Goal: Task Accomplishment & Management: Manage account settings

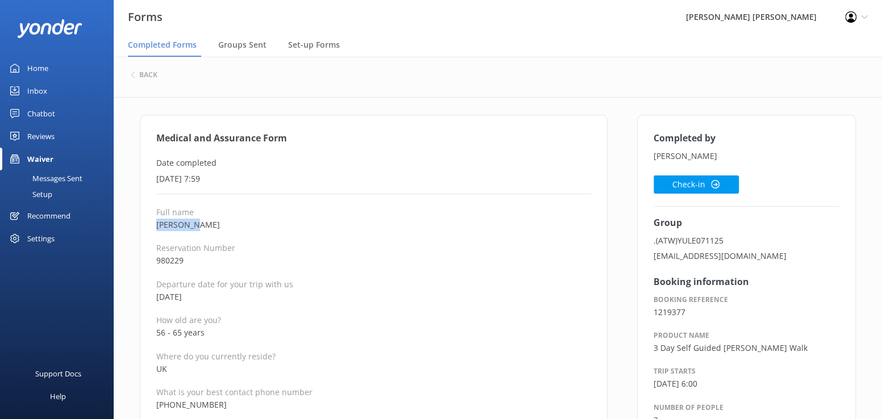
drag, startPoint x: 209, startPoint y: 227, endPoint x: 156, endPoint y: 227, distance: 52.9
click at [156, 227] on p "[PERSON_NAME]" at bounding box center [373, 225] width 435 height 13
copy p "[PERSON_NAME]"
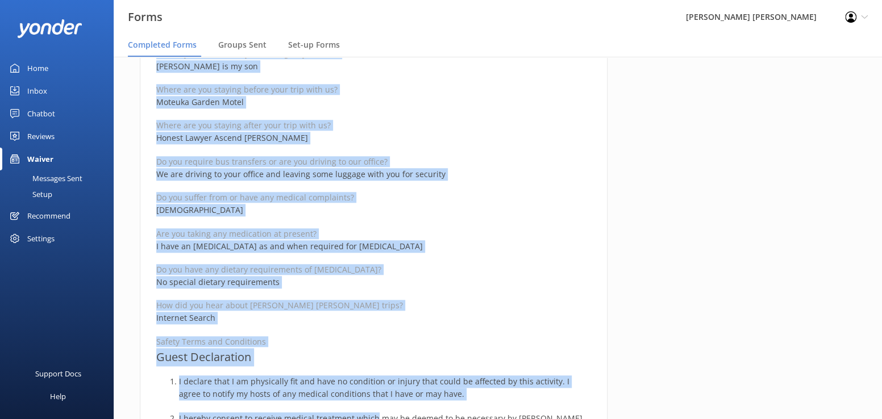
scroll to position [630, 0]
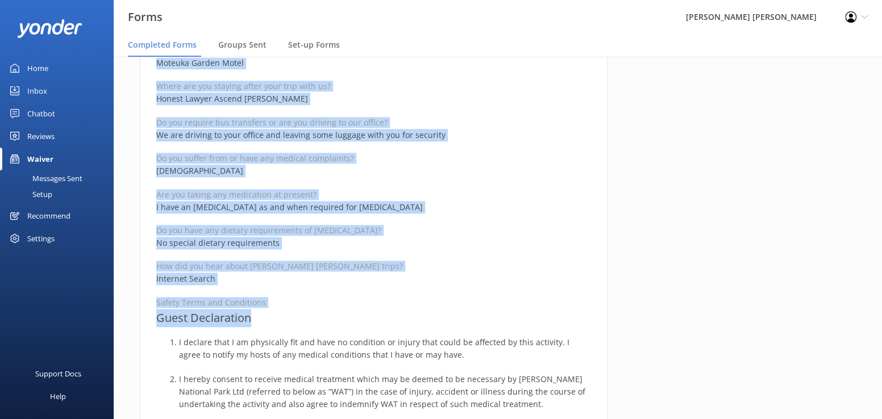
drag, startPoint x: 157, startPoint y: 137, endPoint x: 354, endPoint y: 310, distance: 261.7
click at [354, 310] on div "Medical and Assurance Form Date completed 11th October 2025, 7:59 Full name Ros…" at bounding box center [374, 246] width 468 height 1525
copy div "Medical and Assurance Form Date completed 11th October 2025, 7:59 Full name Ros…"
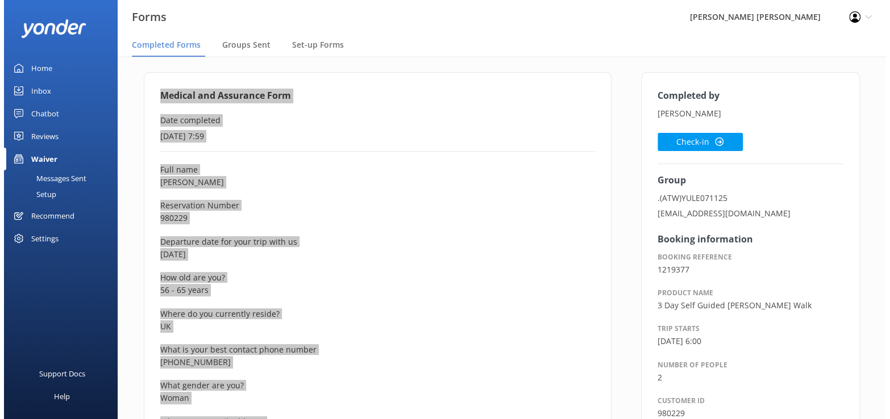
scroll to position [0, 0]
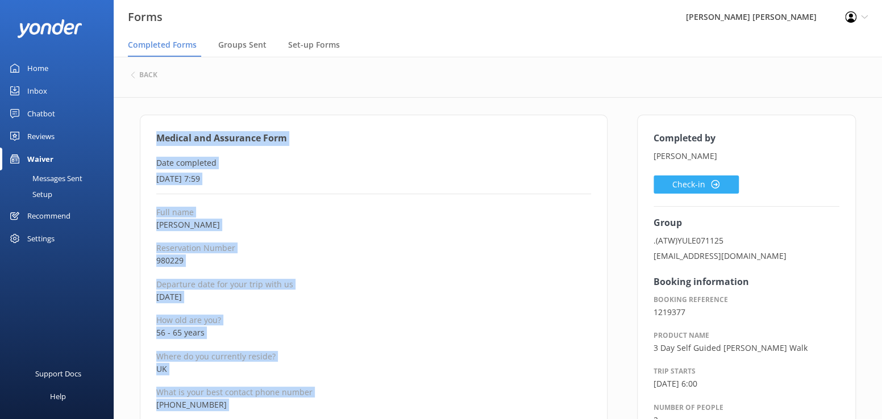
click at [685, 183] on button "Check-in" at bounding box center [696, 185] width 85 height 18
click at [150, 75] on h6 "back" at bounding box center [148, 75] width 18 height 7
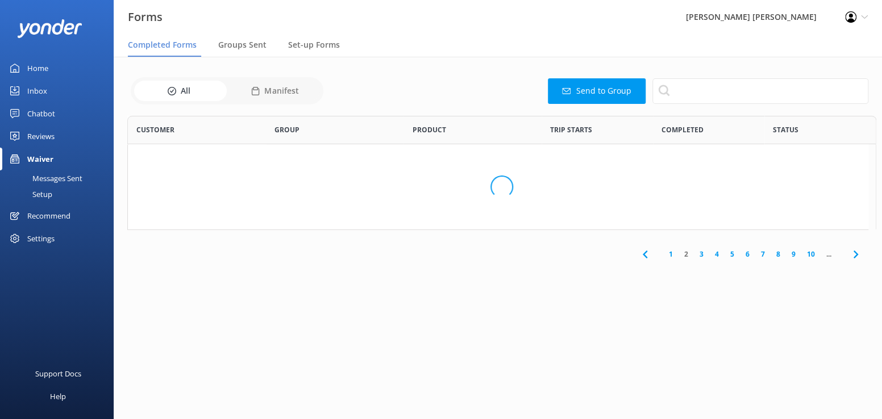
scroll to position [305, 733]
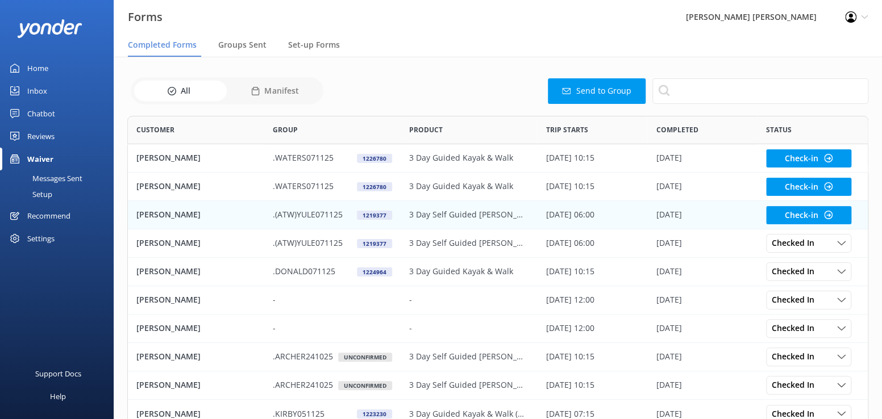
click at [174, 212] on div "[PERSON_NAME]" at bounding box center [196, 215] width 136 height 28
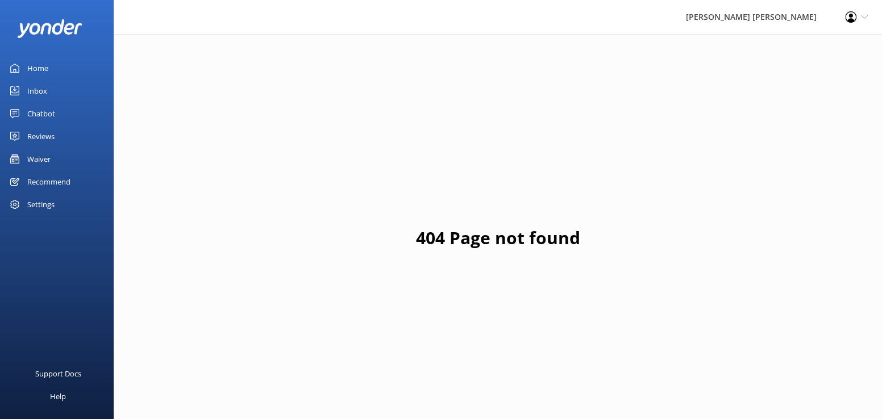
drag, startPoint x: 38, startPoint y: 155, endPoint x: 60, endPoint y: 159, distance: 21.9
click at [38, 155] on div "Waiver" at bounding box center [38, 159] width 23 height 23
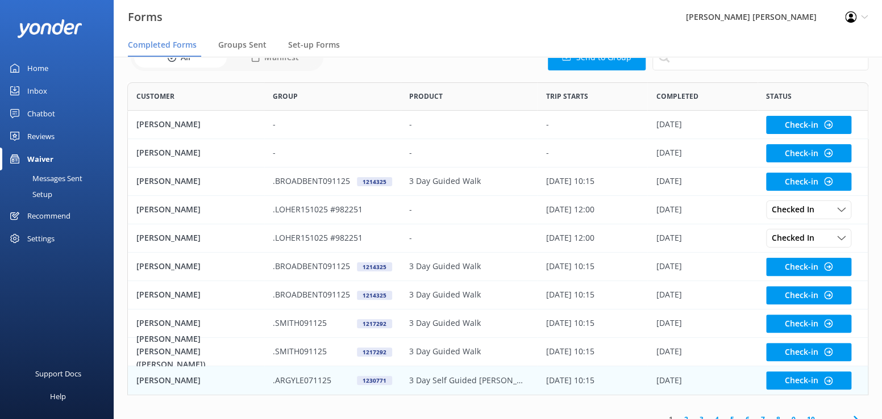
scroll to position [69, 0]
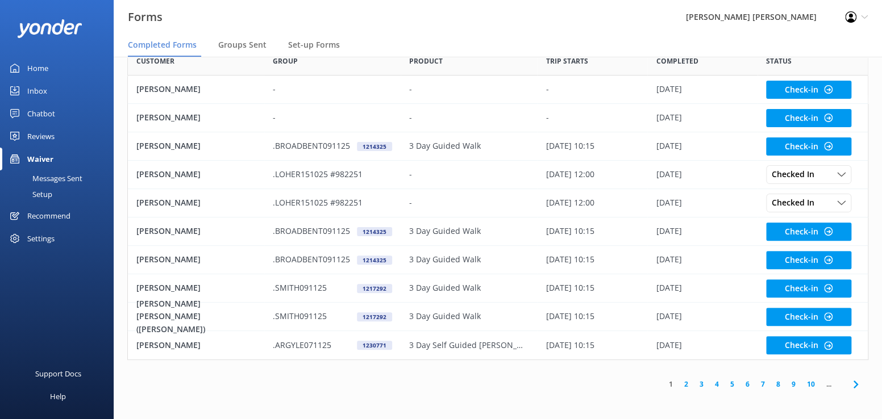
click at [688, 386] on link "2" at bounding box center [686, 384] width 15 height 11
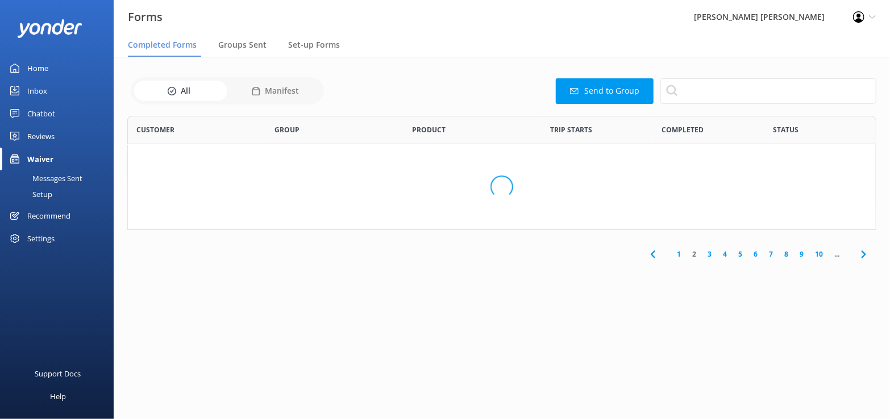
scroll to position [305, 733]
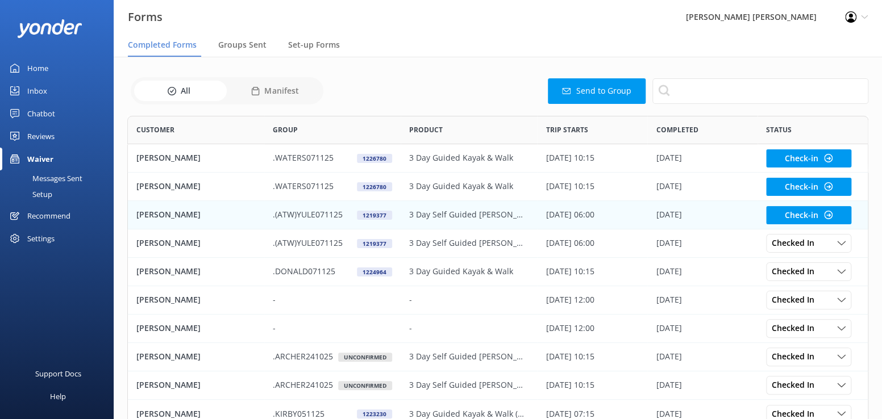
click at [148, 209] on p "[PERSON_NAME]" at bounding box center [168, 215] width 64 height 13
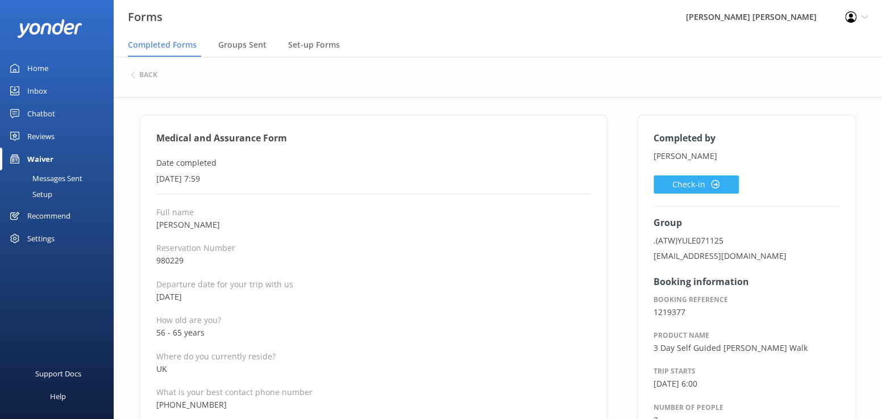
click at [694, 184] on button "Check-in" at bounding box center [696, 185] width 85 height 18
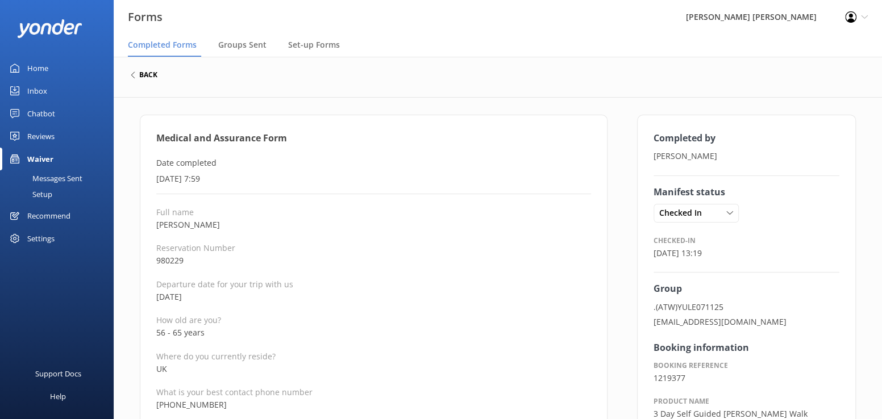
click at [146, 75] on h6 "back" at bounding box center [148, 75] width 18 height 7
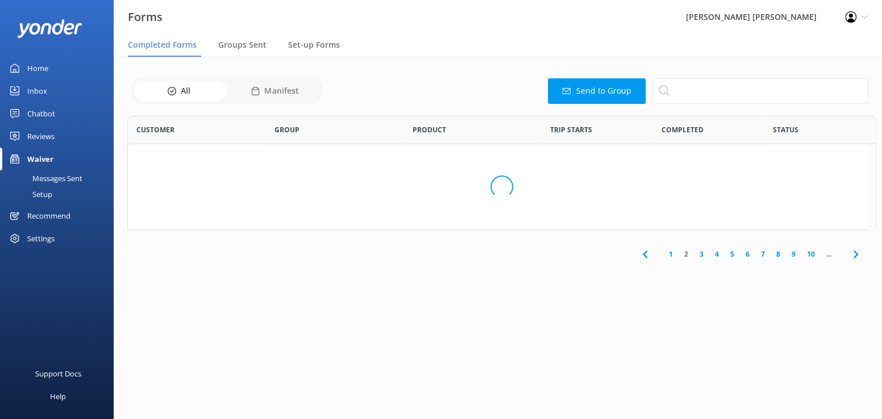
scroll to position [305, 733]
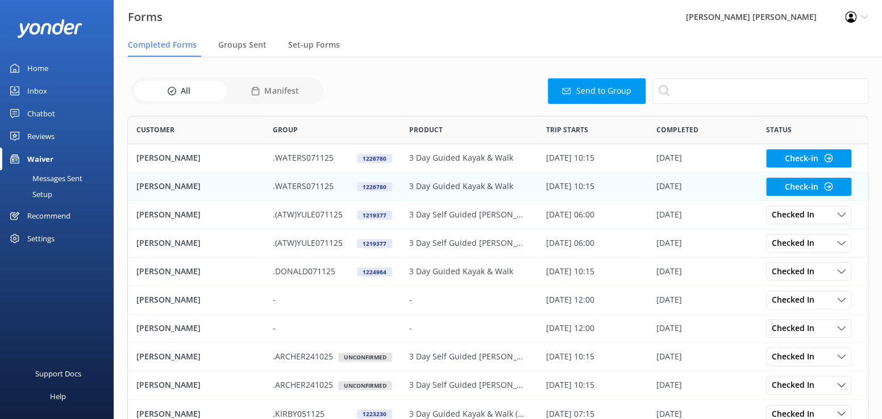
click at [149, 186] on p "[PERSON_NAME]" at bounding box center [168, 186] width 64 height 13
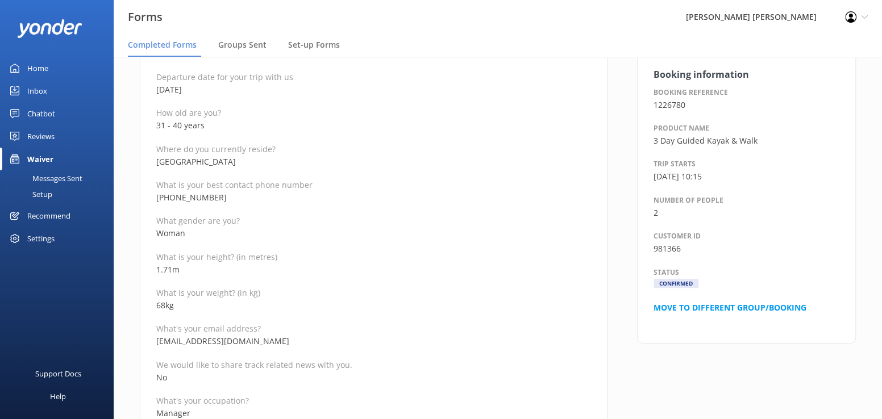
scroll to position [227, 0]
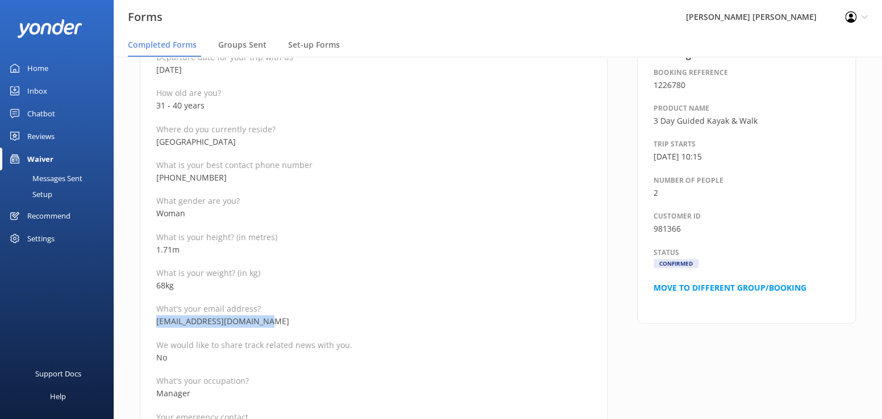
drag, startPoint x: 284, startPoint y: 323, endPoint x: 150, endPoint y: 322, distance: 133.6
copy p "amberandtom2025@gmail.com"
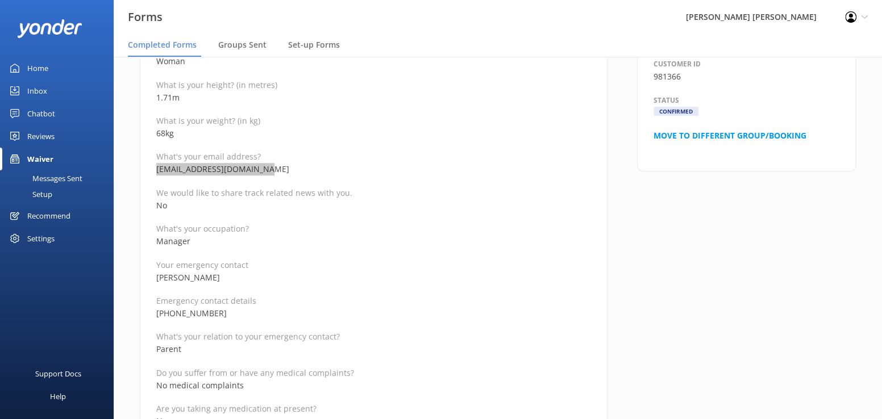
scroll to position [398, 0]
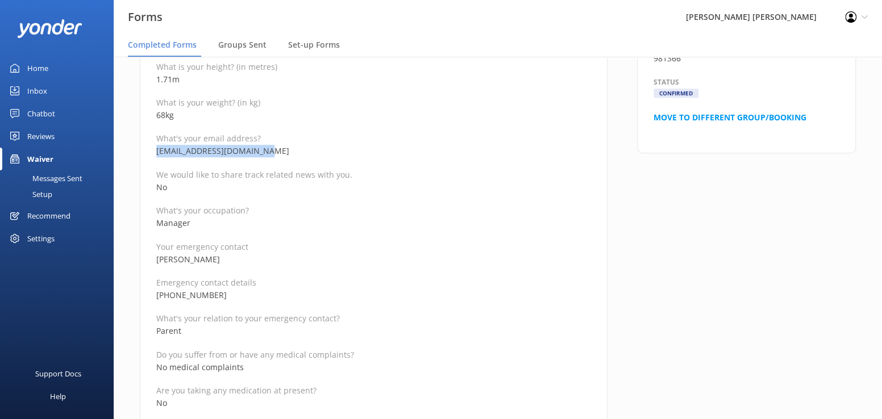
drag, startPoint x: 227, startPoint y: 263, endPoint x: 152, endPoint y: 260, distance: 75.1
copy p "Deborah Waters"
drag, startPoint x: 232, startPoint y: 295, endPoint x: 158, endPoint y: 295, distance: 74.5
click at [158, 295] on p "+447732928486" at bounding box center [373, 295] width 435 height 13
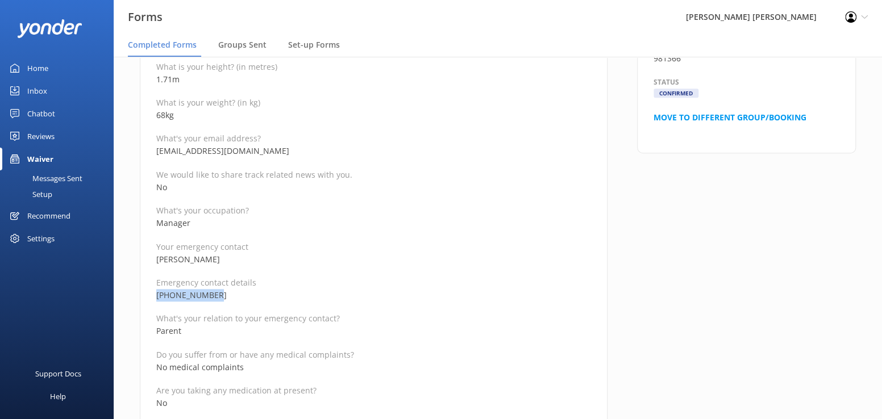
copy p "+447732928486"
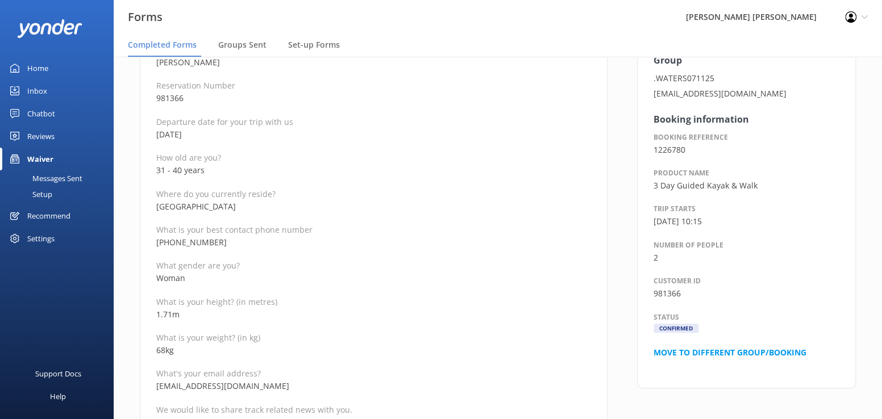
scroll to position [57, 0]
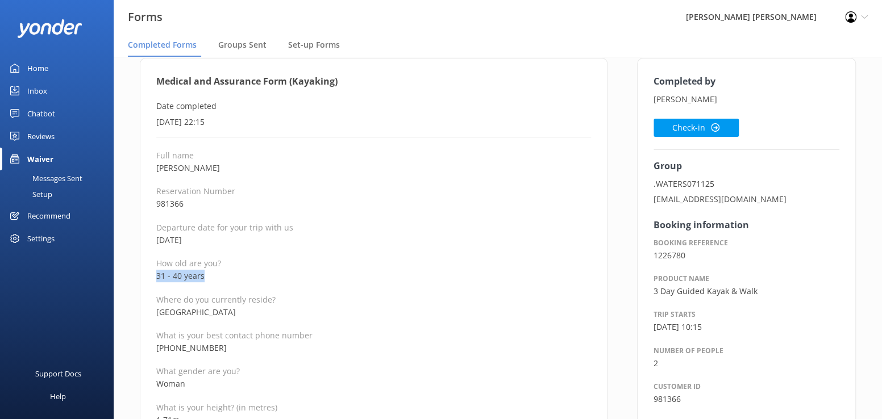
drag, startPoint x: 209, startPoint y: 277, endPoint x: 157, endPoint y: 279, distance: 51.7
click at [157, 279] on p "31 - 40 years" at bounding box center [373, 276] width 435 height 13
copy p "31 - 40 years"
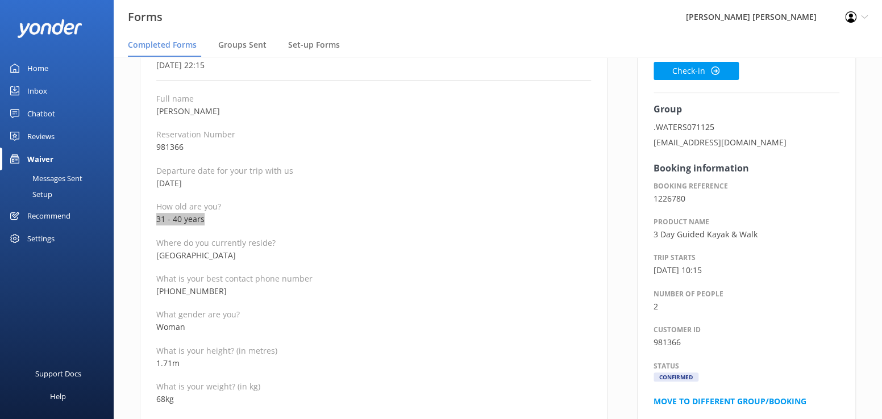
scroll to position [114, 0]
drag, startPoint x: 215, startPoint y: 111, endPoint x: 153, endPoint y: 116, distance: 62.1
copy p "[PERSON_NAME]"
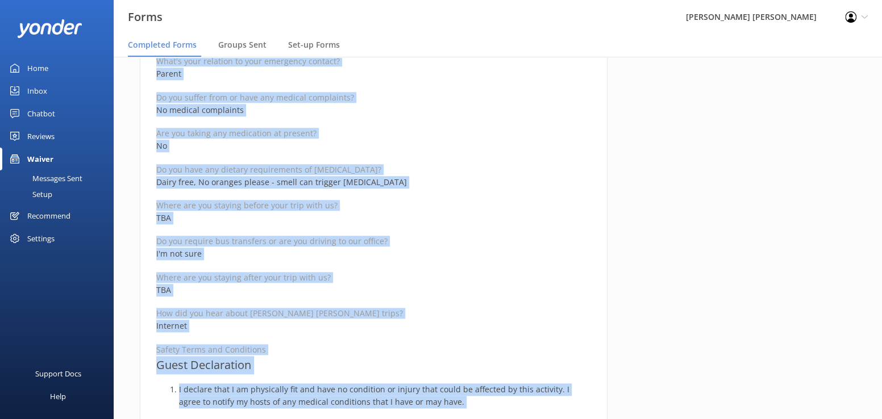
scroll to position [706, 0]
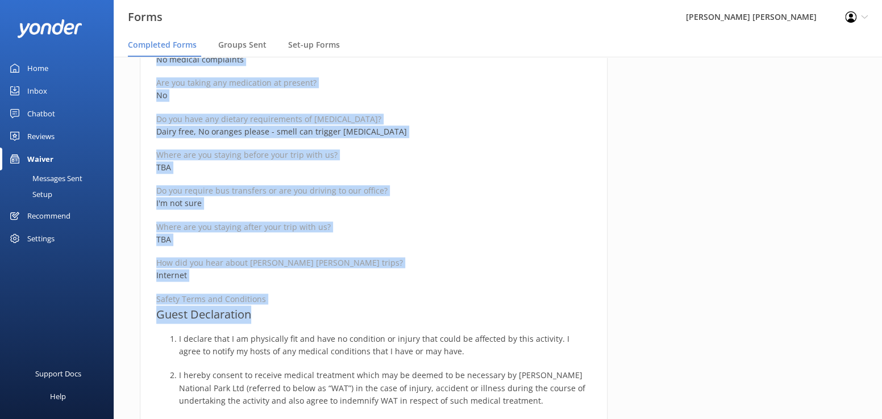
drag, startPoint x: 157, startPoint y: 135, endPoint x: 359, endPoint y: 315, distance: 270.9
click at [359, 315] on div "Medical and Assurance Form (Kayaking) Date completed 11th October 2025, 22:15 F…" at bounding box center [374, 207] width 468 height 1597
copy div "Medical and Assurance Form (Kayaking) Date completed 11th October 2025, 22:15 F…"
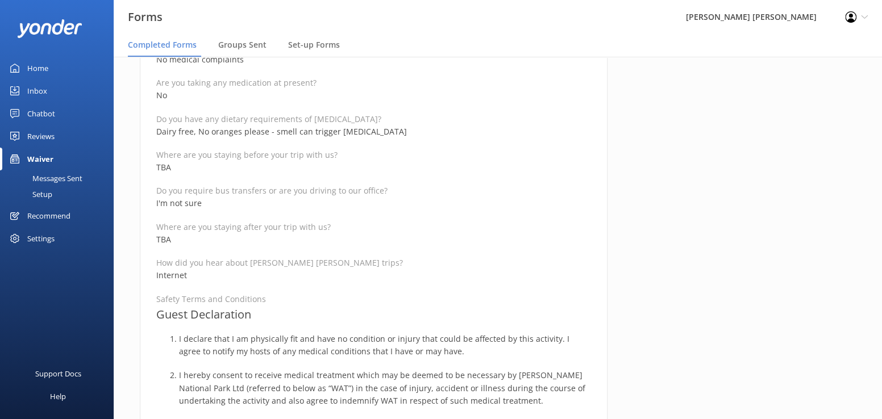
click at [793, 253] on div "Completed by Amber Waters Check-in Group .WATERS071125 amberandtom2025@gmail.co…" at bounding box center [746, 213] width 248 height 1608
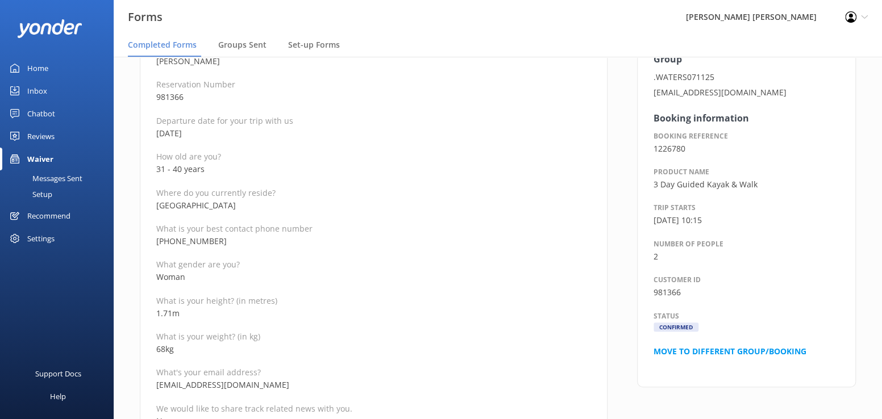
scroll to position [24, 0]
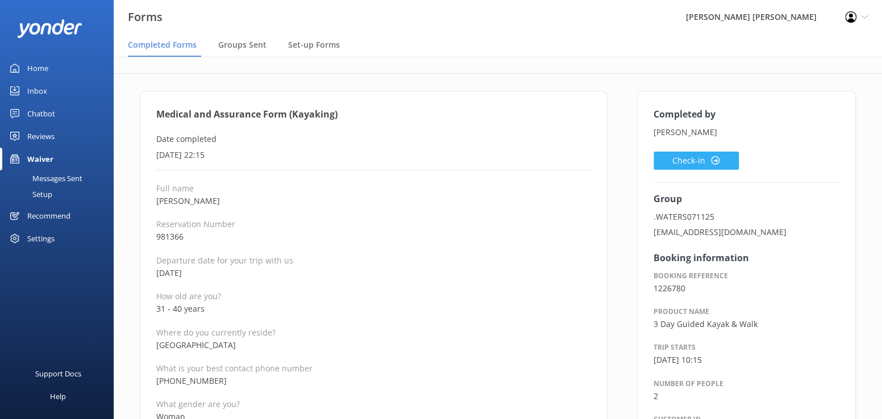
click at [668, 160] on button "Check-in" at bounding box center [696, 161] width 85 height 18
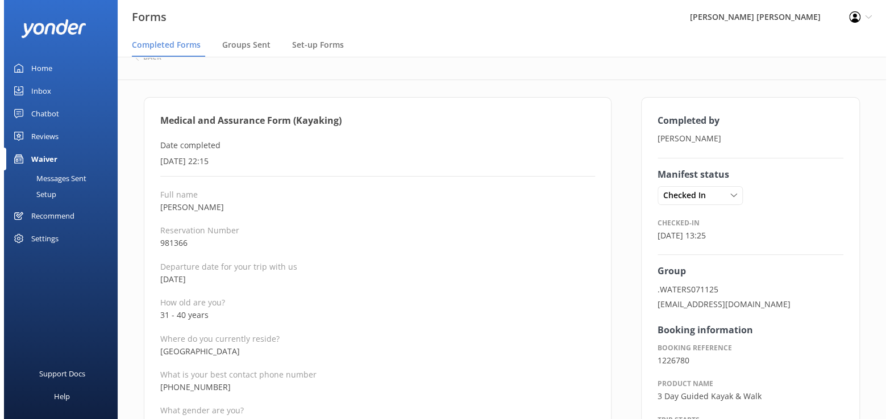
scroll to position [0, 0]
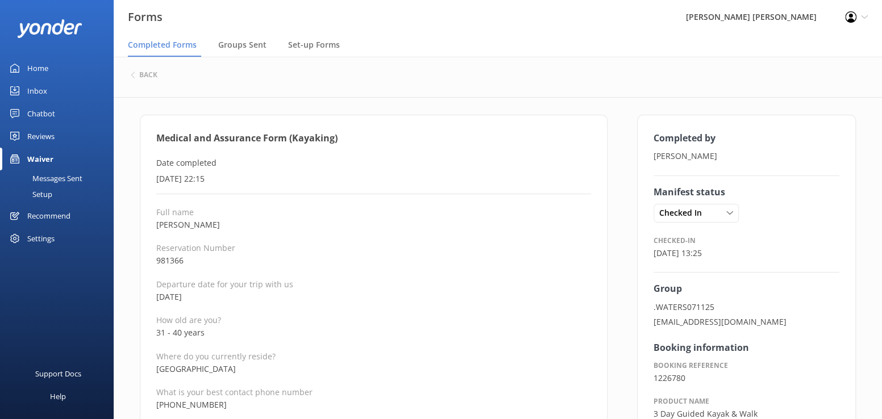
click at [152, 80] on div "back" at bounding box center [498, 75] width 734 height 15
click at [137, 76] on div "back" at bounding box center [144, 75] width 27 height 7
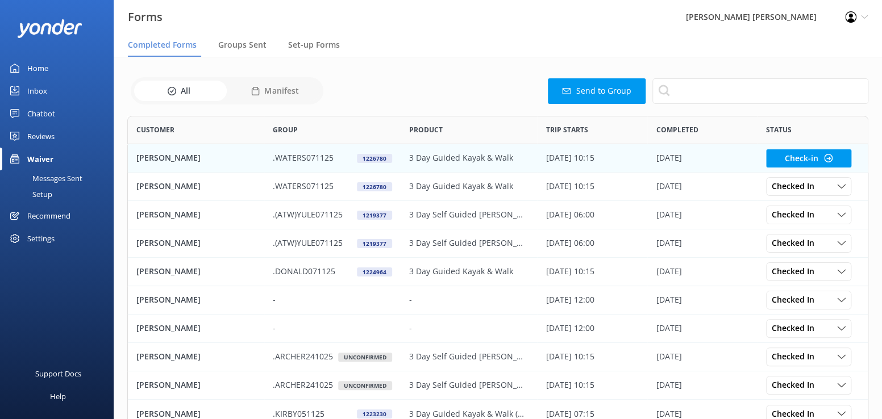
click at [156, 159] on p "[PERSON_NAME]" at bounding box center [168, 158] width 64 height 13
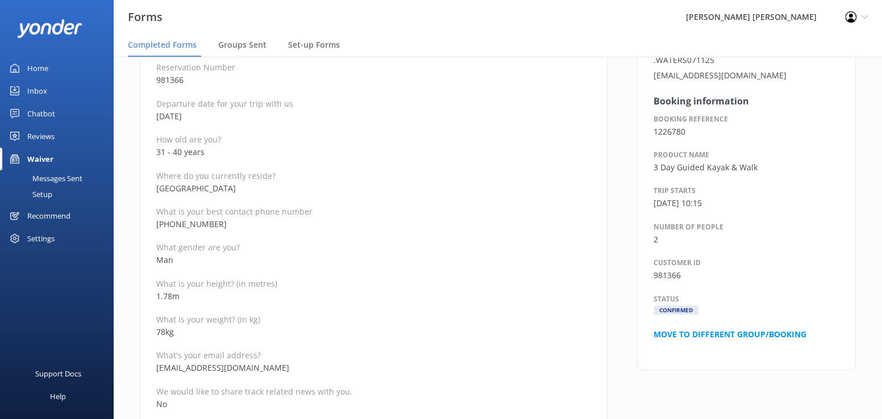
scroll to position [114, 0]
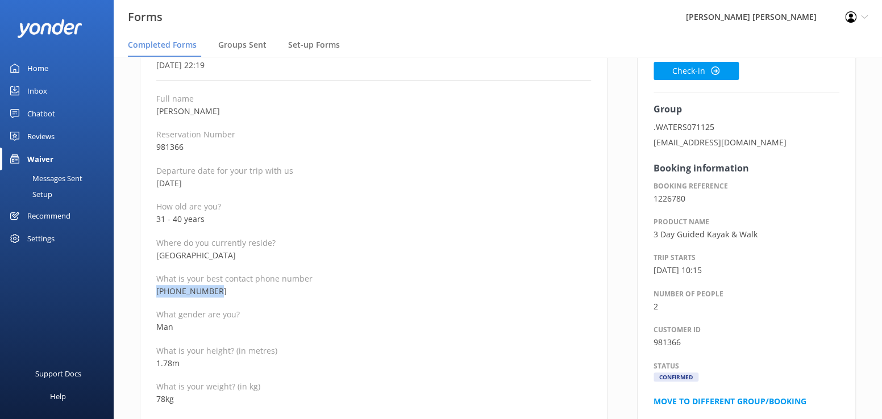
drag, startPoint x: 225, startPoint y: 290, endPoint x: 155, endPoint y: 296, distance: 70.7
copy p "+447742191623"
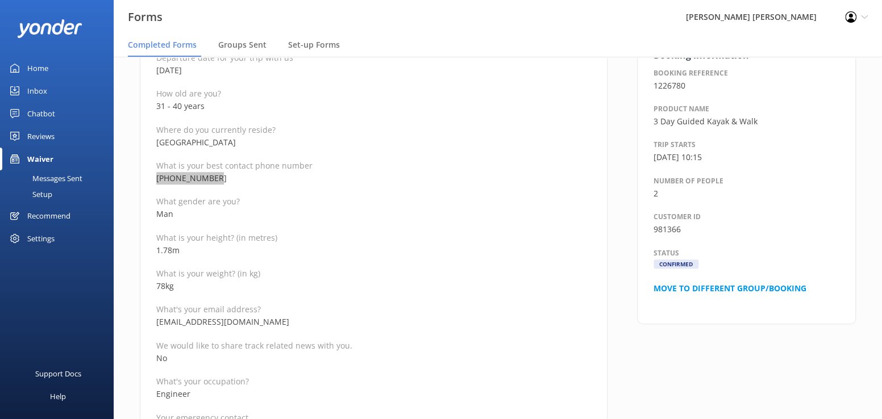
scroll to position [227, 0]
drag, startPoint x: 282, startPoint y: 321, endPoint x: 151, endPoint y: 324, distance: 131.3
copy p "amberandtom2025@gmail.com"
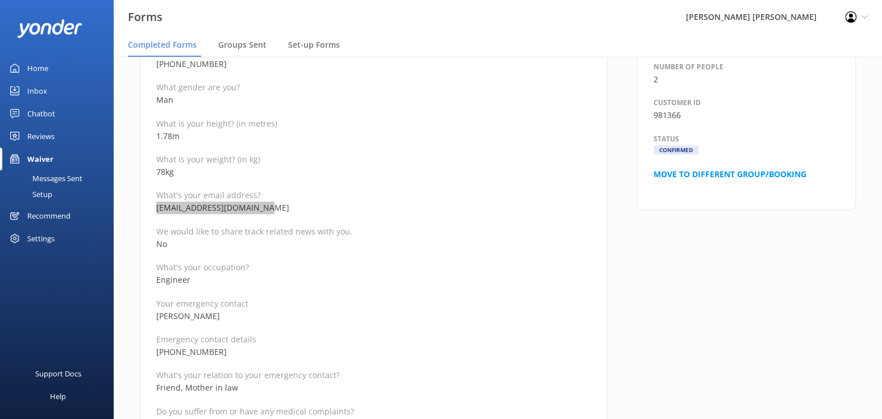
scroll to position [398, 0]
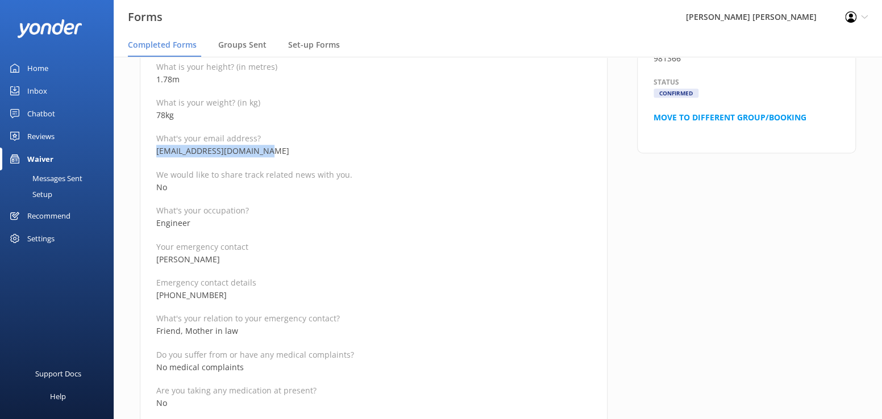
drag, startPoint x: 236, startPoint y: 261, endPoint x: 142, endPoint y: 261, distance: 94.3
copy p "Deborah Waters"
drag, startPoint x: 230, startPoint y: 297, endPoint x: 155, endPoint y: 295, distance: 75.0
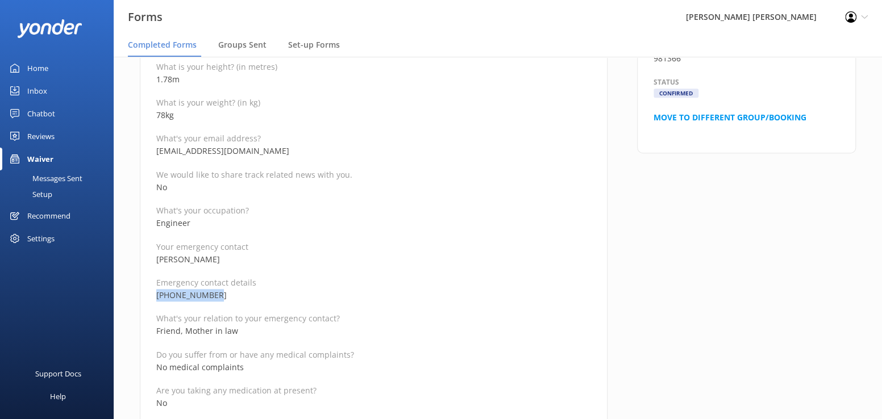
copy p "+447732928486"
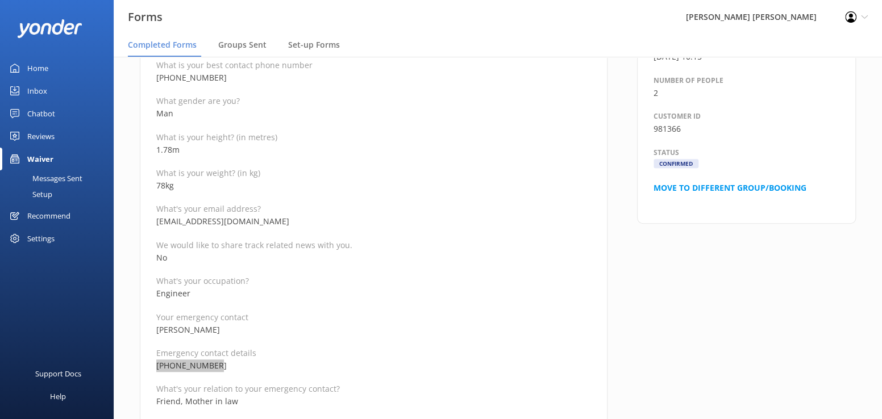
scroll to position [171, 0]
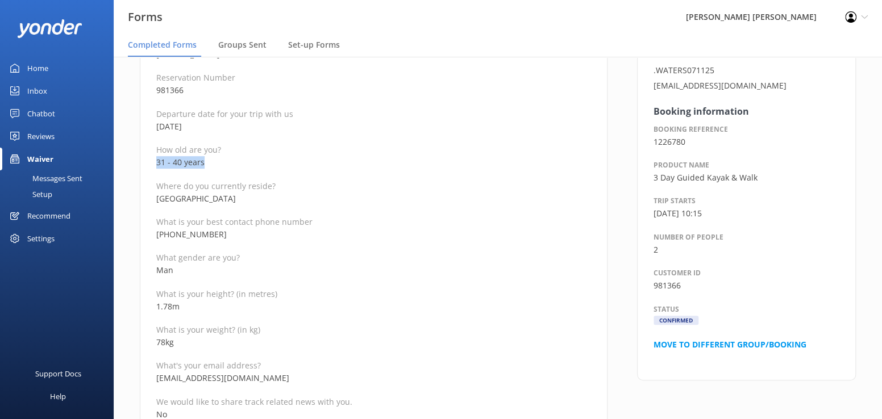
drag, startPoint x: 215, startPoint y: 159, endPoint x: 145, endPoint y: 161, distance: 70.5
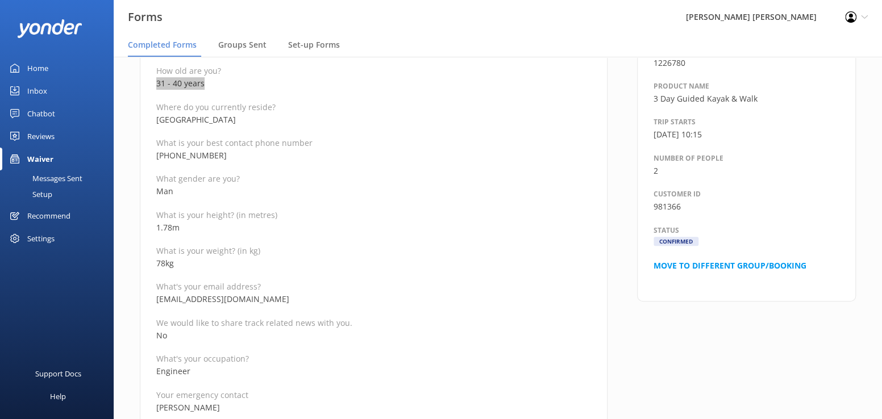
scroll to position [114, 0]
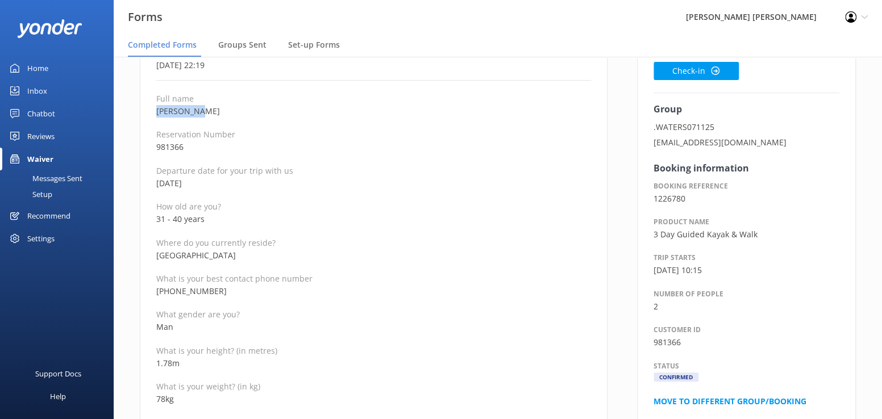
drag, startPoint x: 207, startPoint y: 111, endPoint x: 137, endPoint y: 111, distance: 70.5
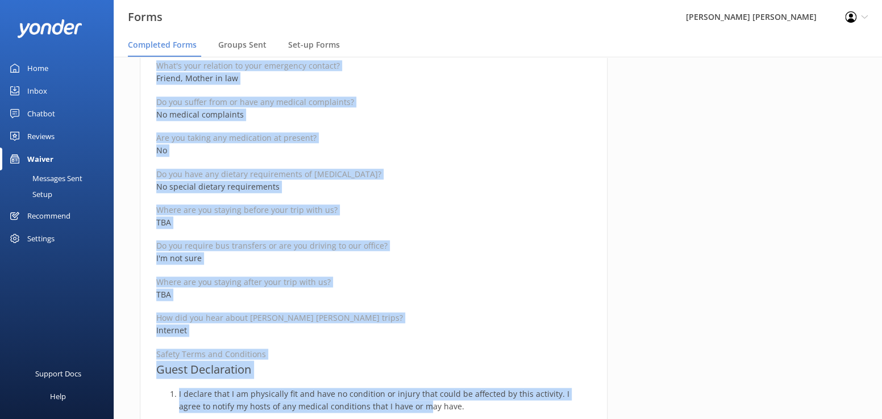
scroll to position [675, 0]
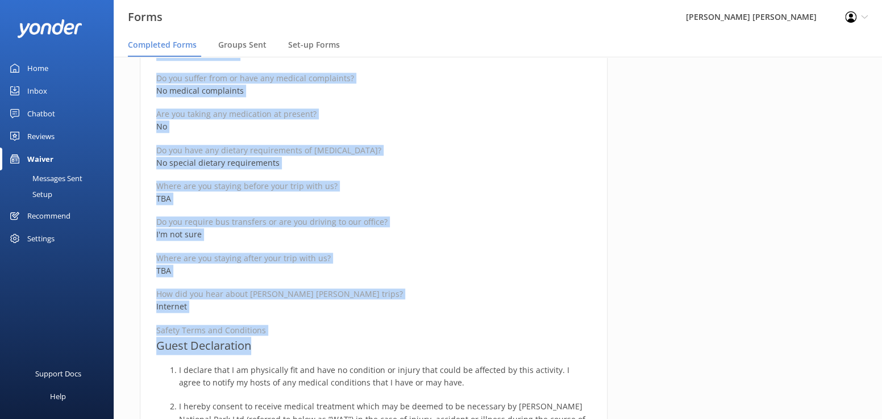
drag, startPoint x: 157, startPoint y: 136, endPoint x: 401, endPoint y: 344, distance: 320.5
click at [401, 344] on div "Medical and Assurance Form (Kayaking) Date completed 11th October 2025, 22:19 F…" at bounding box center [374, 238] width 468 height 1597
click at [683, 247] on div "Completed by Tom Clarke Check-in Group .WATERS071125 amberandtom2025@gmail.com …" at bounding box center [746, 244] width 248 height 1608
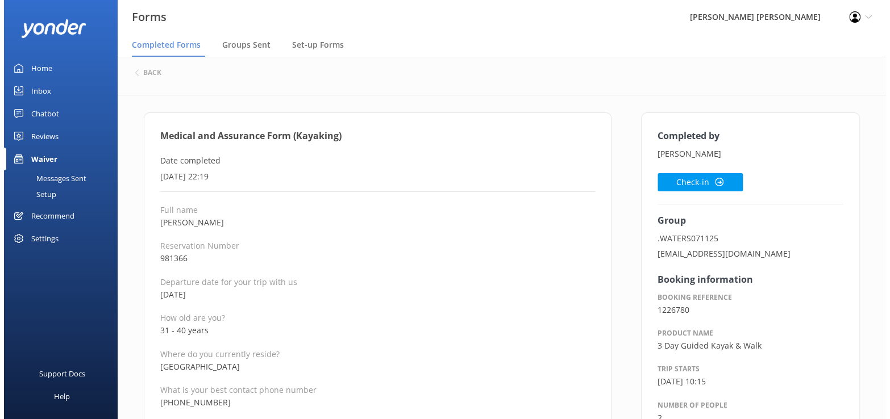
scroll to position [0, 0]
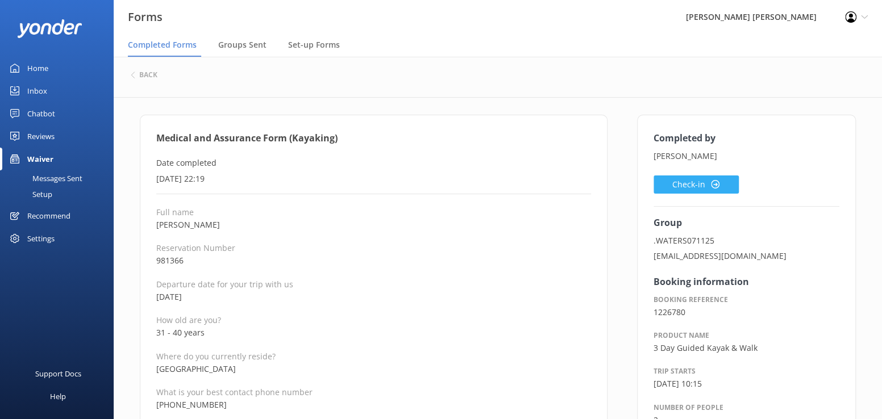
click at [680, 181] on button "Check-in" at bounding box center [696, 185] width 85 height 18
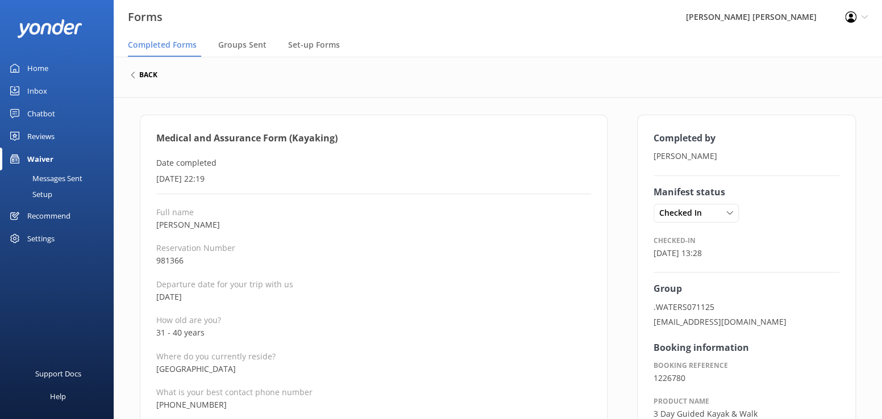
click at [137, 76] on div "back" at bounding box center [144, 75] width 27 height 7
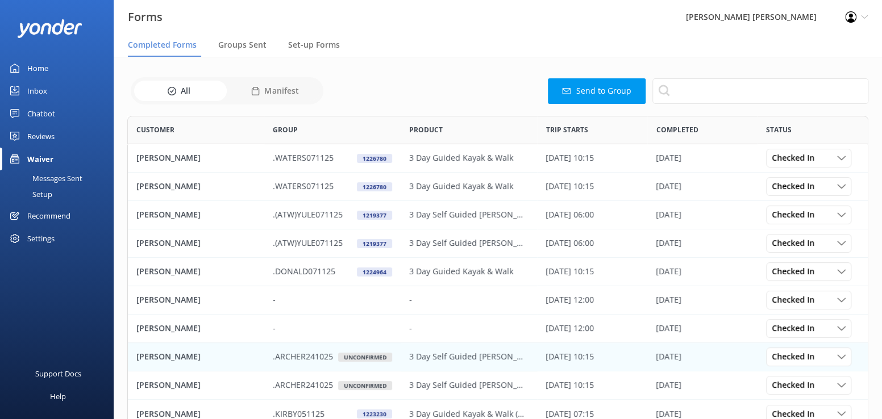
scroll to position [69, 0]
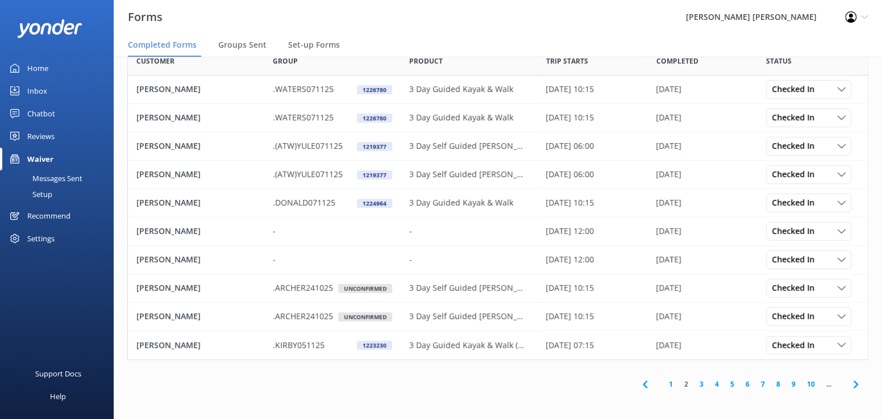
click at [674, 386] on link "1" at bounding box center [670, 384] width 15 height 11
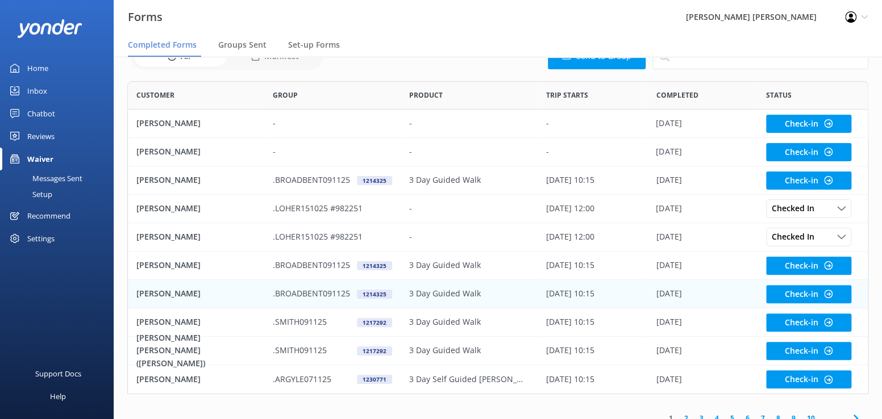
scroll to position [69, 0]
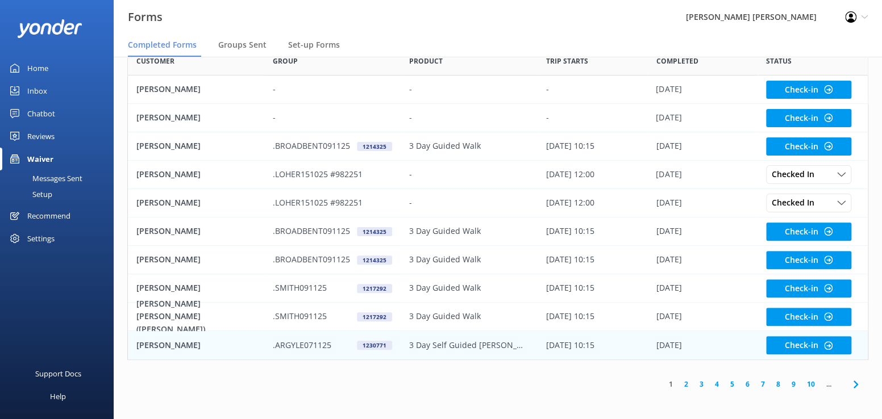
click at [168, 344] on p "[PERSON_NAME]" at bounding box center [168, 345] width 64 height 13
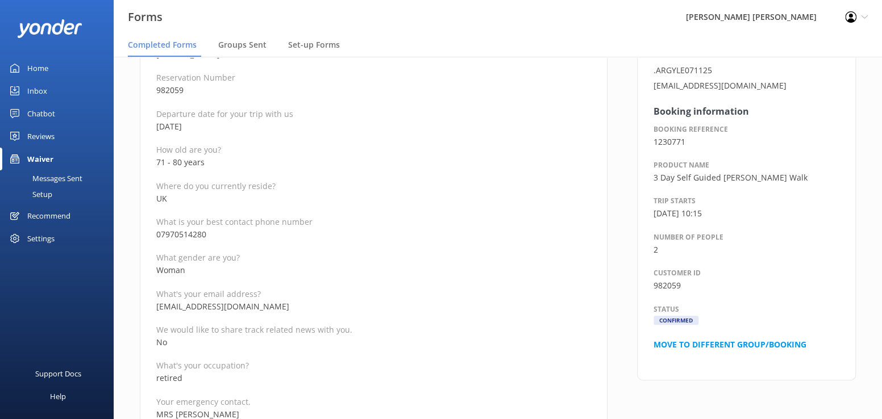
scroll to position [227, 0]
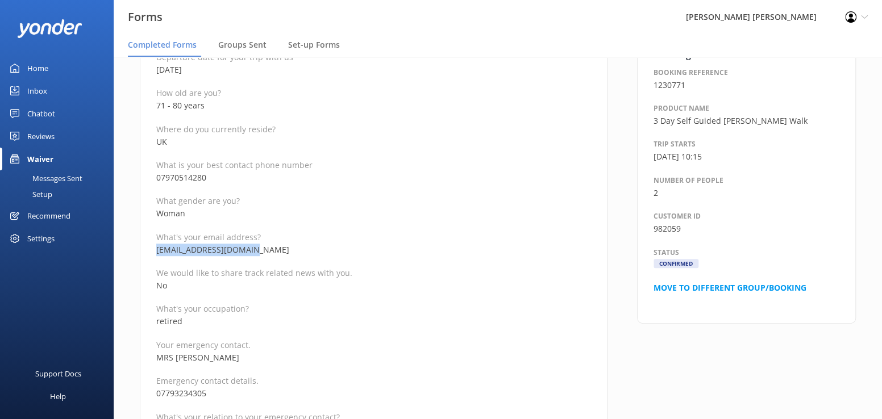
drag, startPoint x: 265, startPoint y: 251, endPoint x: 148, endPoint y: 250, distance: 117.1
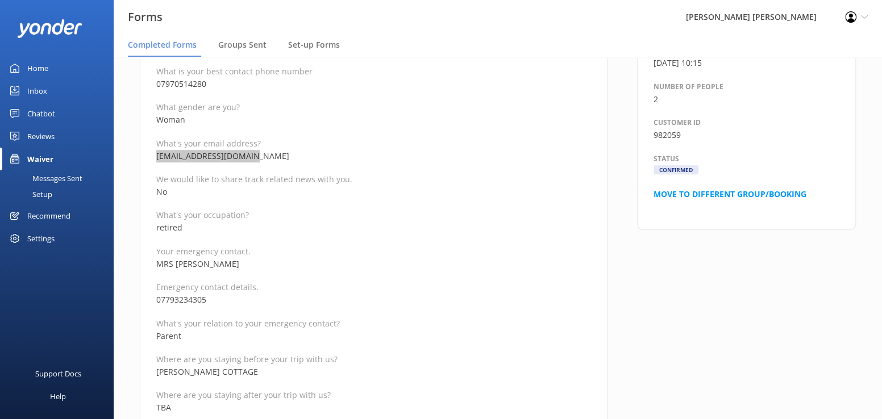
scroll to position [341, 0]
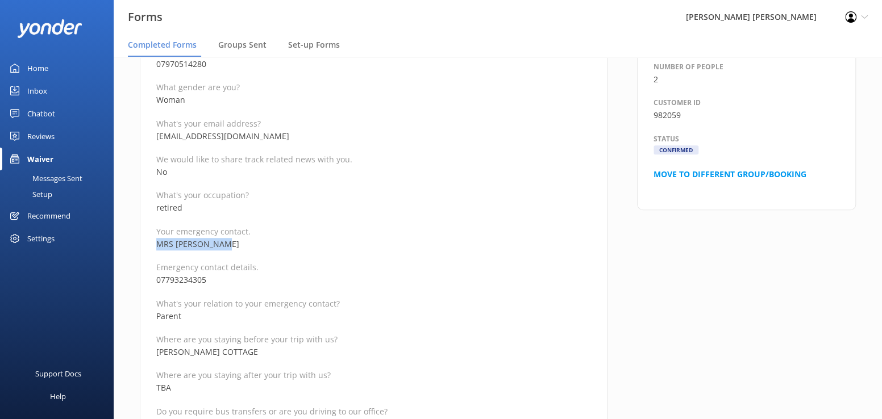
drag, startPoint x: 233, startPoint y: 243, endPoint x: 148, endPoint y: 243, distance: 85.3
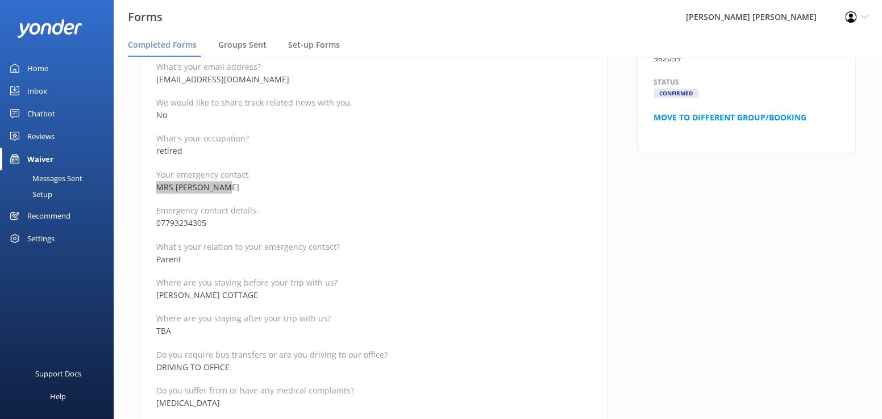
scroll to position [455, 0]
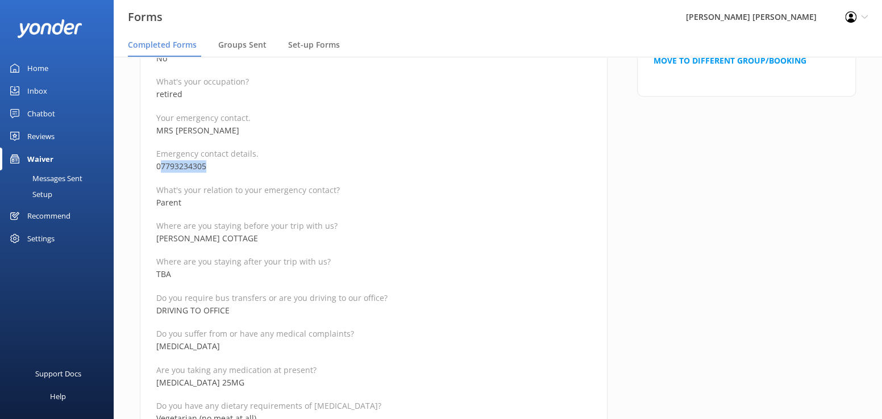
drag, startPoint x: 205, startPoint y: 167, endPoint x: 160, endPoint y: 172, distance: 45.3
click at [160, 172] on p "07793234305" at bounding box center [373, 166] width 435 height 13
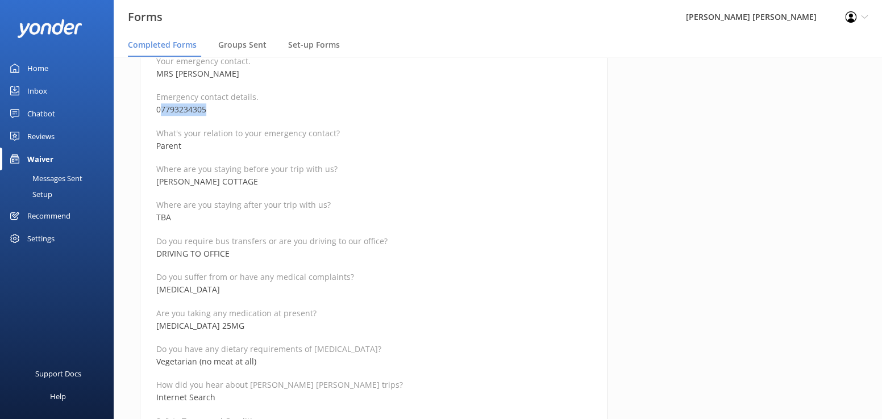
drag, startPoint x: 227, startPoint y: 286, endPoint x: 143, endPoint y: 288, distance: 83.6
click at [143, 288] on div "Medical and Assurance Form Date completed 12th October 2025, 0:07 Full name HIL…" at bounding box center [374, 365] width 468 height 1525
drag, startPoint x: 228, startPoint y: 325, endPoint x: 156, endPoint y: 326, distance: 72.2
click at [156, 326] on p "ATENOLOL 25MG" at bounding box center [373, 326] width 435 height 13
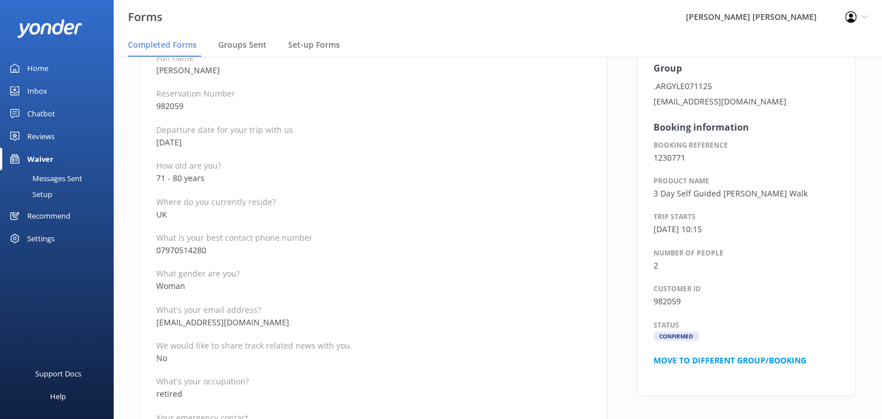
scroll to position [57, 0]
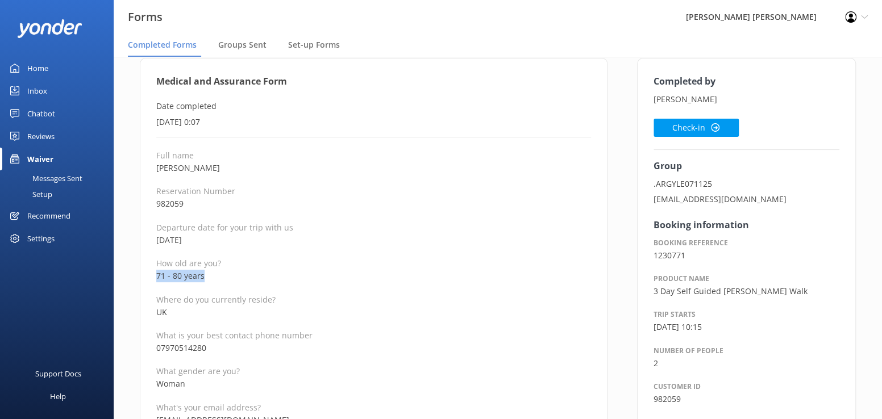
drag, startPoint x: 219, startPoint y: 278, endPoint x: 136, endPoint y: 278, distance: 82.4
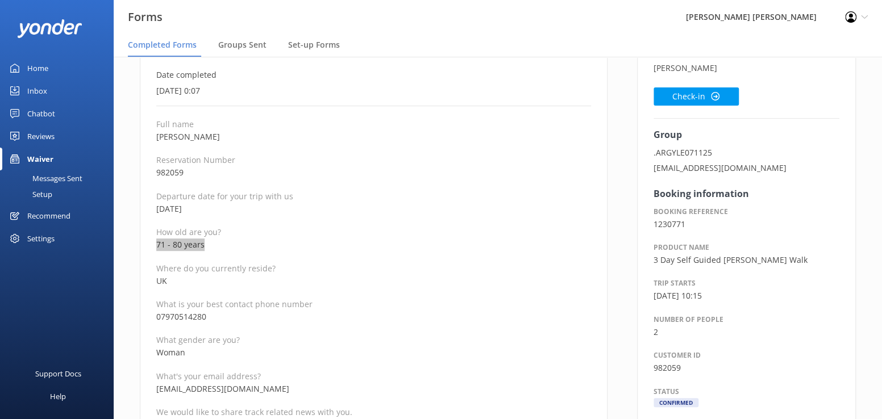
scroll to position [0, 0]
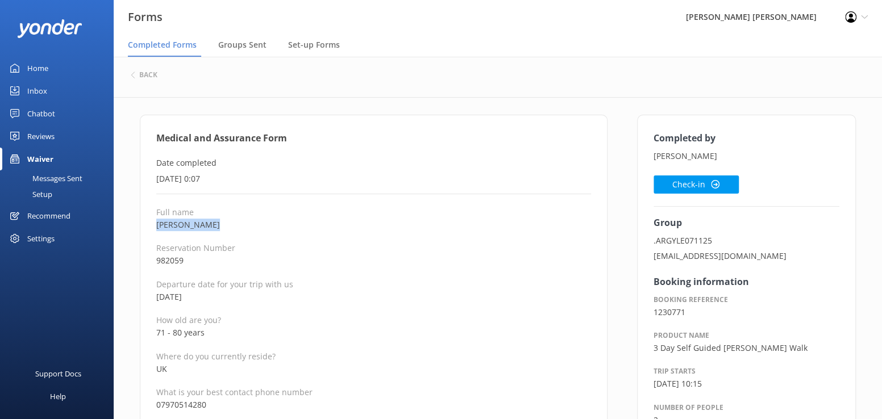
drag, startPoint x: 225, startPoint y: 222, endPoint x: 155, endPoint y: 225, distance: 70.0
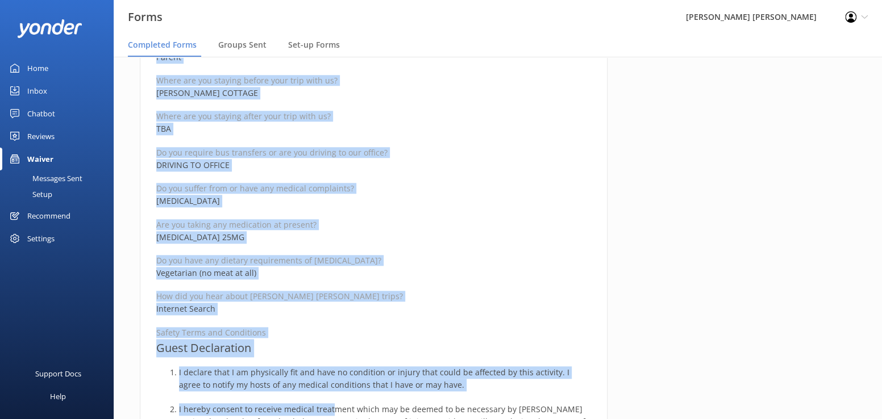
scroll to position [604, 0]
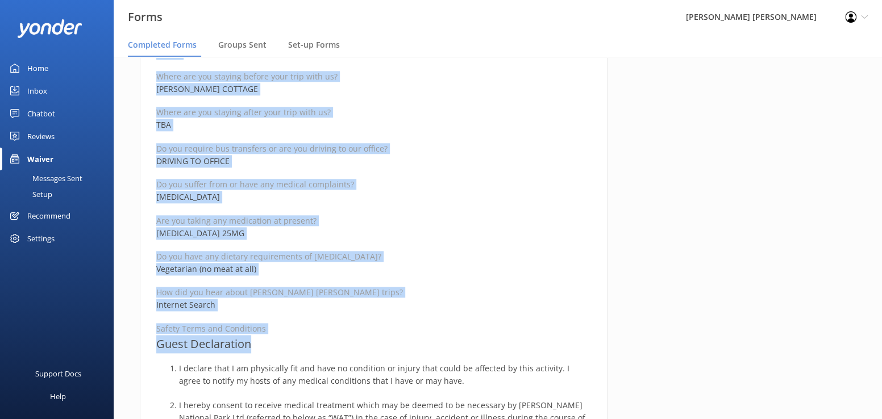
drag, startPoint x: 157, startPoint y: 136, endPoint x: 328, endPoint y: 344, distance: 268.9
click at [328, 344] on div "Medical and Assurance Form Date completed 12th October 2025, 0:07 Full name HIL…" at bounding box center [374, 273] width 468 height 1525
drag, startPoint x: 690, startPoint y: 278, endPoint x: 689, endPoint y: 285, distance: 6.8
click at [690, 278] on div "Completed by HILARY ARGYLE Check-in Group .ARGYLE071125 Haargyle@hotmail.co.uk …" at bounding box center [746, 279] width 248 height 1536
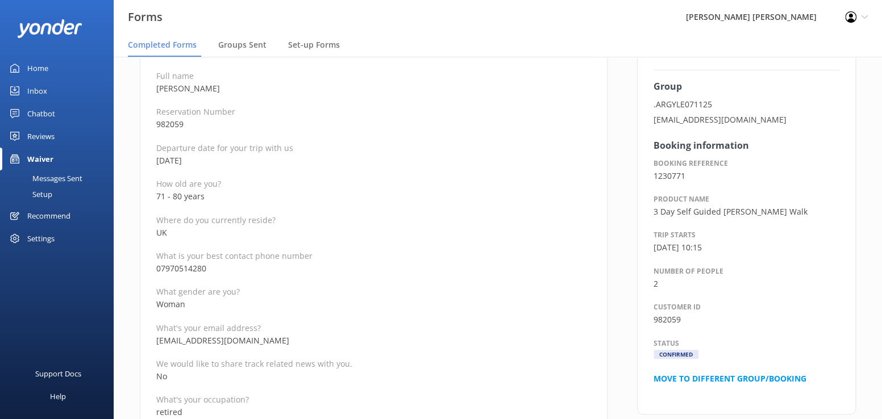
scroll to position [36, 0]
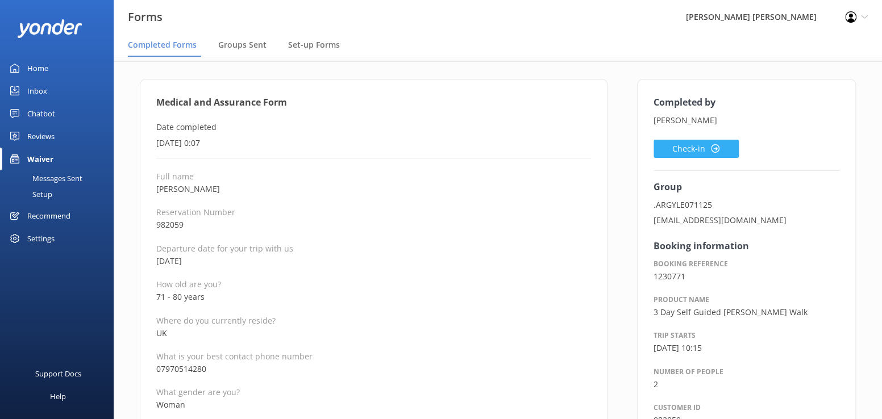
click at [663, 145] on button "Check-in" at bounding box center [696, 149] width 85 height 18
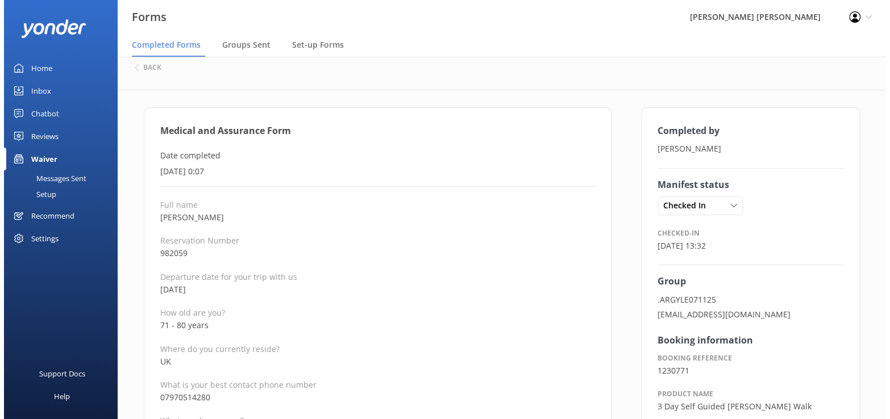
scroll to position [0, 0]
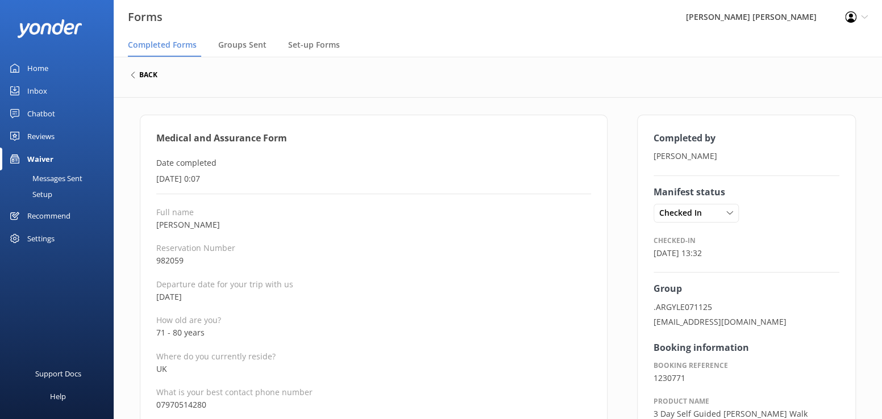
click at [142, 75] on h6 "back" at bounding box center [148, 75] width 18 height 7
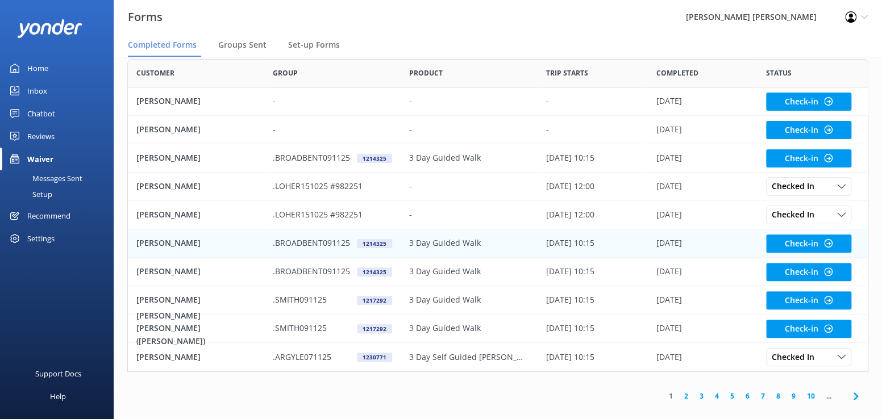
scroll to position [69, 0]
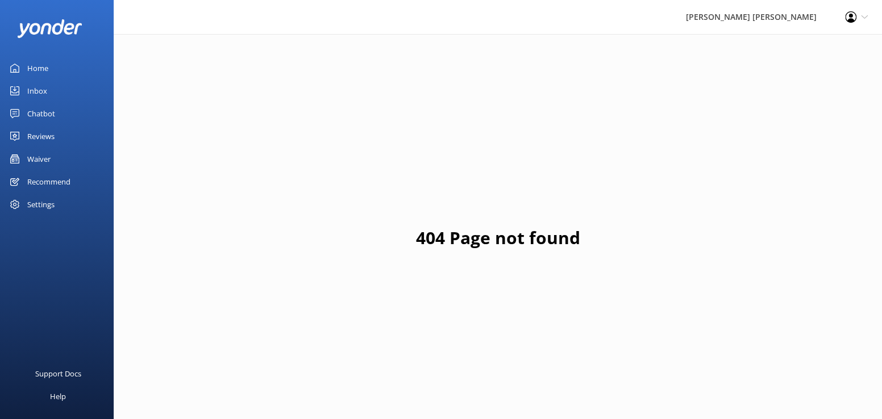
click at [44, 160] on div "Waiver" at bounding box center [38, 159] width 23 height 23
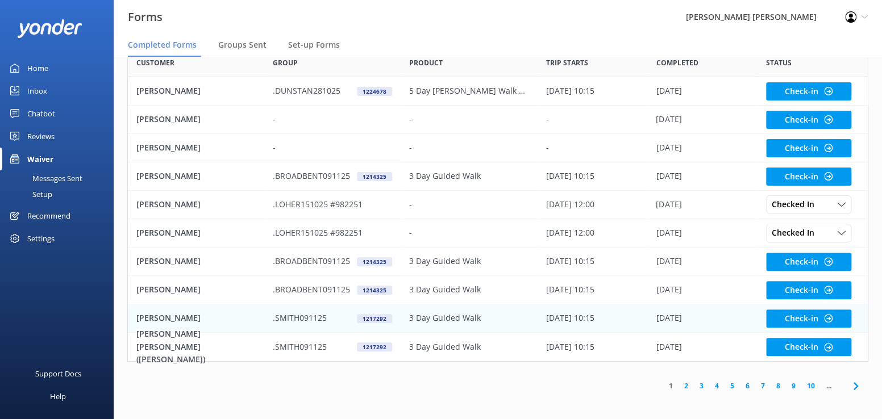
scroll to position [69, 0]
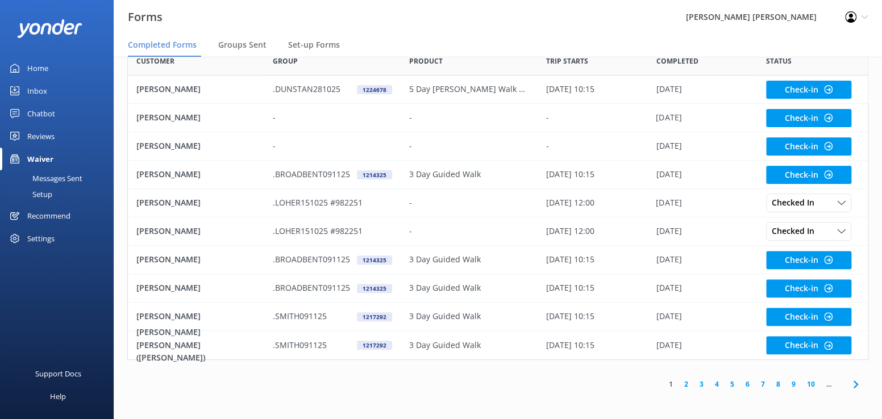
click at [688, 383] on link "2" at bounding box center [686, 384] width 15 height 11
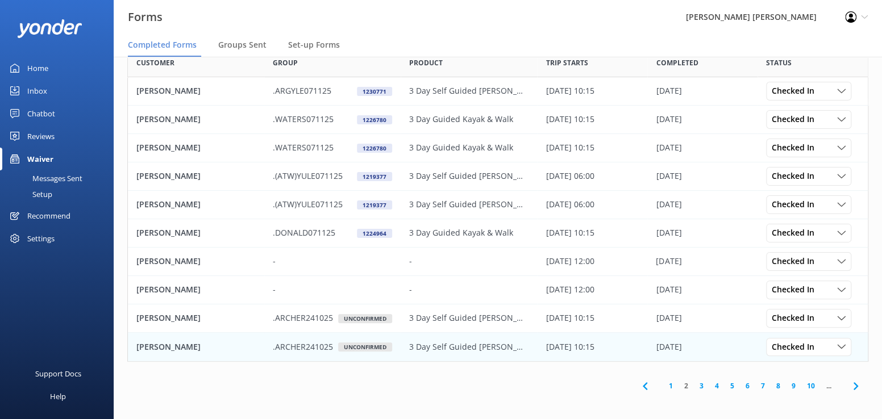
scroll to position [69, 0]
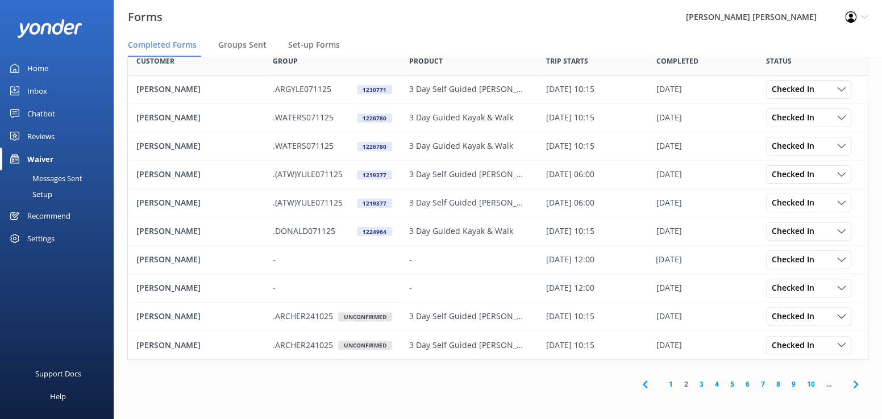
click at [672, 385] on link "1" at bounding box center [670, 384] width 15 height 11
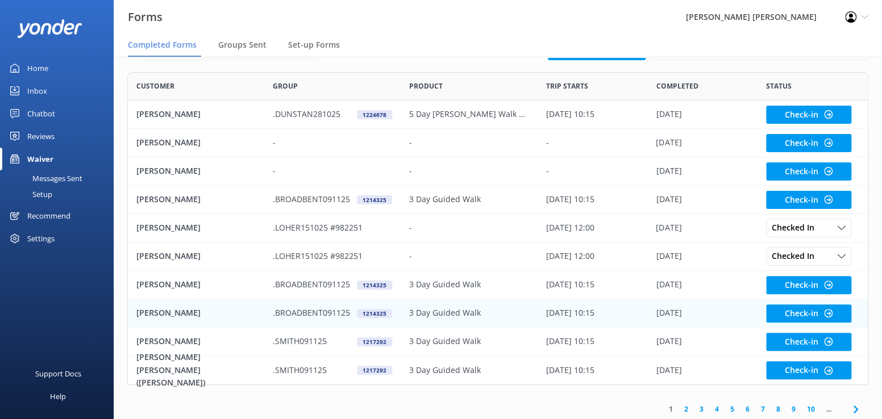
scroll to position [69, 0]
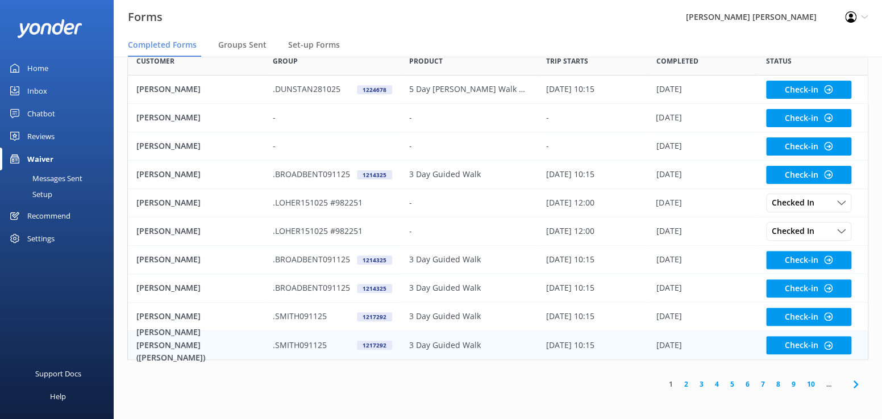
click at [182, 343] on p "[PERSON_NAME] [PERSON_NAME] ([PERSON_NAME])" at bounding box center [195, 345] width 119 height 38
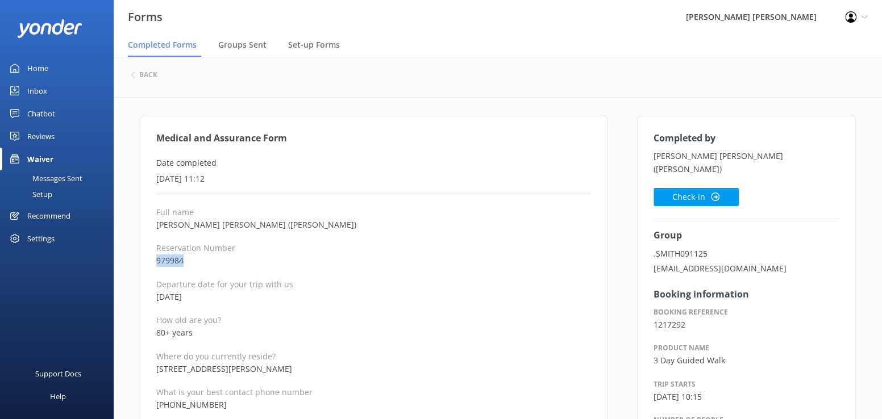
drag, startPoint x: 196, startPoint y: 263, endPoint x: 149, endPoint y: 265, distance: 46.7
copy p "979984"
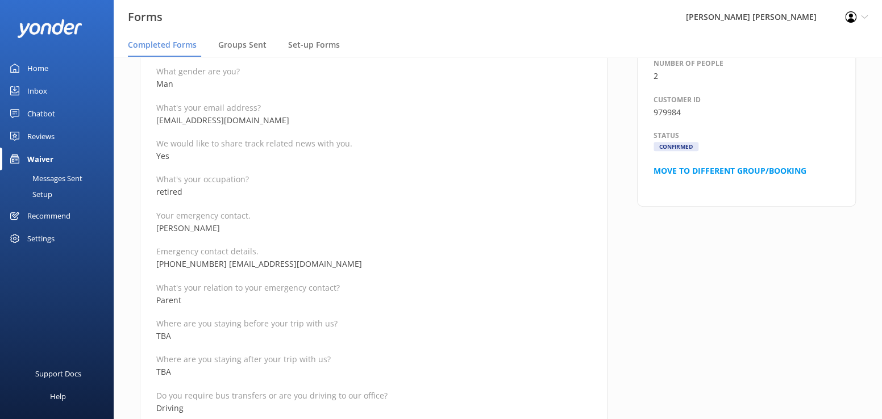
scroll to position [341, 0]
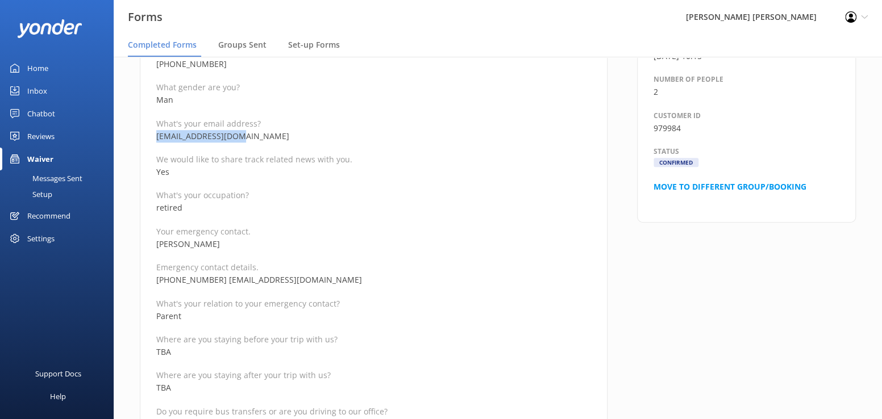
drag, startPoint x: 252, startPoint y: 136, endPoint x: 153, endPoint y: 141, distance: 98.5
copy p "wwsmith42@gmail.com"
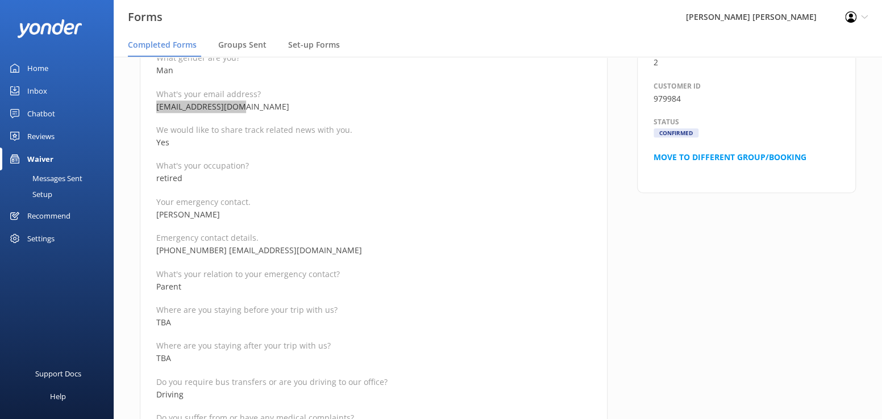
scroll to position [398, 0]
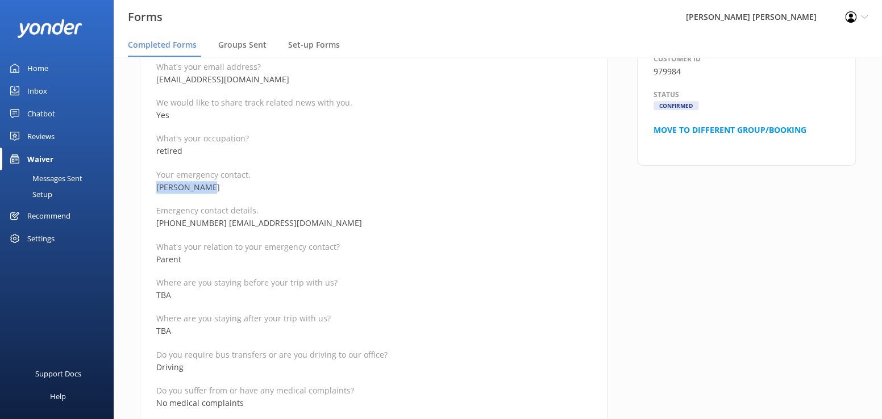
drag, startPoint x: 225, startPoint y: 190, endPoint x: 151, endPoint y: 190, distance: 73.3
copy p "Carson Smith"
drag, startPoint x: 344, startPoint y: 221, endPoint x: 225, endPoint y: 222, distance: 119.4
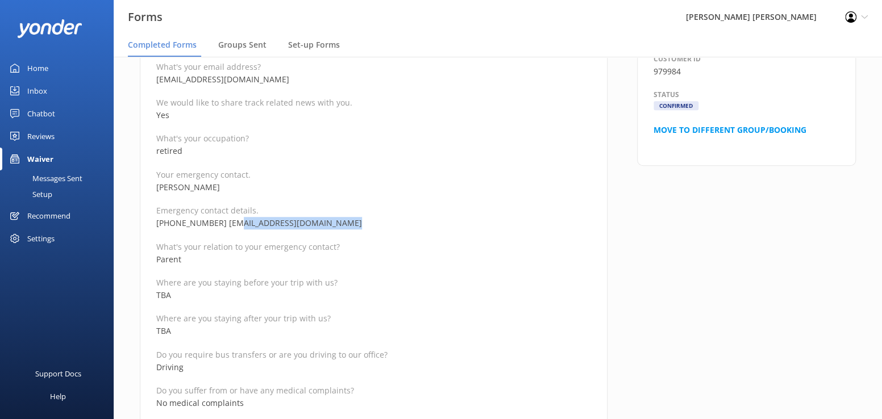
click at [225, 222] on p "+1 (919) 630 7300 marycarsonsmith@gmail.com" at bounding box center [373, 223] width 435 height 13
copy p "marycarsonsmith@gmail.com"
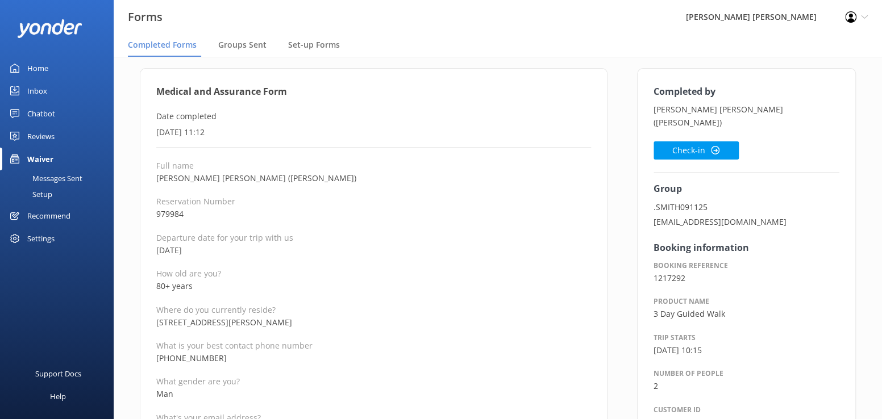
scroll to position [284, 0]
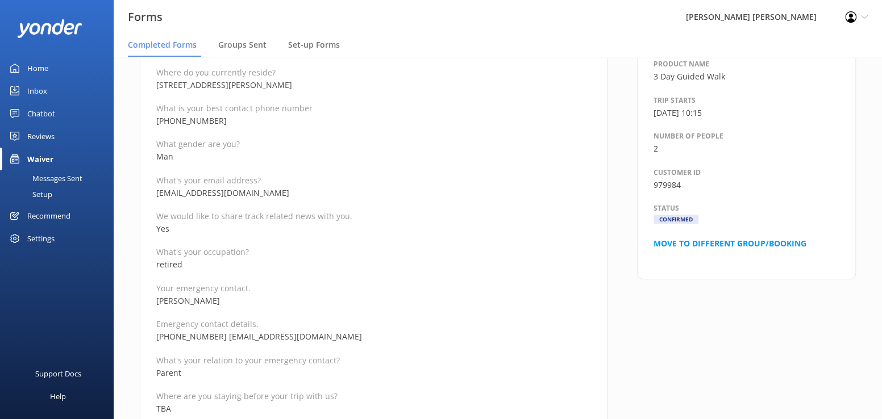
drag, startPoint x: 204, startPoint y: 351, endPoint x: 213, endPoint y: 347, distance: 9.9
drag, startPoint x: 222, startPoint y: 339, endPoint x: 150, endPoint y: 334, distance: 71.8
copy p "+1 (919) 630 7300"
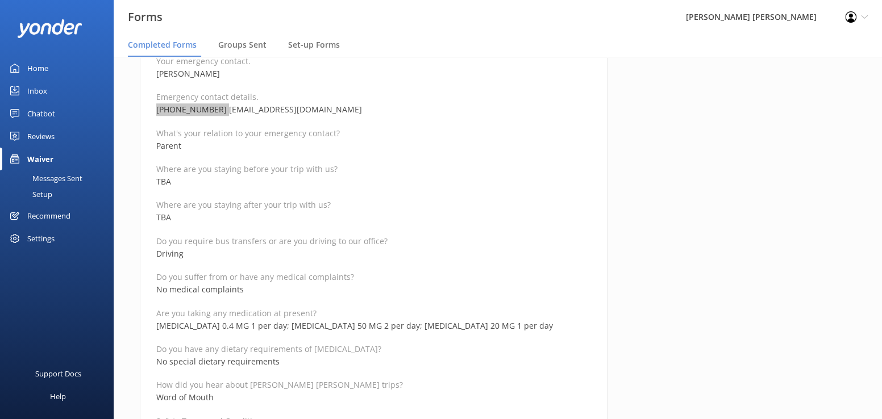
scroll to position [568, 0]
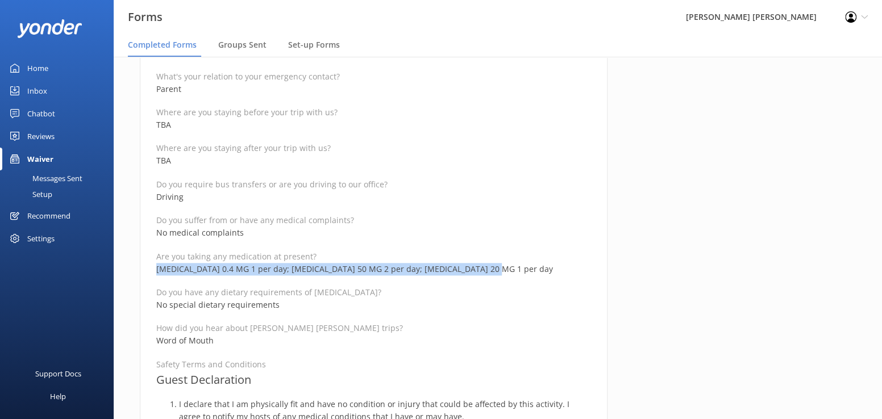
drag, startPoint x: 491, startPoint y: 268, endPoint x: 147, endPoint y: 264, distance: 343.9
click at [147, 264] on div "Medical and Assurance Form Date completed 12th October 2025, 11:12 Full name Wa…" at bounding box center [374, 308] width 468 height 1525
copy p "Tamsulosin 0.4 MG 1 per day; Flecainide 50 MG 2 per day; Omeprazole 20 MG 1 per…"
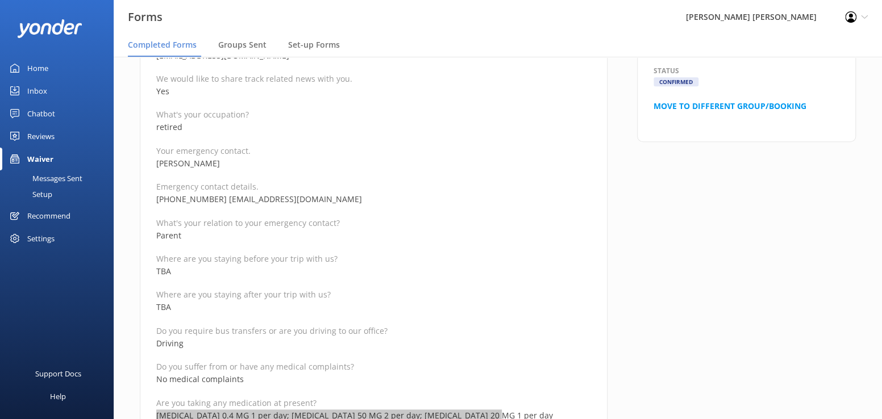
scroll to position [171, 0]
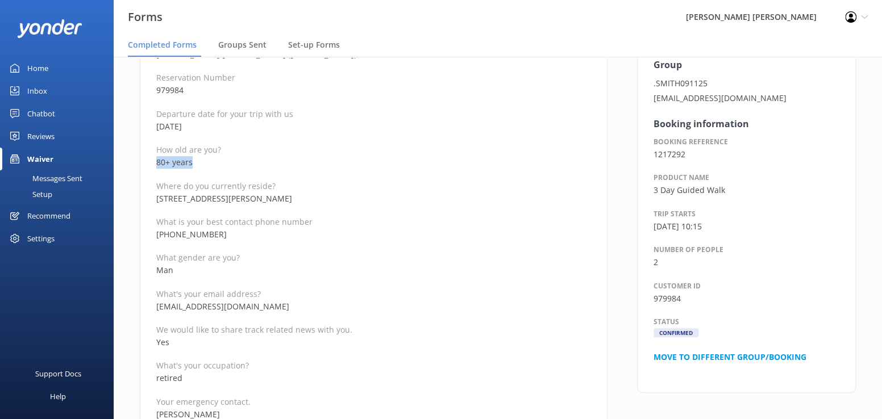
drag, startPoint x: 204, startPoint y: 165, endPoint x: 135, endPoint y: 162, distance: 69.4
copy p "80+ years"
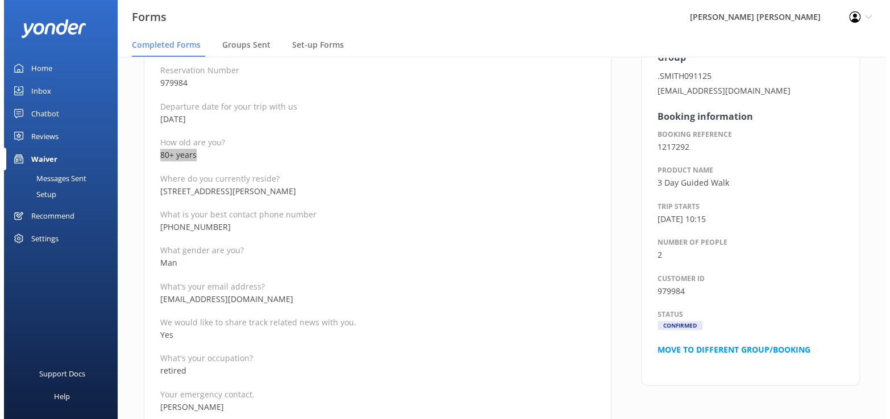
scroll to position [0, 0]
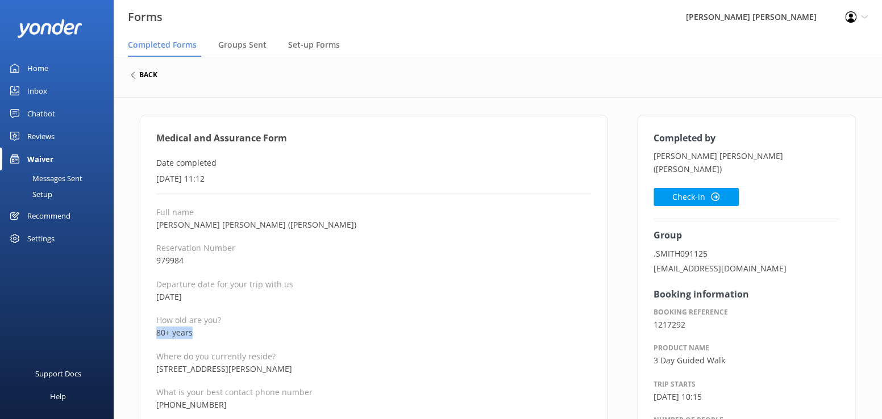
click at [139, 77] on h6 "back" at bounding box center [148, 75] width 18 height 7
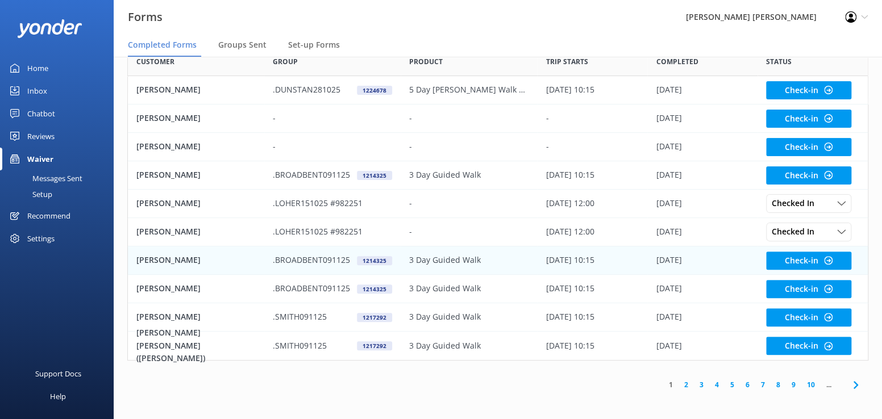
scroll to position [69, 0]
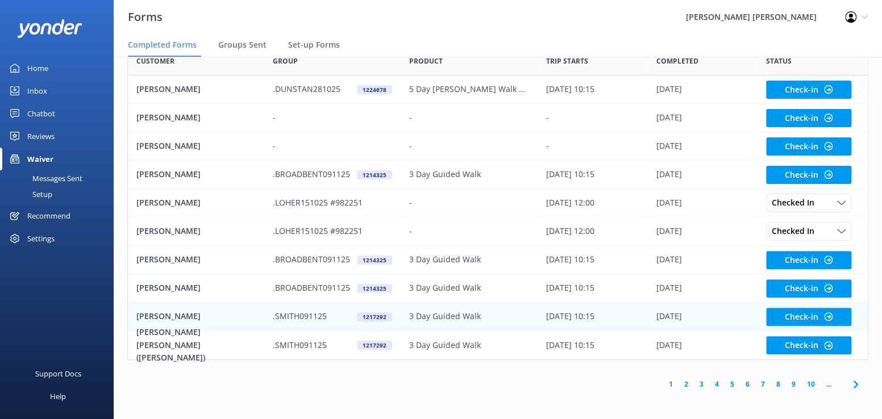
click at [175, 313] on p "[PERSON_NAME]" at bounding box center [168, 316] width 64 height 13
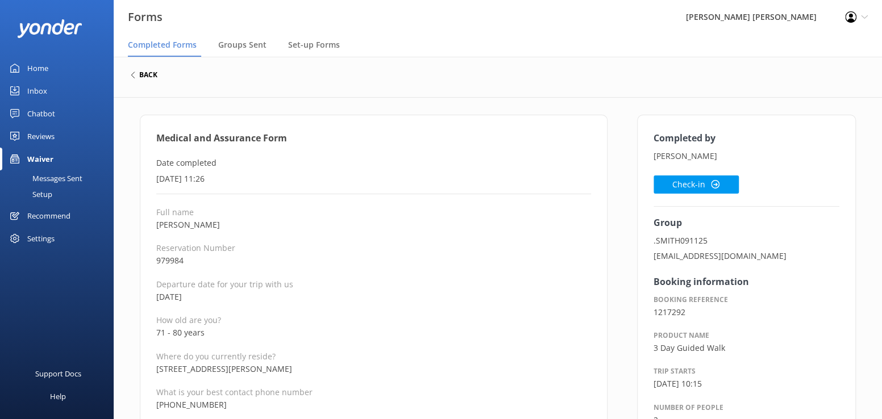
click at [155, 77] on h6 "back" at bounding box center [148, 75] width 18 height 7
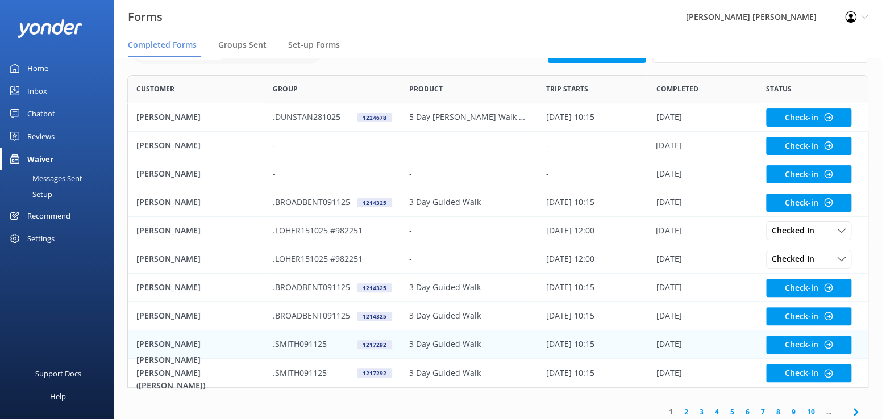
scroll to position [69, 0]
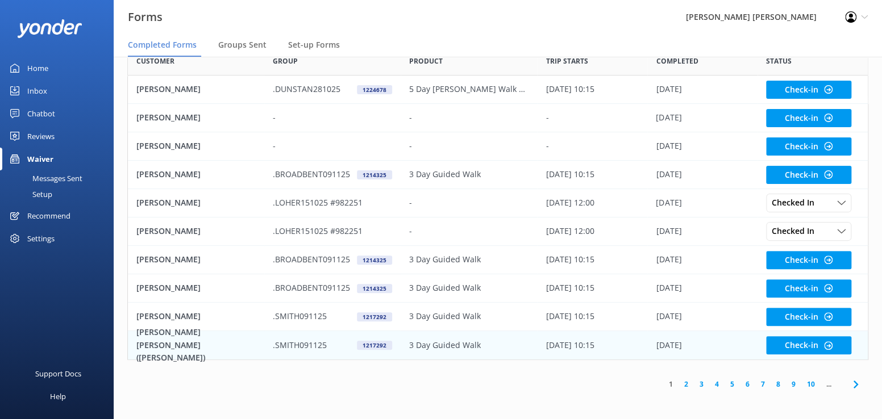
click at [173, 345] on p "[PERSON_NAME] [PERSON_NAME] ([PERSON_NAME])" at bounding box center [195, 345] width 119 height 38
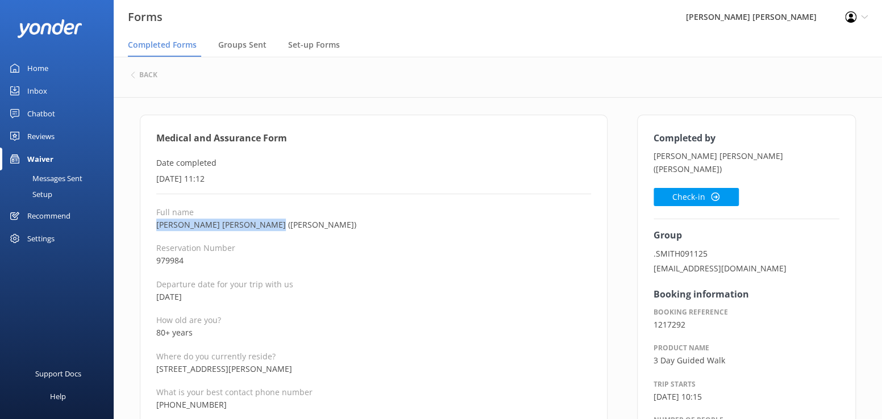
drag, startPoint x: 259, startPoint y: 224, endPoint x: 160, endPoint y: 223, distance: 99.5
click at [160, 223] on p "[PERSON_NAME] [PERSON_NAME] ([PERSON_NAME])" at bounding box center [373, 225] width 435 height 13
copy p "[PERSON_NAME] [PERSON_NAME] ([PERSON_NAME])"
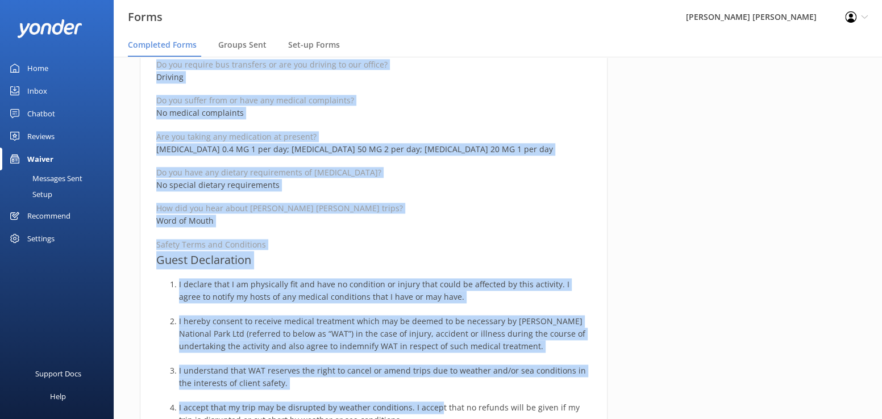
scroll to position [708, 0]
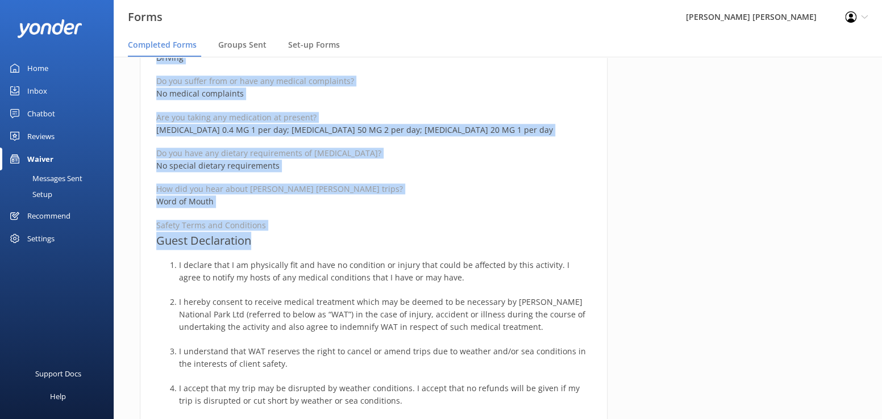
drag, startPoint x: 157, startPoint y: 137, endPoint x: 439, endPoint y: 232, distance: 297.6
click at [439, 232] on div "Medical and Assurance Form Date completed 12th October 2025, 11:12 Full name Wa…" at bounding box center [374, 169] width 468 height 1525
copy div "Medical and Assurance Form Date completed 12th October 2025, 11:12 Full name Wa…"
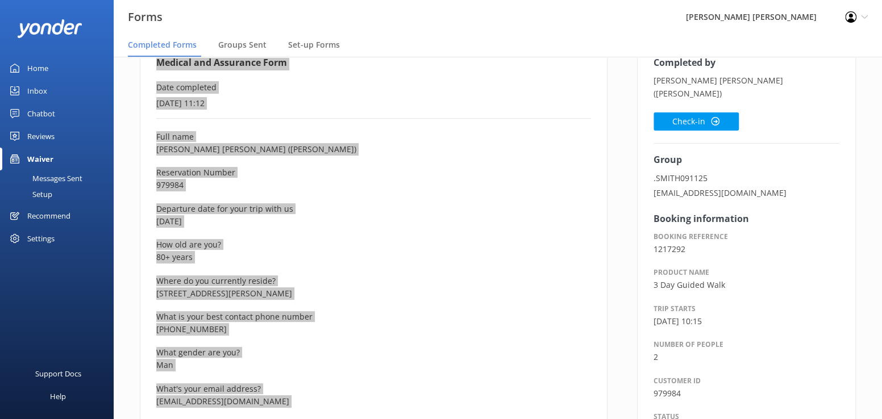
scroll to position [0, 0]
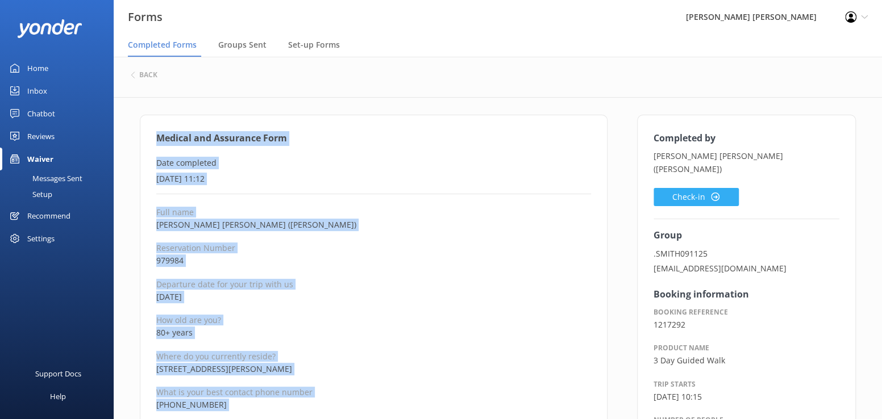
click at [682, 188] on button "Check-in" at bounding box center [696, 197] width 85 height 18
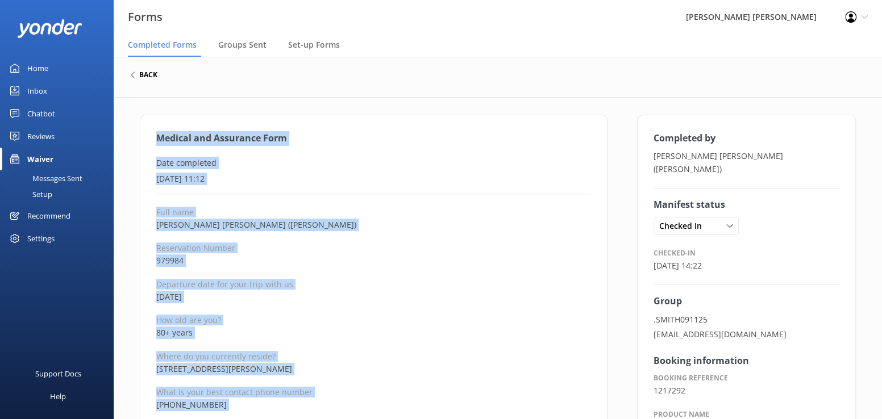
click at [143, 75] on h6 "back" at bounding box center [148, 75] width 18 height 7
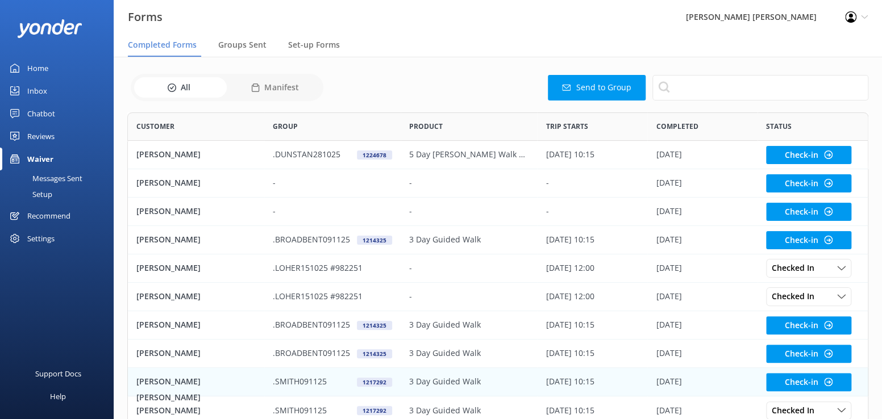
scroll to position [69, 0]
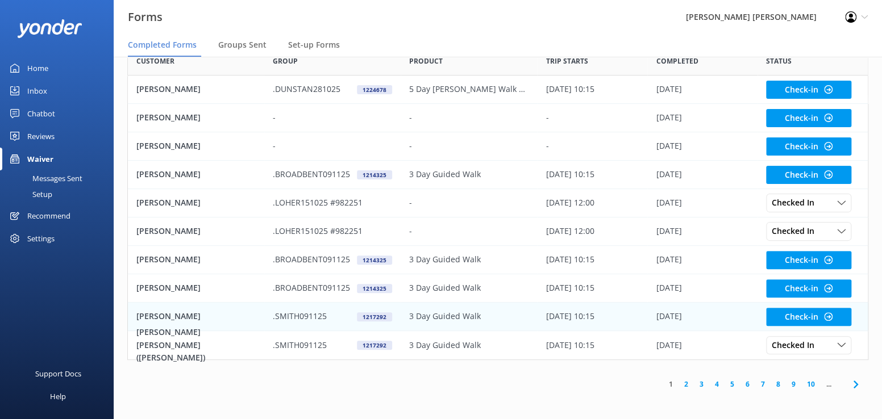
click at [157, 313] on p "[PERSON_NAME]" at bounding box center [168, 316] width 64 height 13
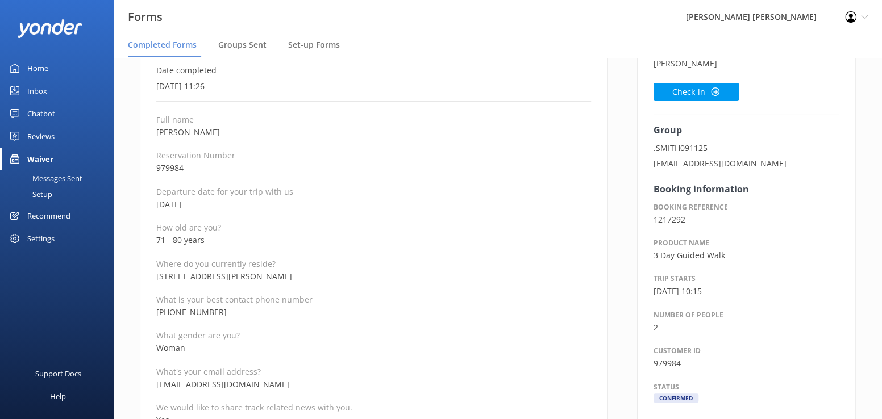
scroll to position [114, 0]
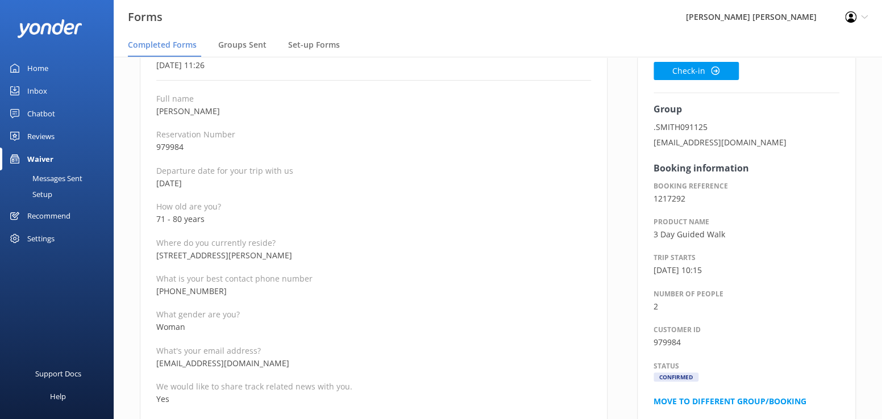
drag, startPoint x: 231, startPoint y: 290, endPoint x: 148, endPoint y: 291, distance: 83.6
copy p "+1 (919) 523-7676"
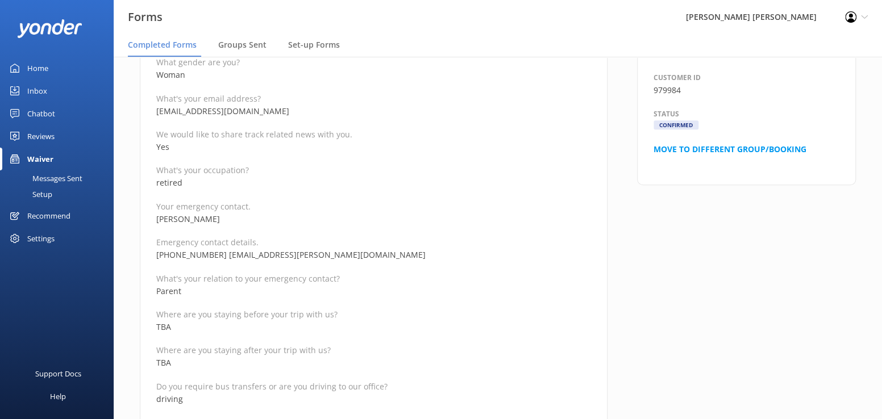
scroll to position [341, 0]
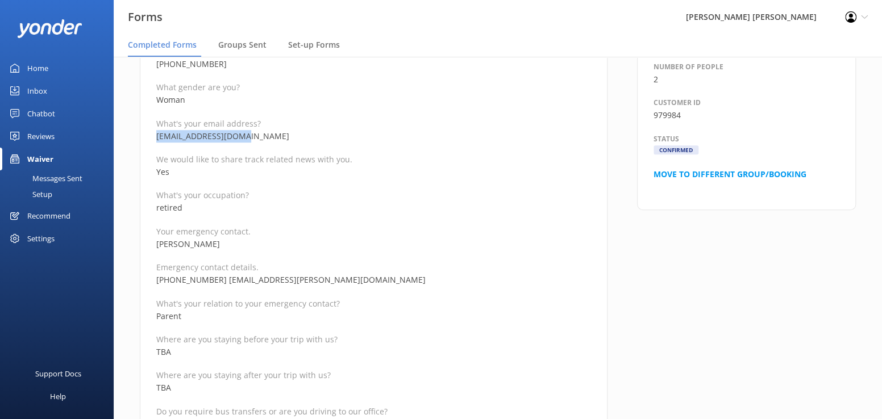
drag, startPoint x: 258, startPoint y: 136, endPoint x: 157, endPoint y: 139, distance: 100.6
click at [157, 139] on p "kahsmith54@gmail.com" at bounding box center [373, 136] width 435 height 13
drag, startPoint x: 207, startPoint y: 244, endPoint x: 146, endPoint y: 247, distance: 60.9
drag, startPoint x: 340, startPoint y: 281, endPoint x: 223, endPoint y: 284, distance: 116.5
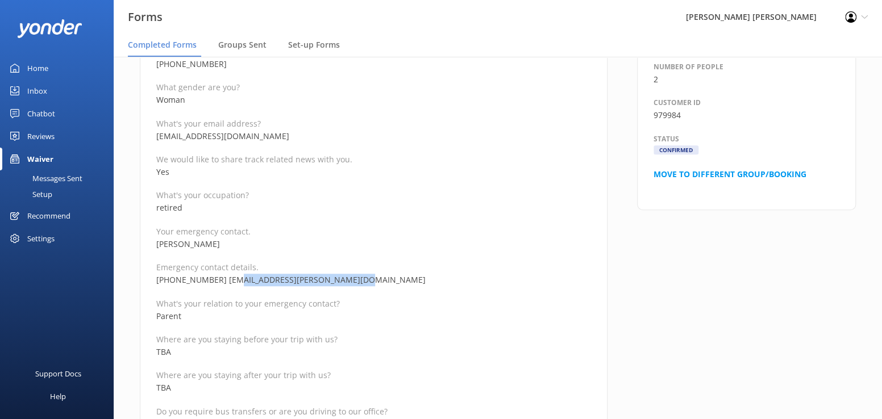
click at [223, 284] on p "+1 (919) 986-9371 willsmith@lee-associates.com" at bounding box center [373, 280] width 435 height 13
drag, startPoint x: 221, startPoint y: 279, endPoint x: 155, endPoint y: 278, distance: 65.4
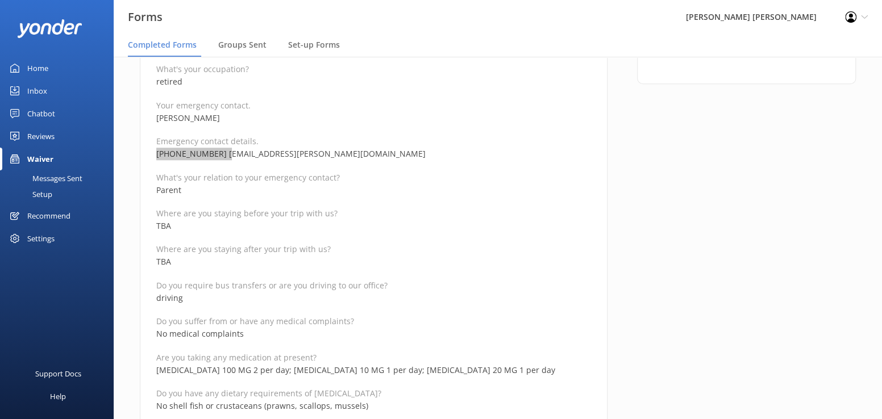
scroll to position [512, 0]
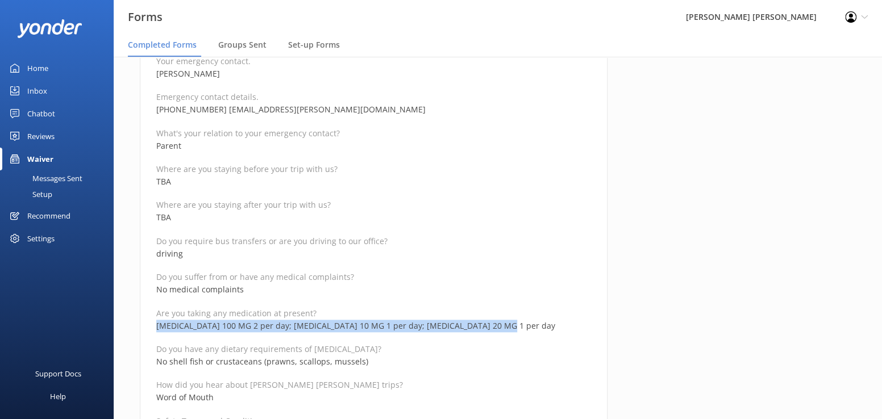
drag, startPoint x: 489, startPoint y: 323, endPoint x: 155, endPoint y: 327, distance: 333.7
click at [155, 327] on div "Medical and Assurance Form Date completed 12th October 2025, 11:26 Full name Ka…" at bounding box center [374, 365] width 468 height 1525
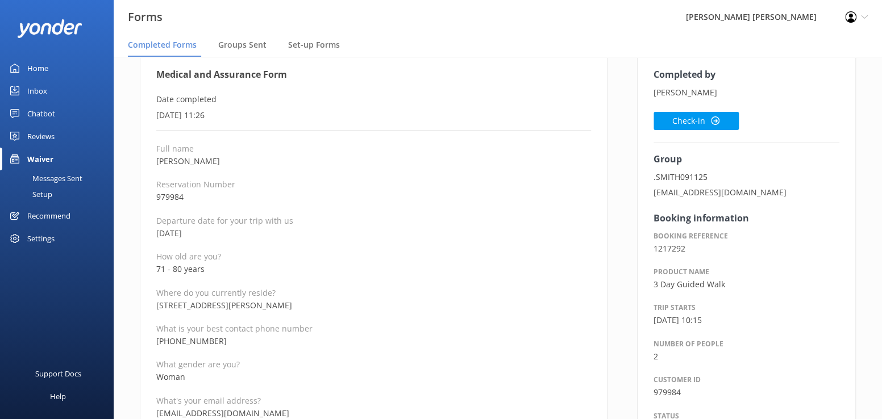
scroll to position [0, 0]
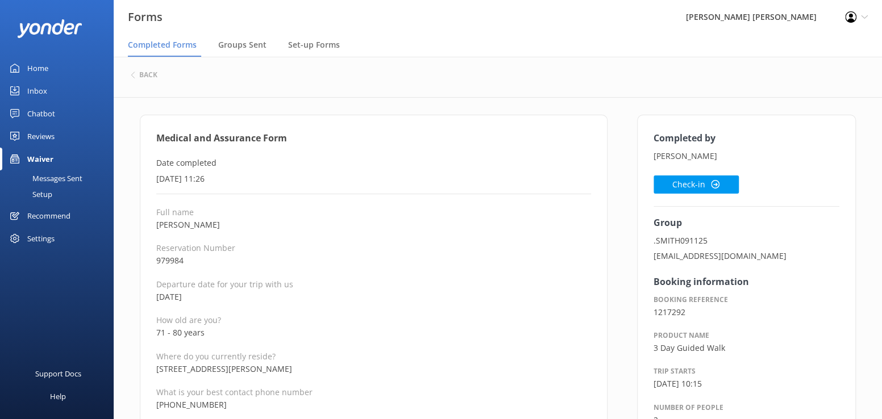
drag, startPoint x: 253, startPoint y: 223, endPoint x: 153, endPoint y: 221, distance: 100.6
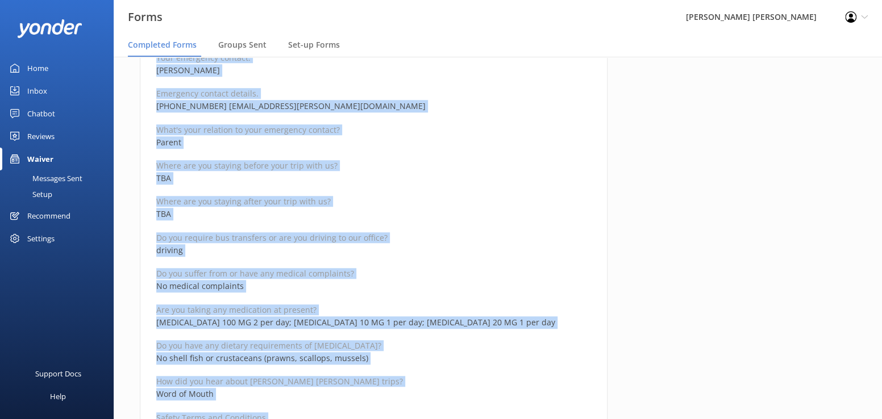
scroll to position [563, 0]
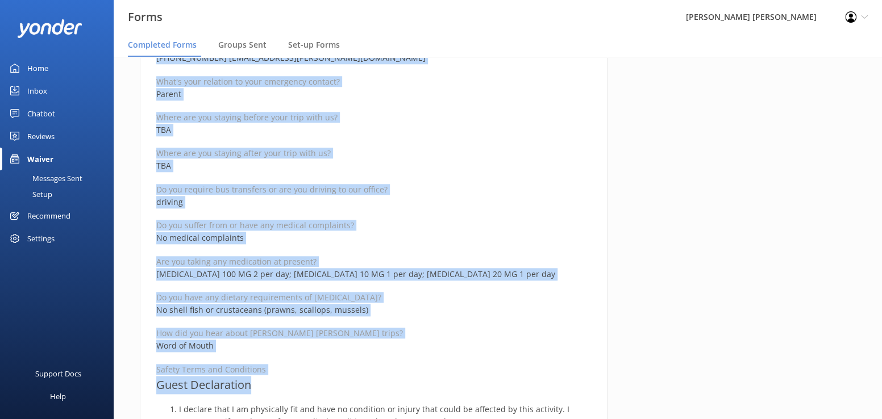
drag, startPoint x: 157, startPoint y: 137, endPoint x: 342, endPoint y: 384, distance: 308.2
click at [342, 384] on div "Medical and Assurance Form Date completed 12th October 2025, 11:26 Full name Ka…" at bounding box center [374, 314] width 468 height 1525
click at [754, 214] on div "Completed by Katherine Hooper Smith Check-in Group .SMITH091125 wwsmith42@gmail…" at bounding box center [746, 320] width 248 height 1536
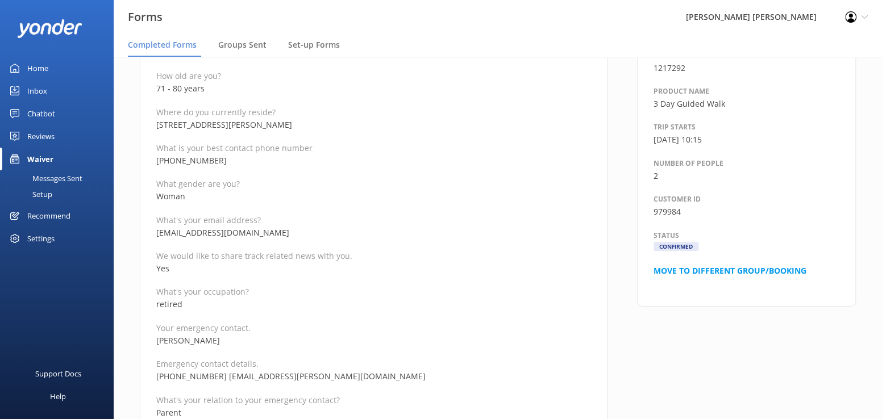
scroll to position [0, 0]
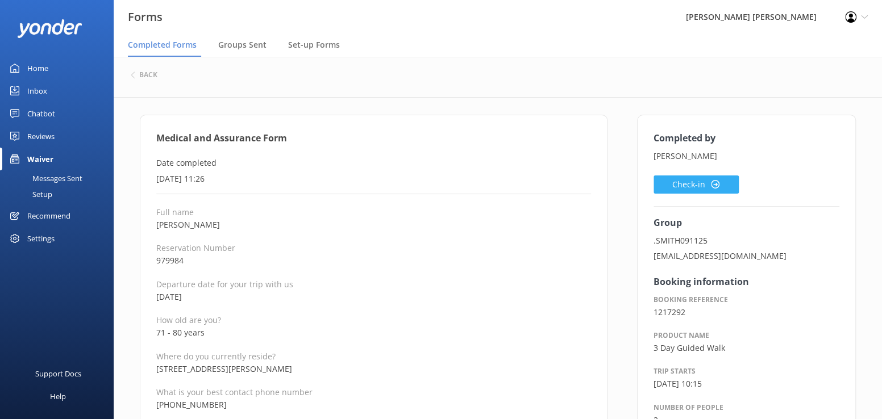
click at [682, 186] on button "Check-in" at bounding box center [696, 185] width 85 height 18
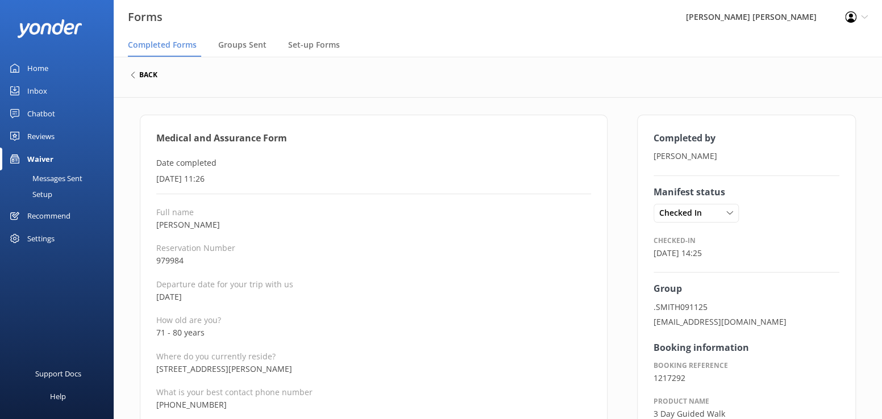
click at [139, 78] on h6 "back" at bounding box center [148, 75] width 18 height 7
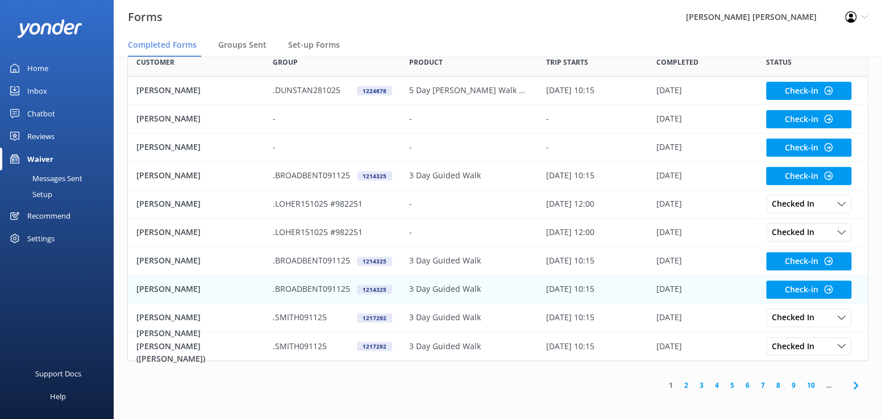
scroll to position [69, 0]
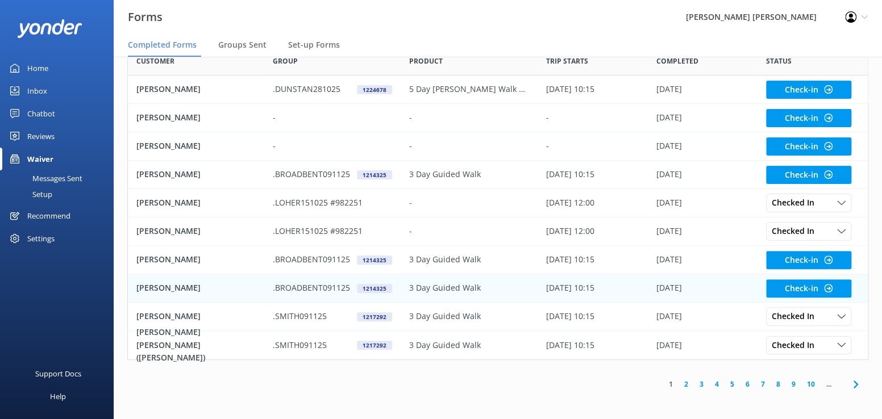
click at [165, 289] on p "[PERSON_NAME]" at bounding box center [168, 288] width 64 height 13
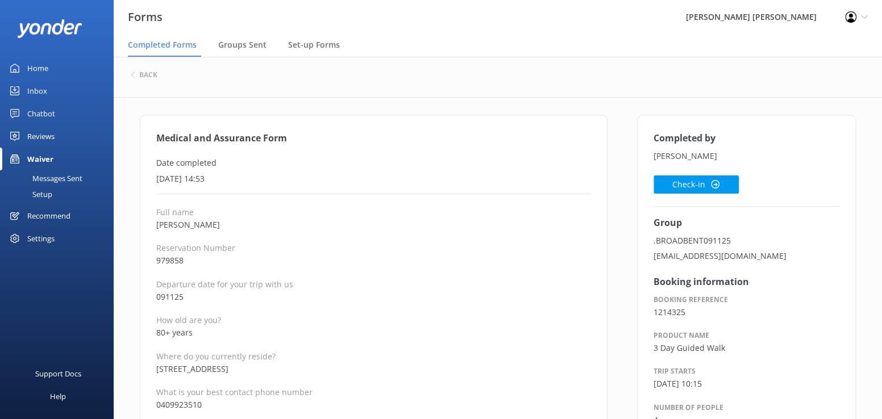
scroll to position [57, 0]
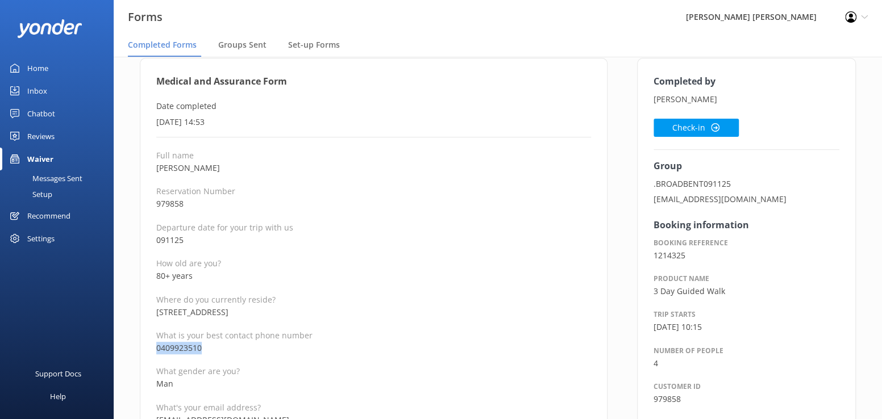
drag, startPoint x: 214, startPoint y: 348, endPoint x: 149, endPoint y: 348, distance: 65.4
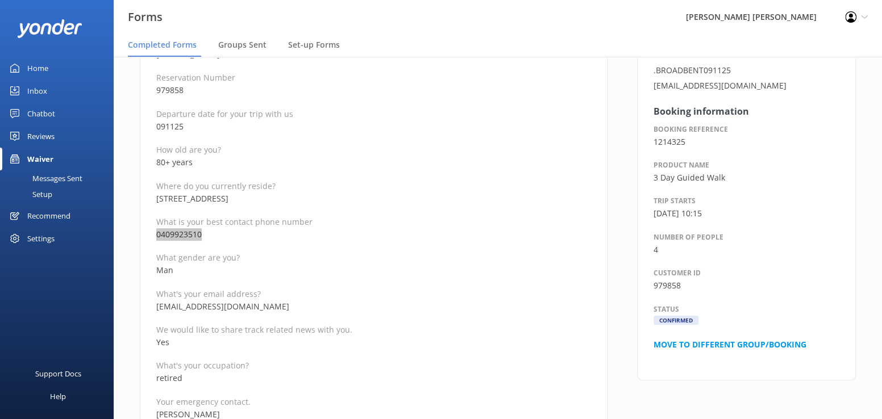
scroll to position [227, 0]
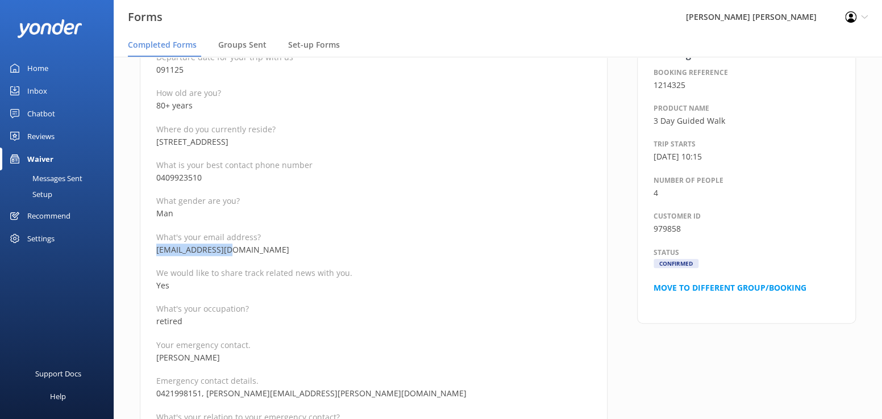
drag, startPoint x: 251, startPoint y: 247, endPoint x: 152, endPoint y: 246, distance: 98.9
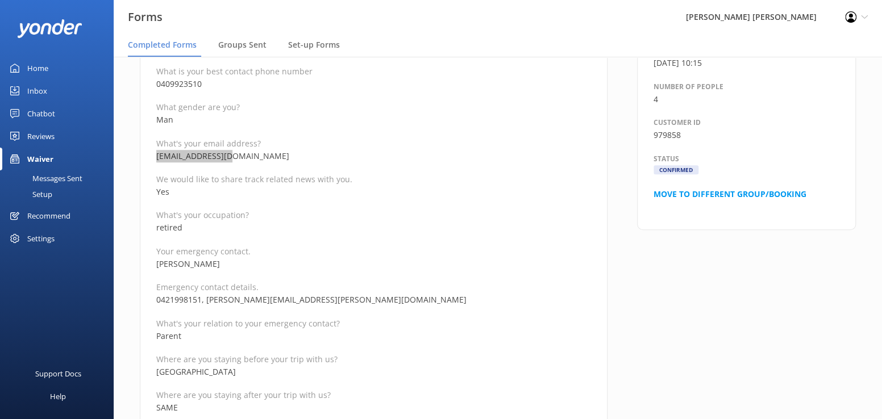
scroll to position [341, 0]
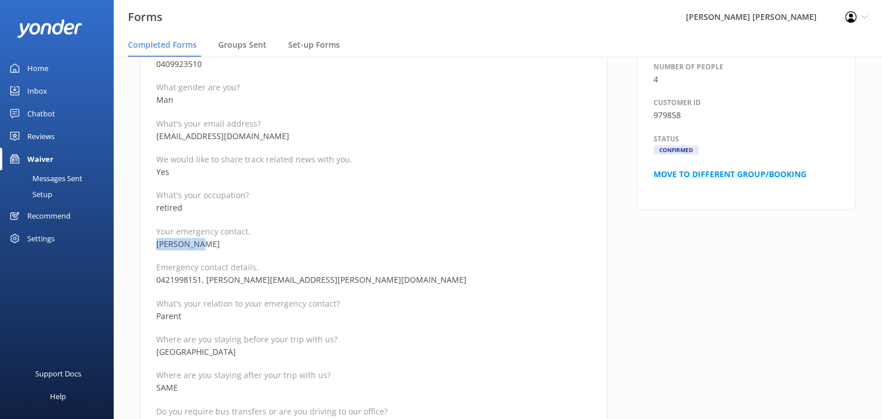
drag, startPoint x: 214, startPoint y: 247, endPoint x: 144, endPoint y: 247, distance: 69.9
drag, startPoint x: 297, startPoint y: 280, endPoint x: 206, endPoint y: 283, distance: 91.0
click at [206, 283] on p "0421998151, laura.a.rahn@gmail.com" at bounding box center [373, 280] width 435 height 13
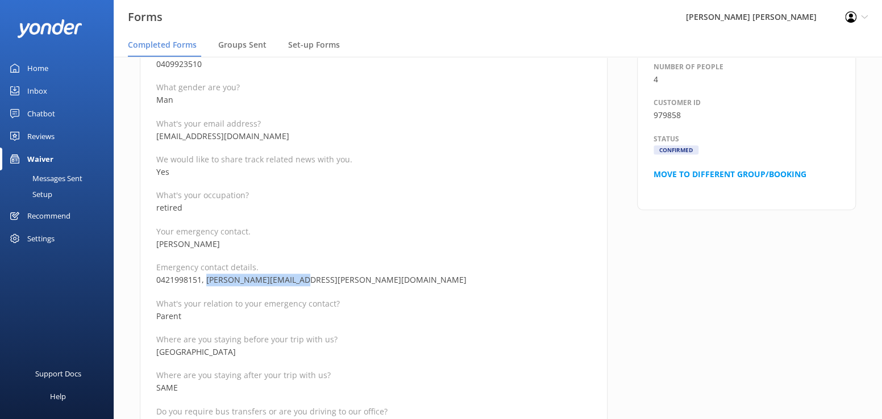
drag, startPoint x: 171, startPoint y: 294, endPoint x: 190, endPoint y: 284, distance: 21.9
drag, startPoint x: 199, startPoint y: 279, endPoint x: 160, endPoint y: 280, distance: 39.2
click at [160, 280] on p "0421998151, laura.a.rahn@gmail.com" at bounding box center [373, 280] width 435 height 13
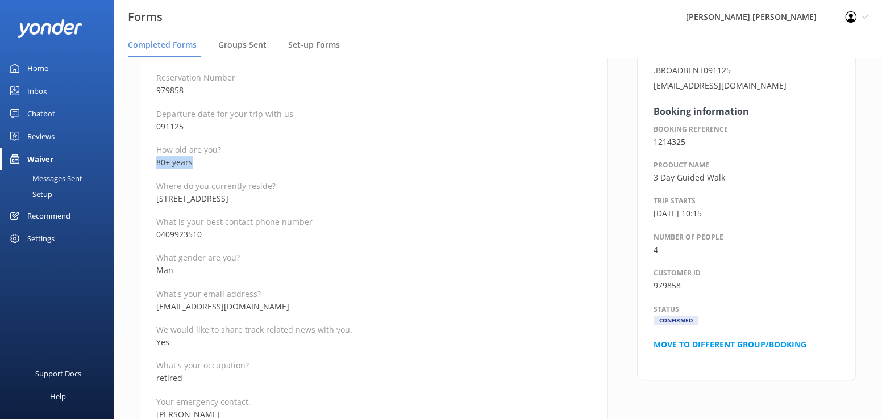
drag, startPoint x: 202, startPoint y: 157, endPoint x: 139, endPoint y: 157, distance: 62.5
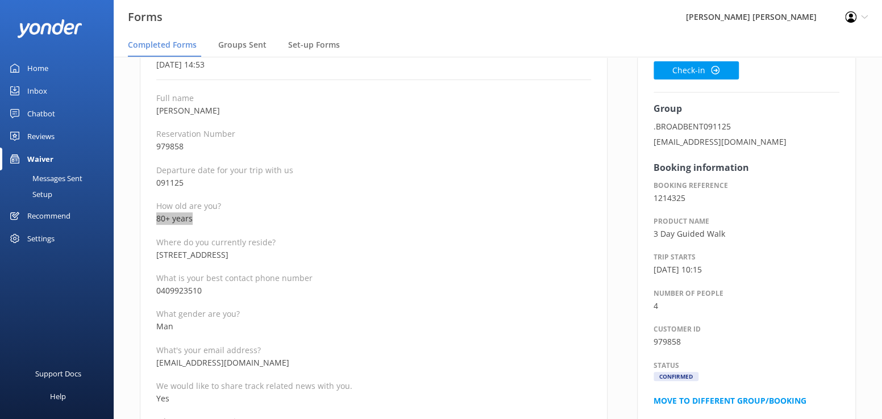
scroll to position [114, 0]
drag, startPoint x: 201, startPoint y: 107, endPoint x: 149, endPoint y: 117, distance: 53.1
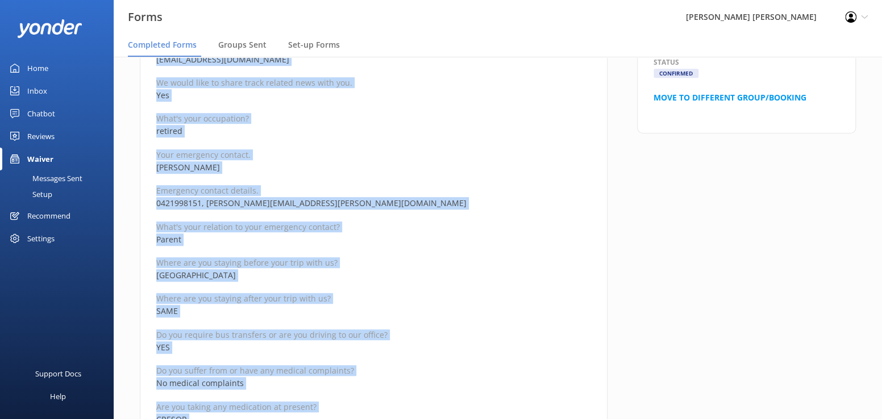
scroll to position [656, 0]
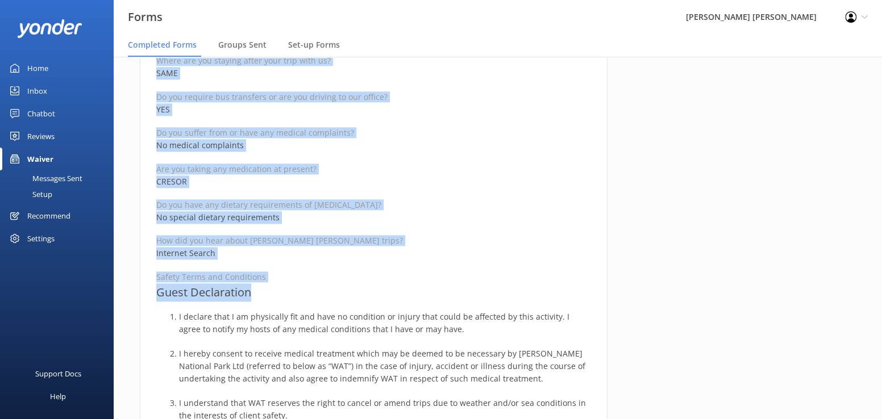
drag, startPoint x: 157, startPoint y: 135, endPoint x: 375, endPoint y: 286, distance: 265.5
click at [375, 286] on div "Medical and Assurance Form Date completed 12th October 2025, 14:53 Full name Ol…" at bounding box center [374, 221] width 468 height 1525
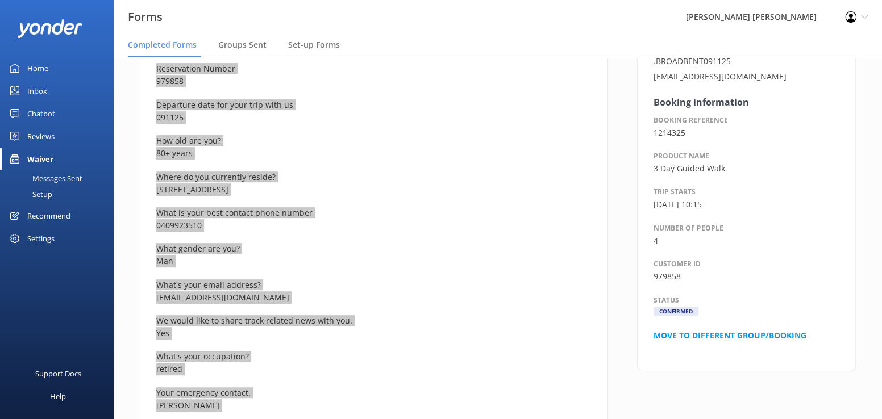
scroll to position [0, 0]
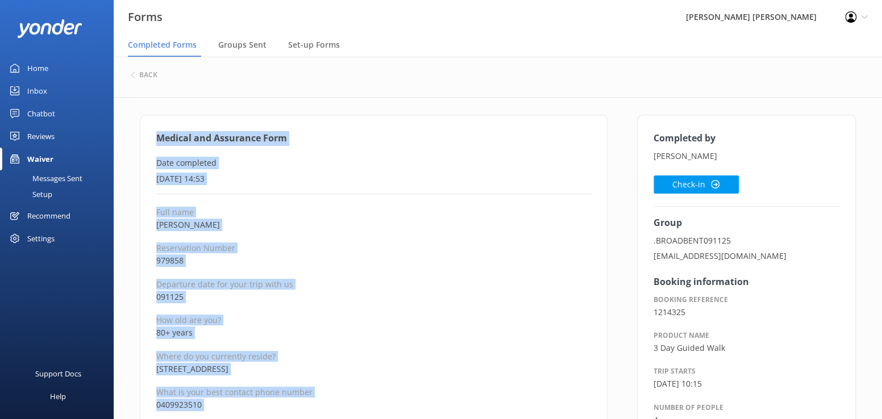
drag, startPoint x: 679, startPoint y: 190, endPoint x: 670, endPoint y: 194, distance: 10.4
click at [679, 190] on button "Check-in" at bounding box center [696, 185] width 85 height 18
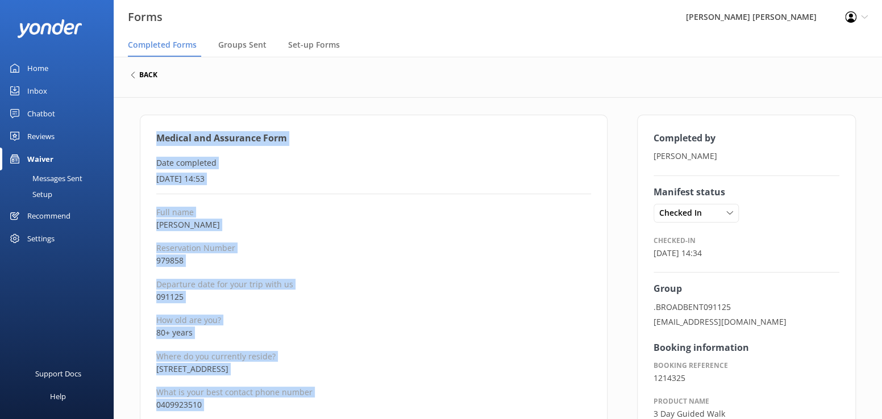
click at [147, 76] on h6 "back" at bounding box center [148, 75] width 18 height 7
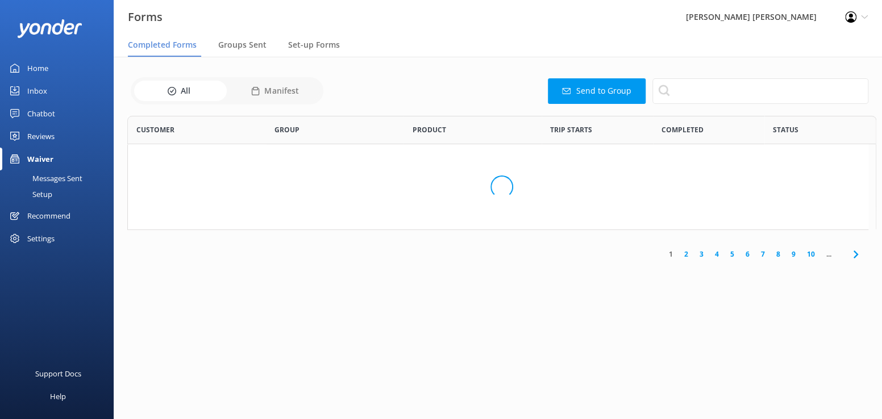
scroll to position [305, 733]
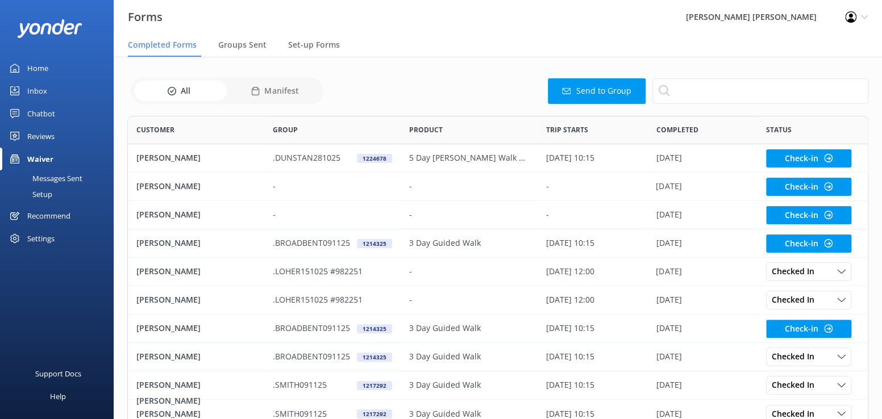
drag, startPoint x: 155, startPoint y: 326, endPoint x: 72, endPoint y: 312, distance: 84.1
click at [152, 326] on p "[PERSON_NAME]" at bounding box center [168, 328] width 64 height 13
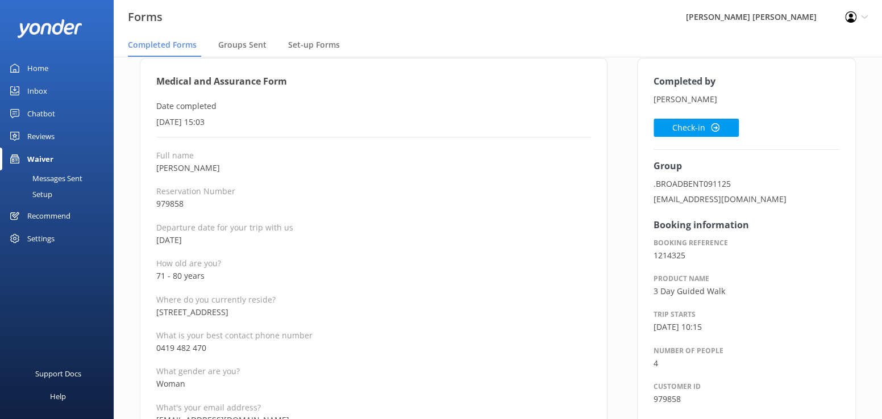
scroll to position [114, 0]
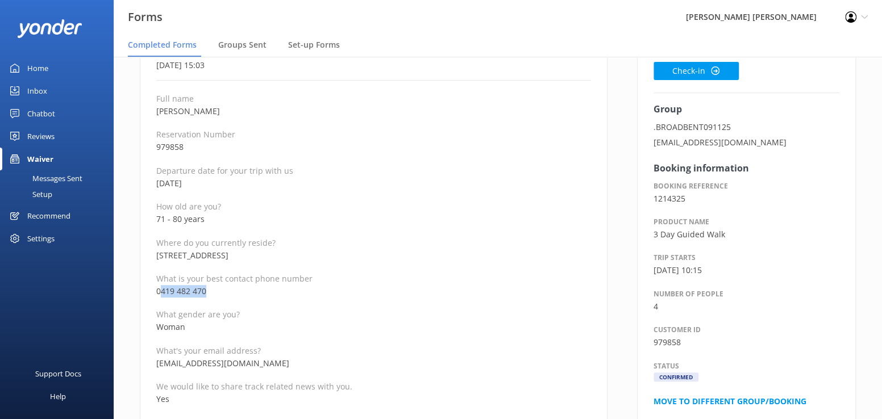
drag, startPoint x: 214, startPoint y: 289, endPoint x: 160, endPoint y: 289, distance: 54.6
click at [160, 289] on p "0419 482 470" at bounding box center [373, 291] width 435 height 13
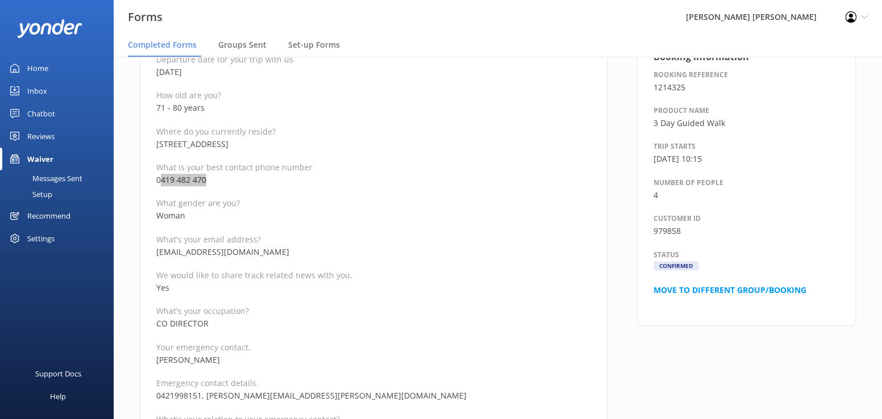
scroll to position [227, 0]
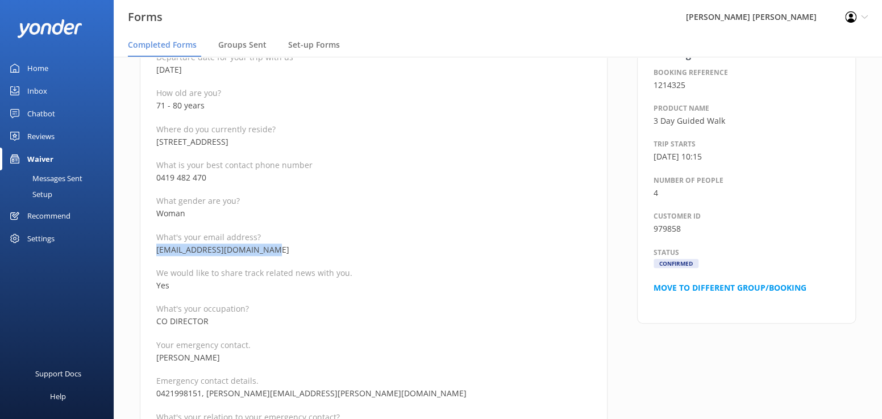
drag, startPoint x: 271, startPoint y: 251, endPoint x: 145, endPoint y: 253, distance: 125.6
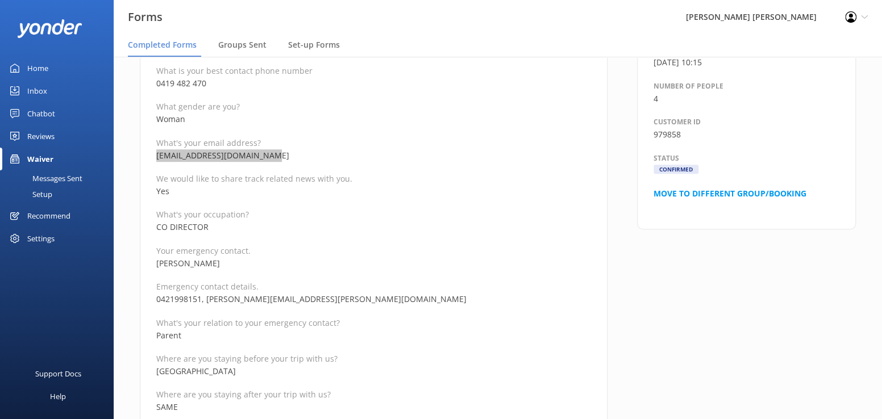
scroll to position [341, 0]
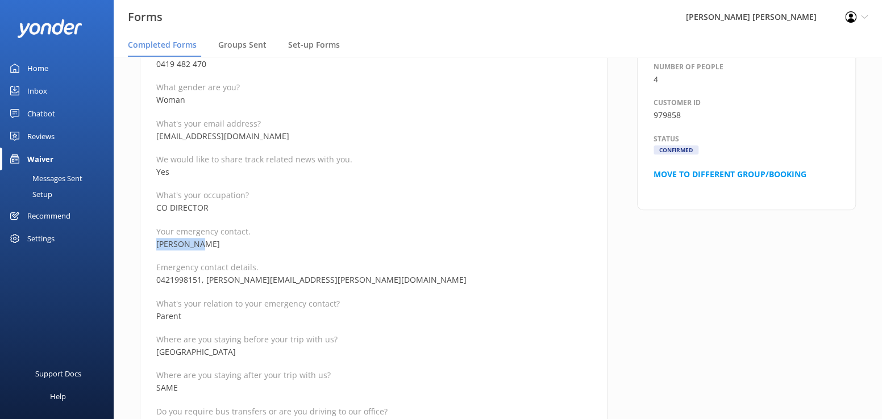
drag, startPoint x: 223, startPoint y: 243, endPoint x: 148, endPoint y: 244, distance: 75.0
drag, startPoint x: 303, startPoint y: 279, endPoint x: 206, endPoint y: 281, distance: 96.6
click at [206, 281] on p "0421998151, laura.a.rahn@gmail.com" at bounding box center [373, 280] width 435 height 13
drag, startPoint x: 164, startPoint y: 293, endPoint x: 192, endPoint y: 287, distance: 29.1
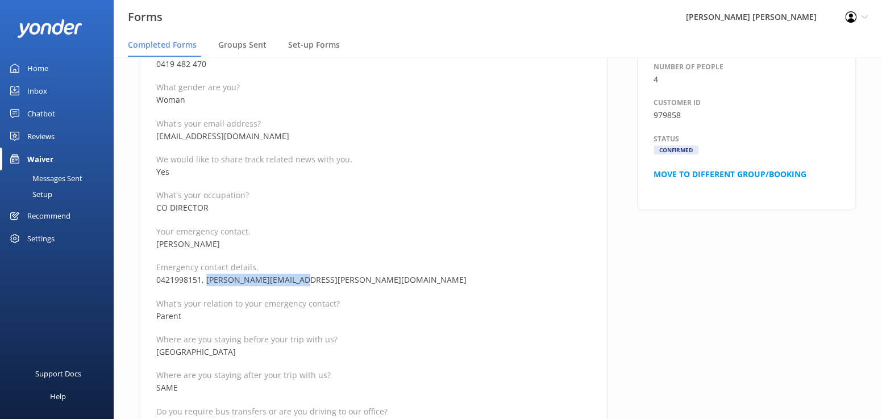
drag, startPoint x: 200, startPoint y: 280, endPoint x: 162, endPoint y: 280, distance: 38.1
click at [162, 280] on p "0421998151, laura.a.rahn@gmail.com" at bounding box center [373, 280] width 435 height 13
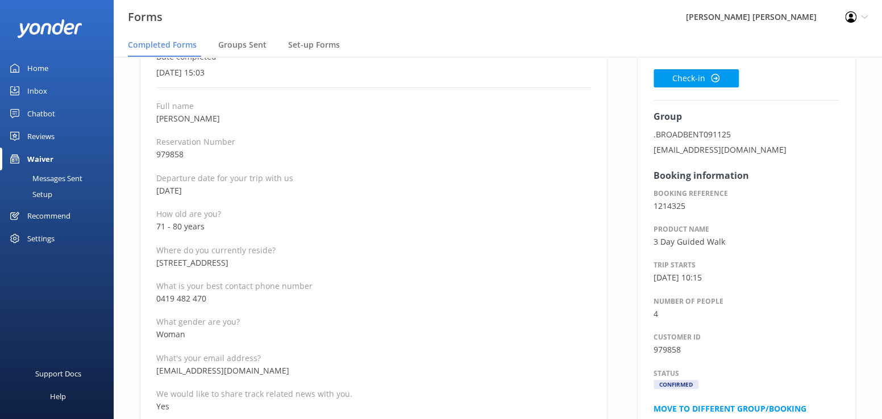
scroll to position [57, 0]
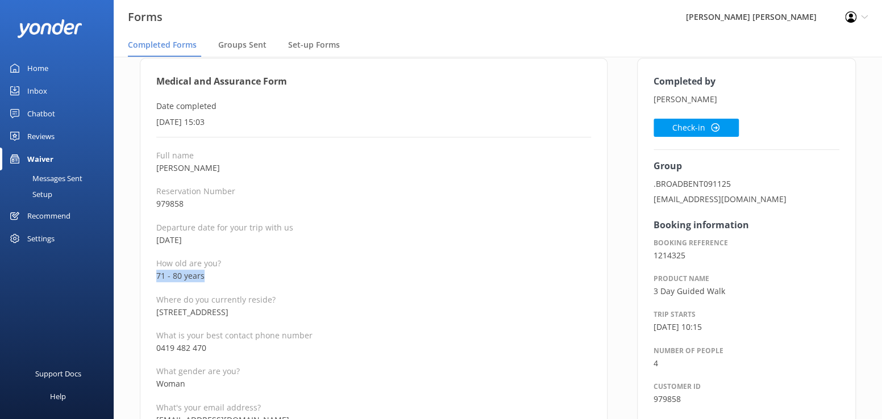
drag, startPoint x: 211, startPoint y: 277, endPoint x: 145, endPoint y: 275, distance: 66.5
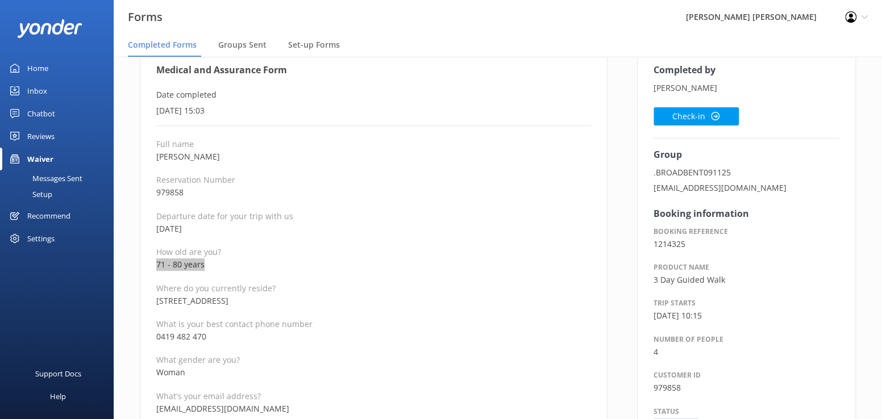
scroll to position [0, 0]
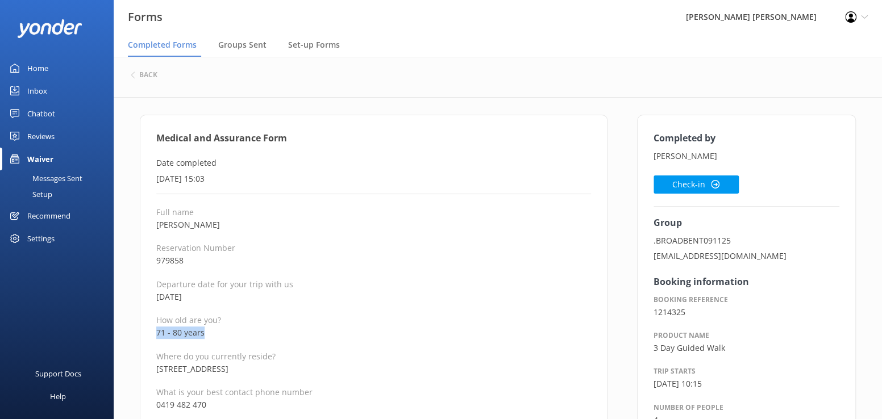
drag, startPoint x: 240, startPoint y: 226, endPoint x: 142, endPoint y: 217, distance: 99.3
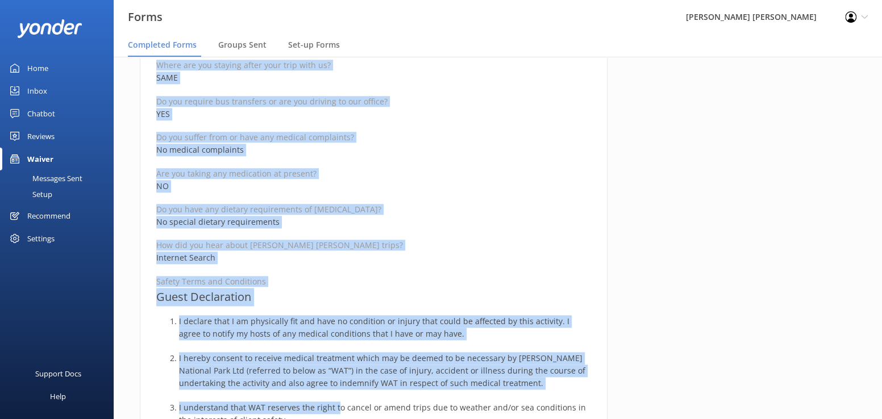
scroll to position [654, 0]
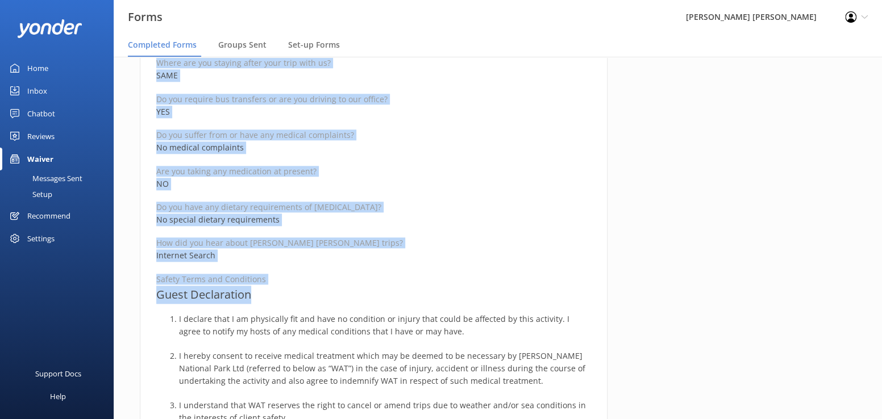
drag, startPoint x: 151, startPoint y: 138, endPoint x: 331, endPoint y: 292, distance: 237.0
click at [331, 292] on div "Medical and Assurance Form Date completed 12th October 2025, 15:03 Full name JI…" at bounding box center [374, 223] width 468 height 1525
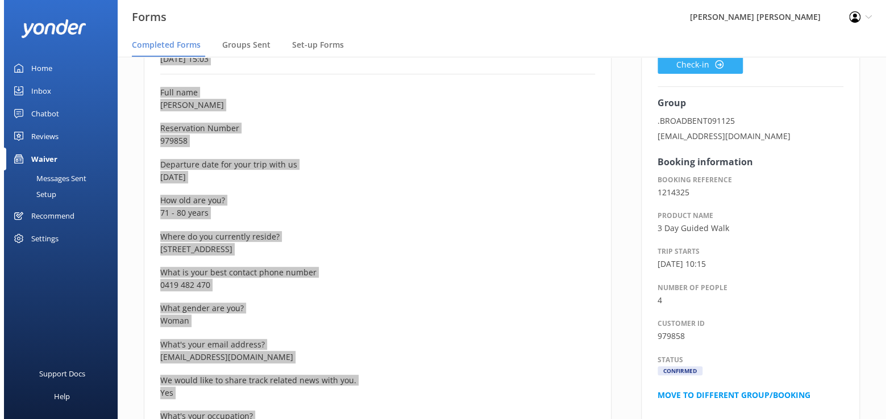
scroll to position [0, 0]
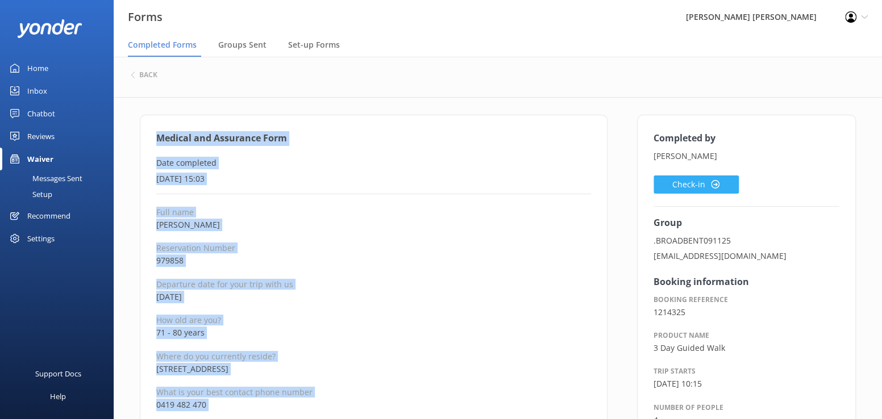
click at [662, 182] on button "Check-in" at bounding box center [696, 185] width 85 height 18
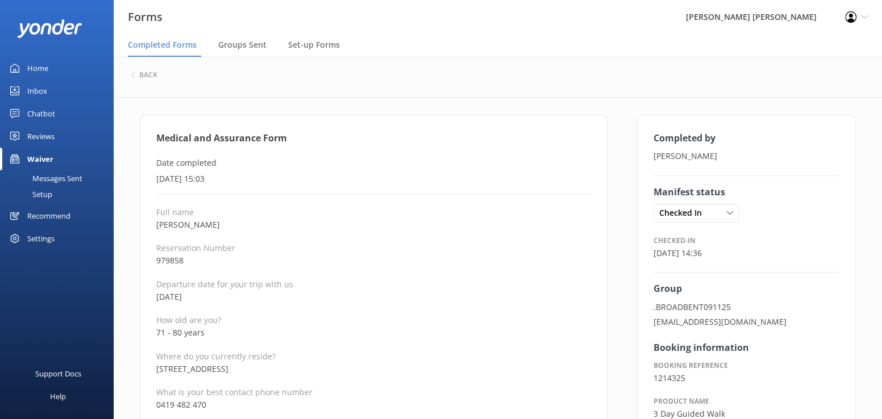
click at [147, 69] on div "back" at bounding box center [498, 75] width 734 height 15
click at [153, 77] on h6 "back" at bounding box center [148, 75] width 18 height 7
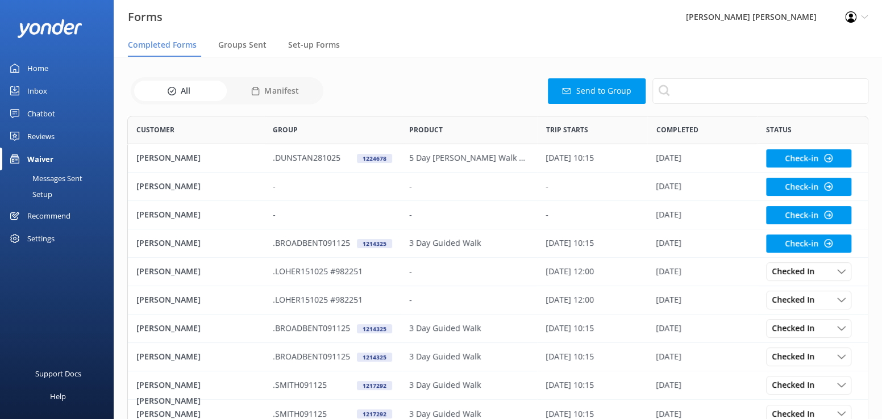
scroll to position [305, 733]
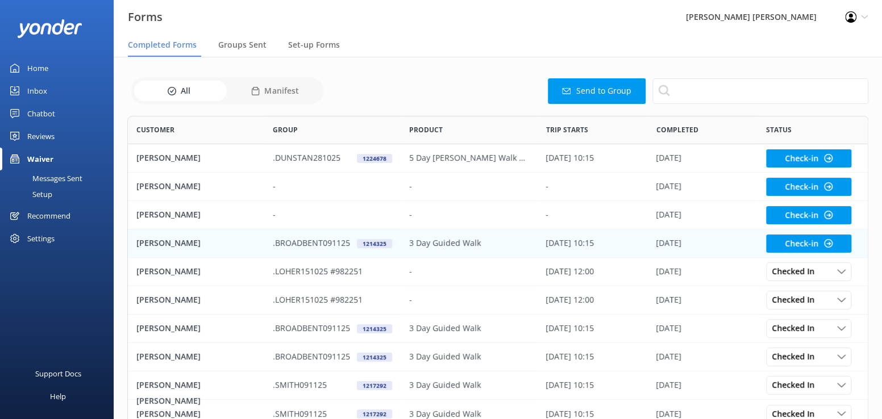
click at [174, 242] on p "[PERSON_NAME]" at bounding box center [168, 243] width 64 height 13
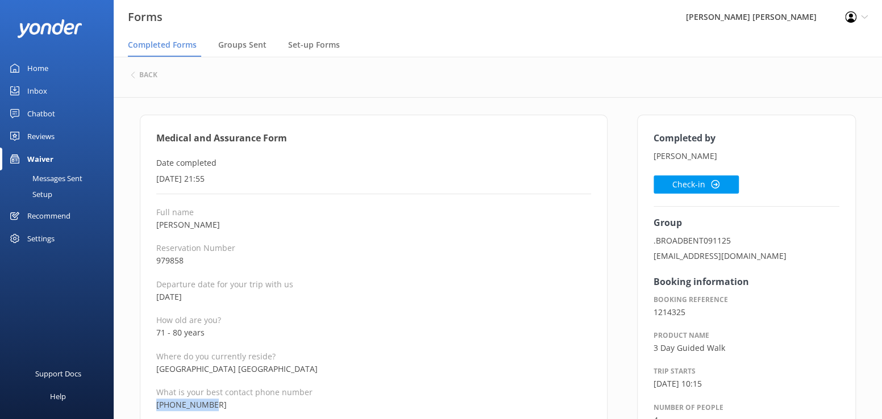
drag, startPoint x: 221, startPoint y: 404, endPoint x: 147, endPoint y: 402, distance: 74.5
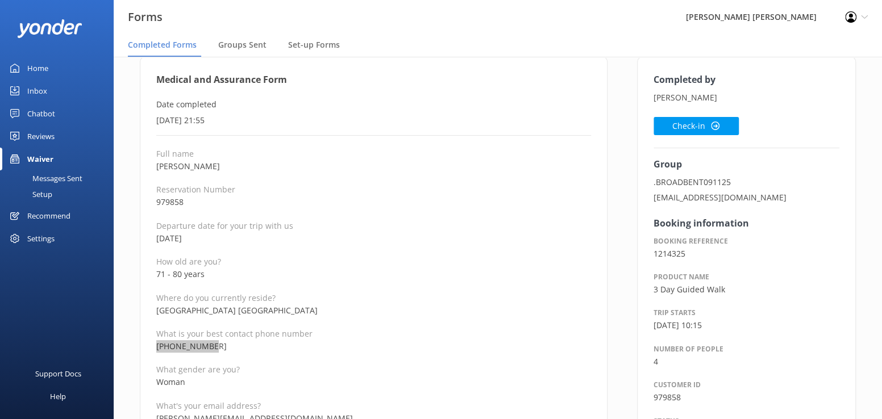
scroll to position [227, 0]
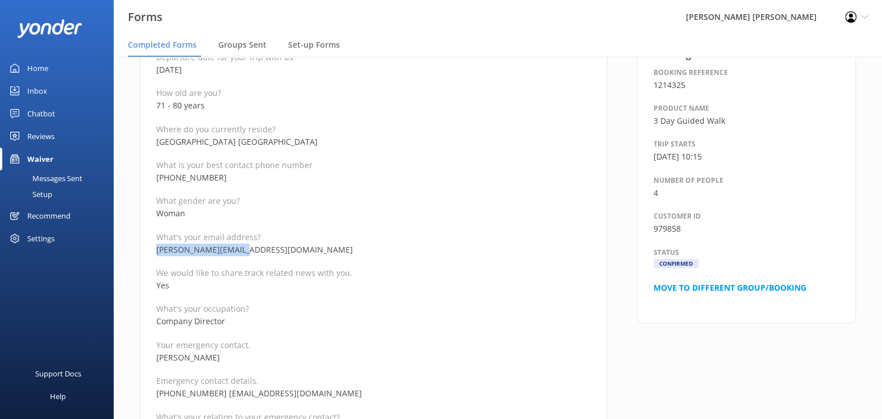
drag, startPoint x: 251, startPoint y: 253, endPoint x: 152, endPoint y: 255, distance: 98.4
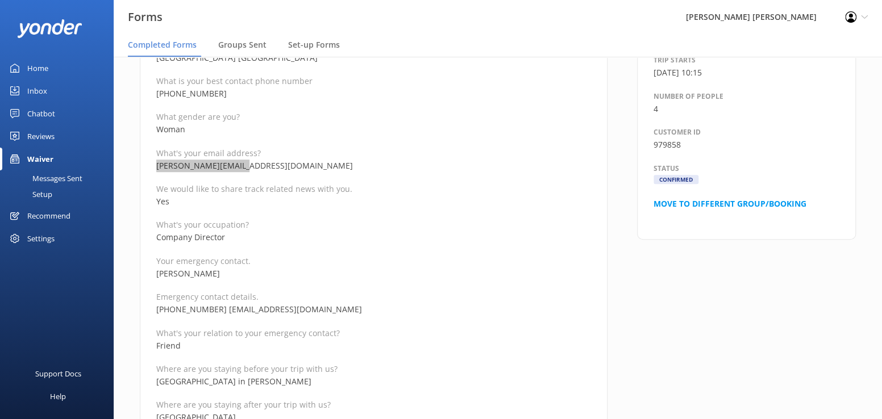
scroll to position [341, 0]
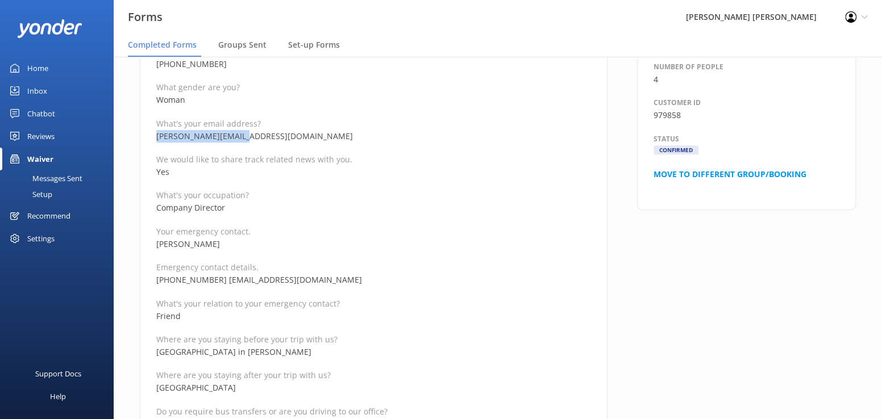
drag, startPoint x: 234, startPoint y: 247, endPoint x: 154, endPoint y: 246, distance: 79.6
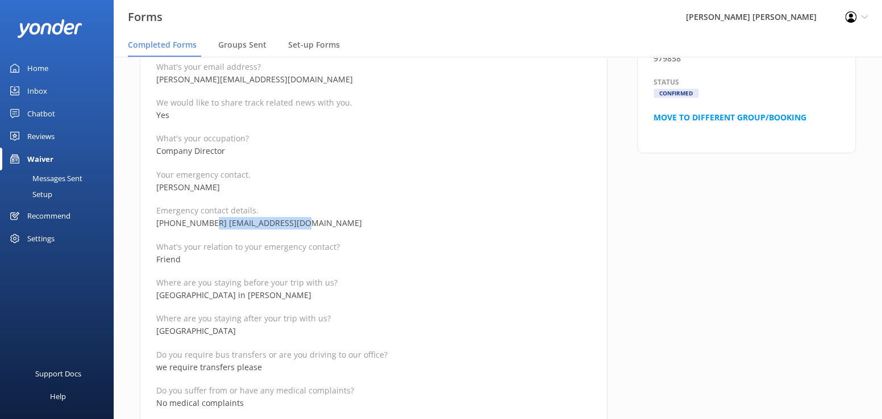
drag, startPoint x: 314, startPoint y: 222, endPoint x: 210, endPoint y: 228, distance: 104.2
click at [210, 228] on p "+61407956900 mfbarlin@bigpond.com" at bounding box center [373, 223] width 435 height 13
drag, startPoint x: 209, startPoint y: 222, endPoint x: 155, endPoint y: 225, distance: 54.6
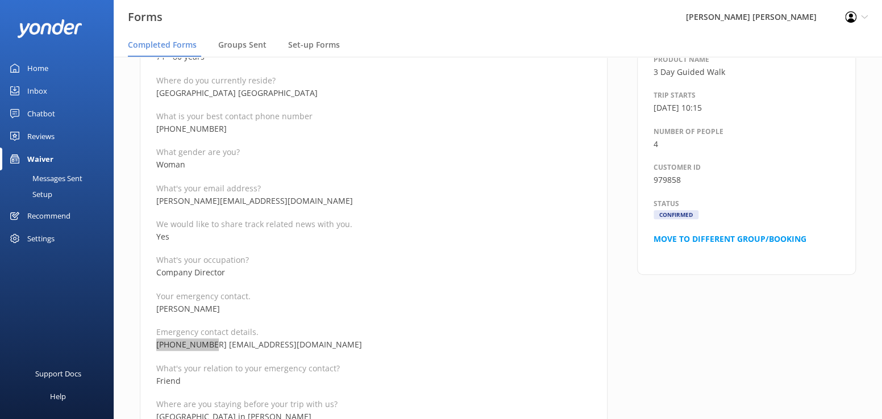
scroll to position [227, 0]
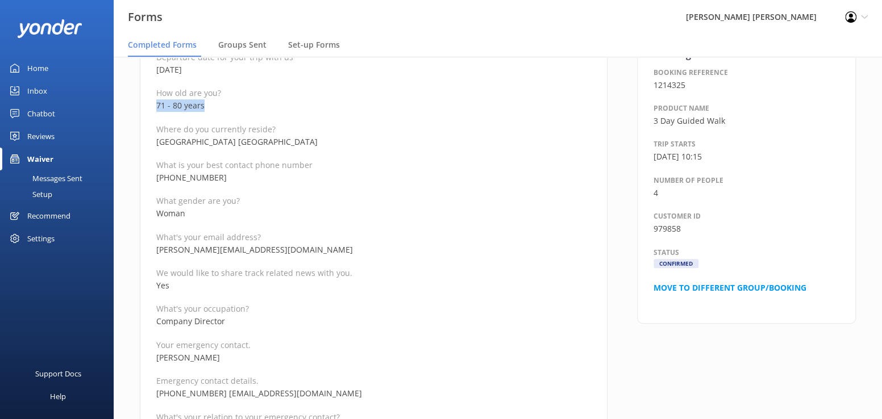
drag, startPoint x: 215, startPoint y: 106, endPoint x: 143, endPoint y: 105, distance: 72.2
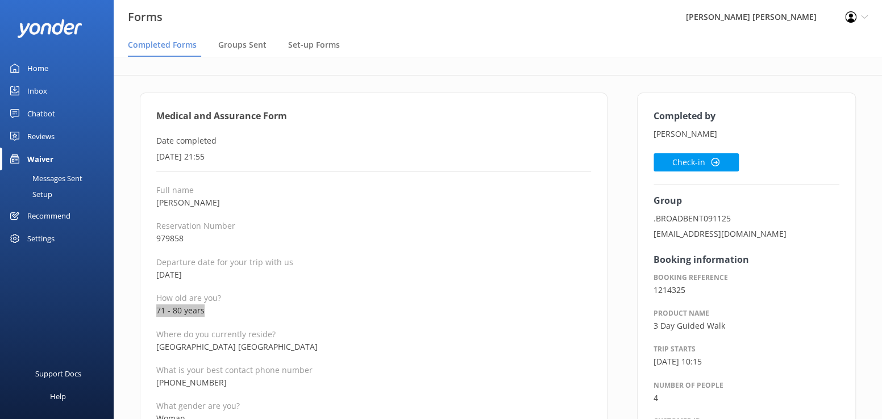
scroll to position [0, 0]
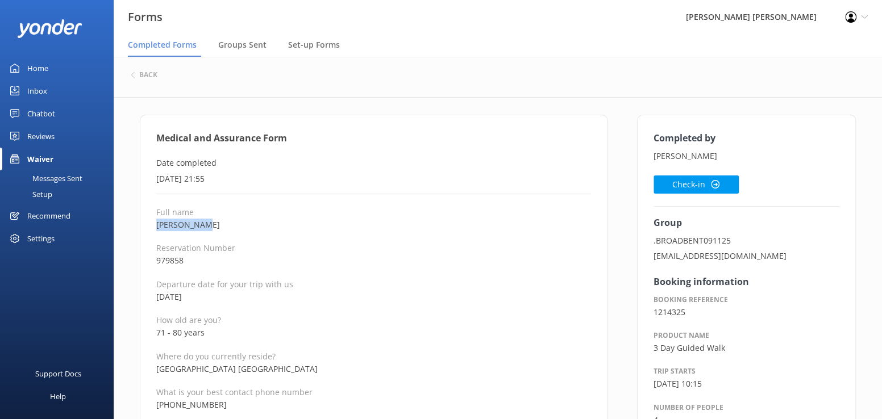
drag, startPoint x: 220, startPoint y: 226, endPoint x: 146, endPoint y: 225, distance: 73.9
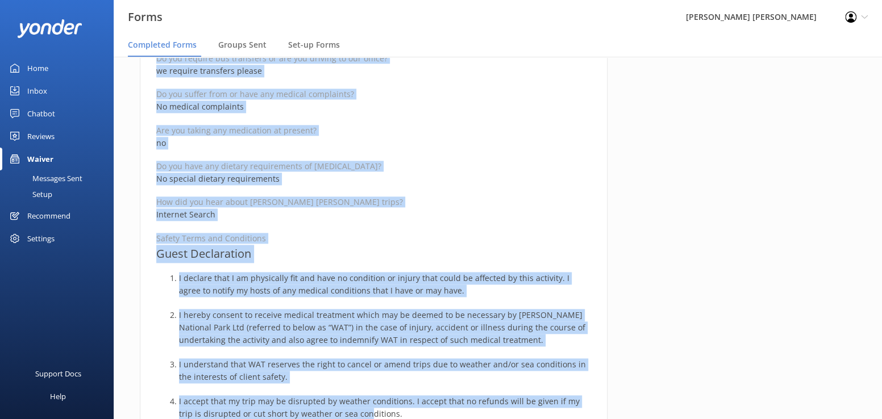
scroll to position [778, 0]
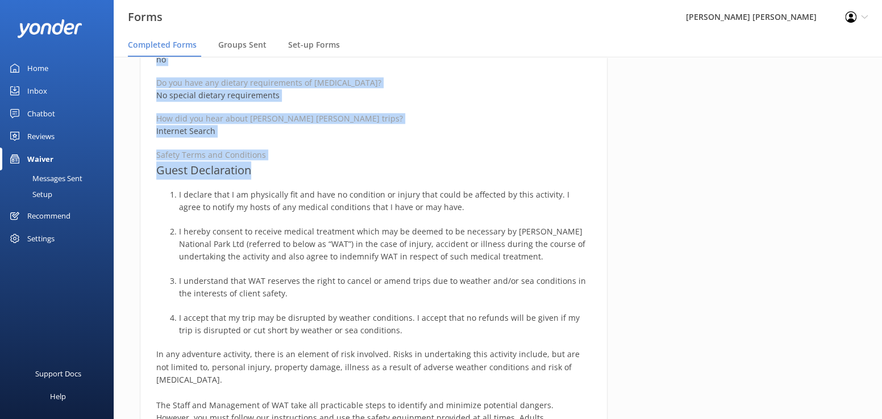
drag, startPoint x: 151, startPoint y: 133, endPoint x: 331, endPoint y: 159, distance: 181.4
click at [331, 159] on div "Medical and Assurance Form Date completed 12th October 2025, 21:55 Full name Di…" at bounding box center [374, 99] width 468 height 1525
drag, startPoint x: 475, startPoint y: 143, endPoint x: 389, endPoint y: 148, distance: 86.5
click at [475, 143] on div "Full name Diane Grady Reservation Number 979858 Departure date for your trip wi…" at bounding box center [373, 137] width 435 height 1416
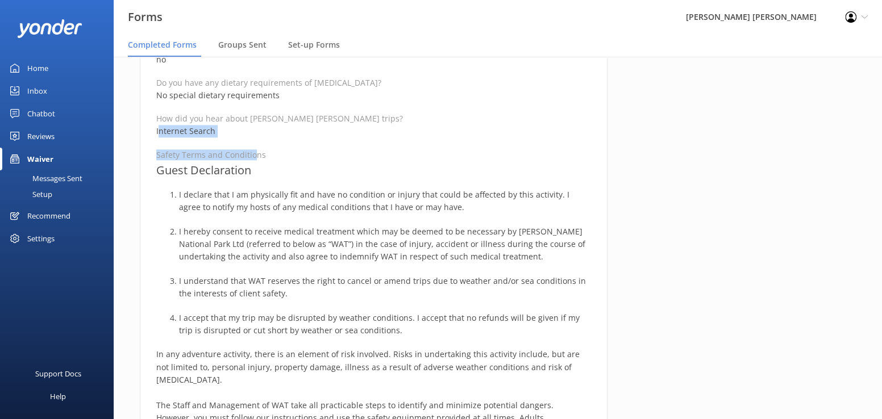
drag, startPoint x: 157, startPoint y: 132, endPoint x: 250, endPoint y: 144, distance: 92.9
click at [250, 144] on div "Full name Diane Grady Reservation Number 979858 Departure date for your trip wi…" at bounding box center [373, 137] width 435 height 1416
drag, startPoint x: 250, startPoint y: 144, endPoint x: 148, endPoint y: 132, distance: 102.4
click at [148, 132] on div "Medical and Assurance Form Date completed 12th October 2025, 21:55 Full name Di…" at bounding box center [374, 99] width 468 height 1525
drag, startPoint x: 155, startPoint y: 128, endPoint x: 278, endPoint y: 168, distance: 128.9
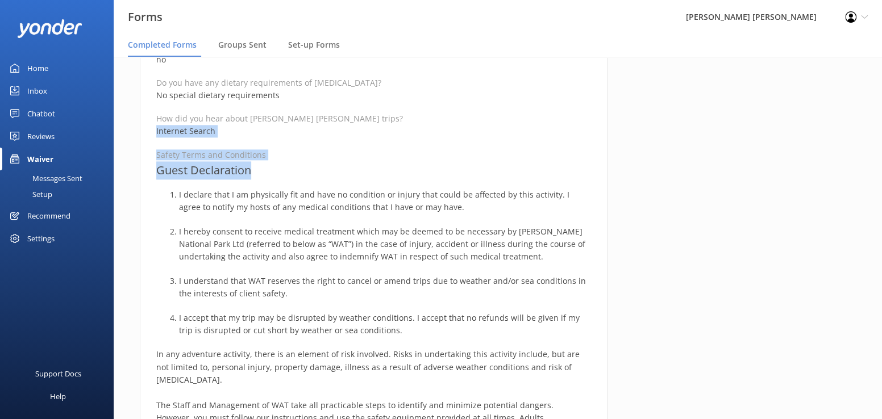
click at [278, 168] on div "Medical and Assurance Form Date completed 12th October 2025, 21:55 Full name Di…" at bounding box center [374, 99] width 468 height 1525
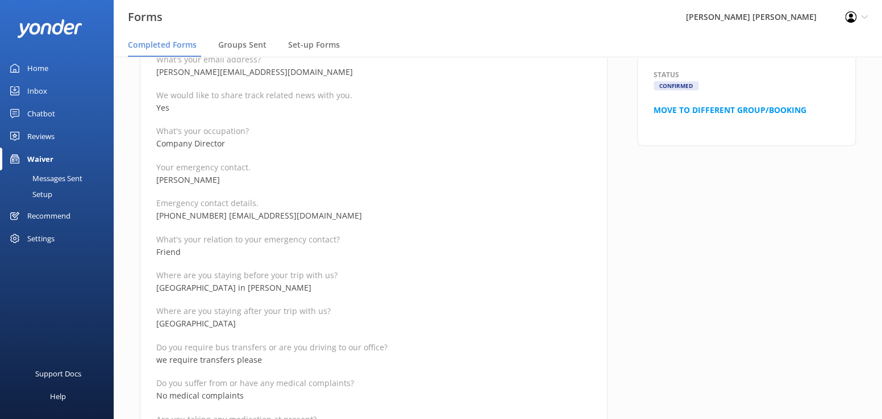
scroll to position [96, 0]
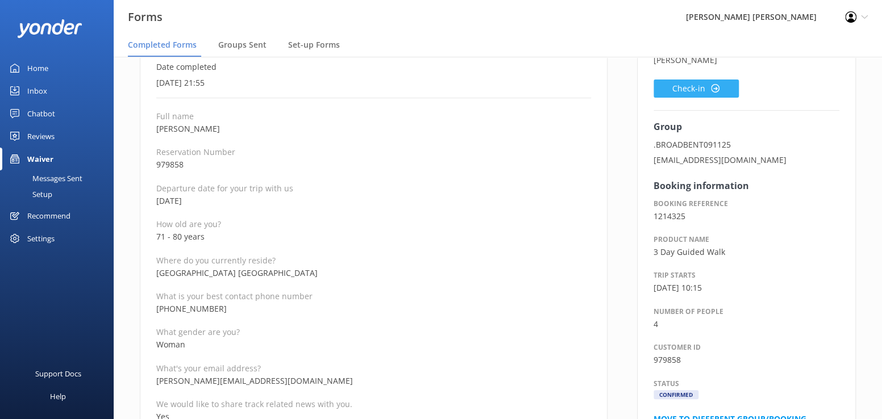
click at [680, 90] on button "Check-in" at bounding box center [696, 89] width 85 height 18
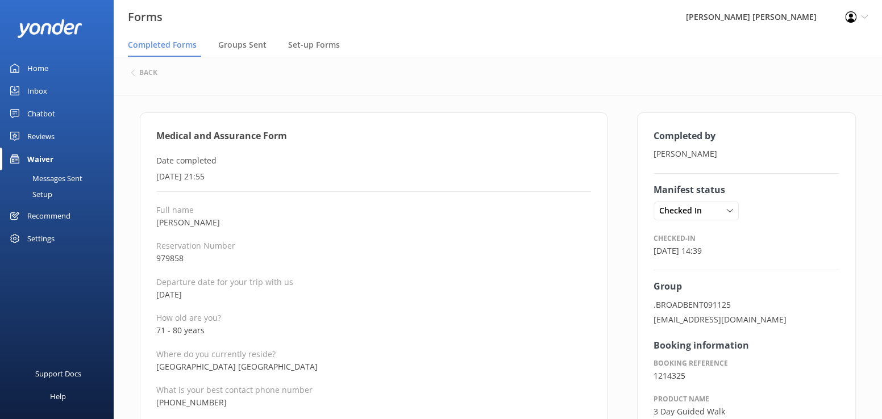
scroll to position [0, 0]
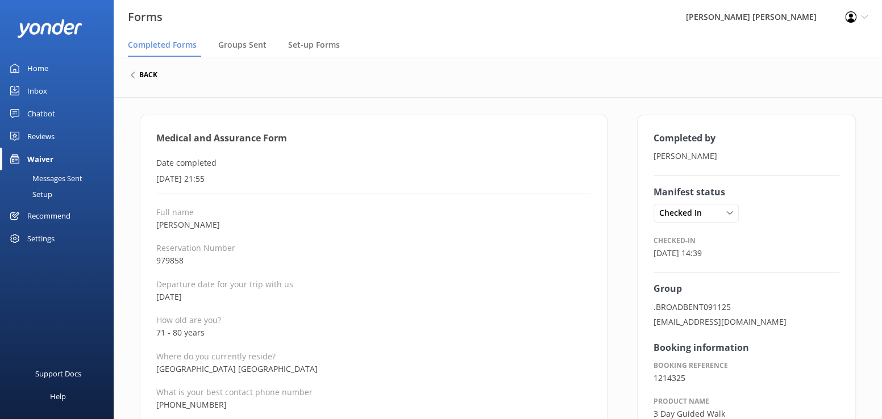
click at [146, 76] on h6 "back" at bounding box center [148, 75] width 18 height 7
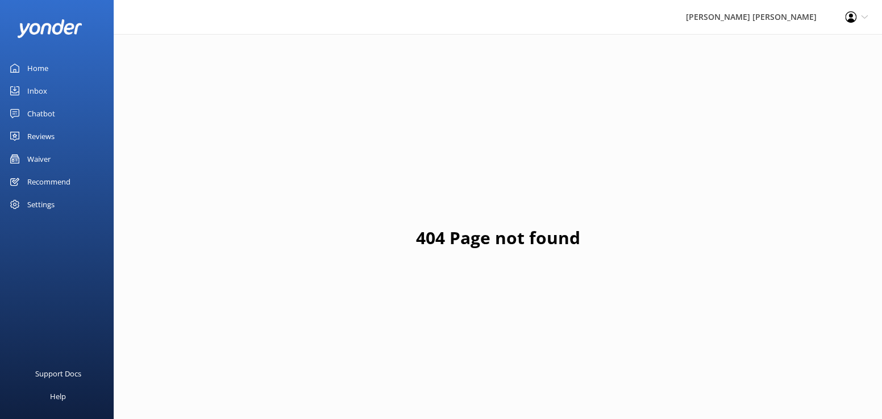
click at [40, 159] on div "Waiver" at bounding box center [38, 159] width 23 height 23
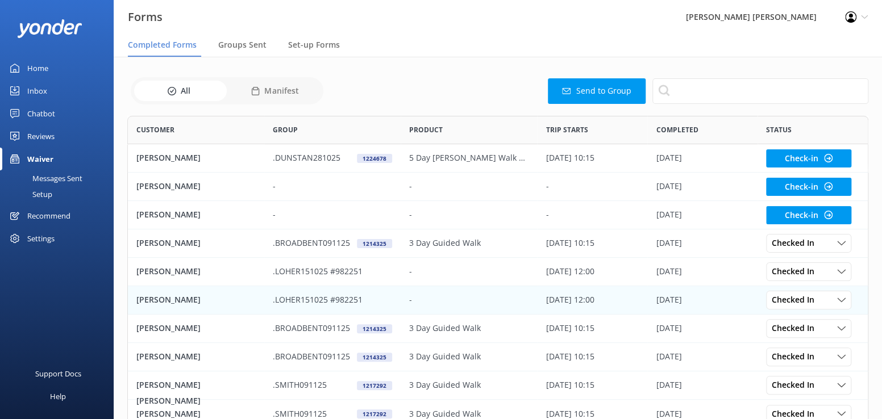
scroll to position [305, 733]
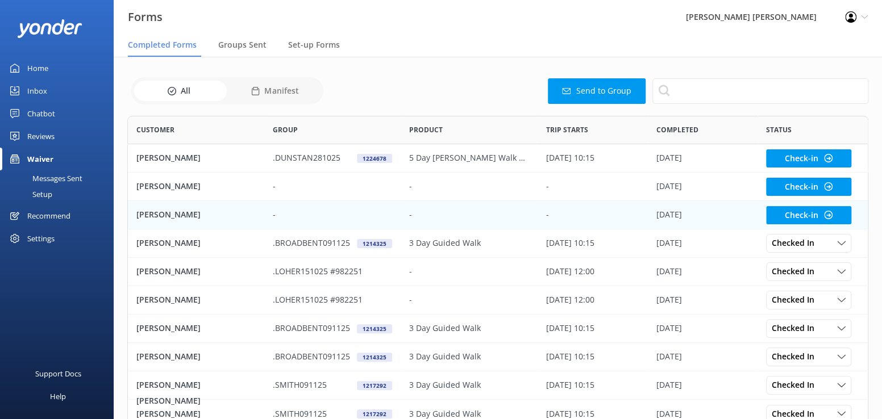
click at [163, 217] on p "[PERSON_NAME]" at bounding box center [168, 215] width 64 height 13
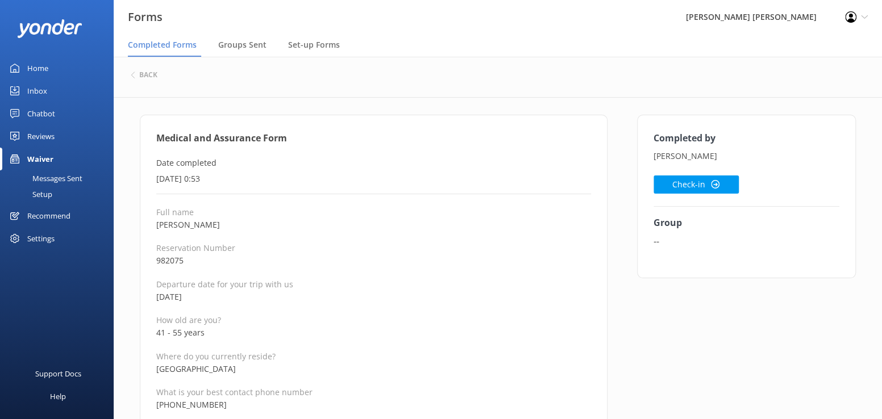
drag, startPoint x: 239, startPoint y: 406, endPoint x: 144, endPoint y: 406, distance: 94.3
copy p "[PHONE_NUMBER]"
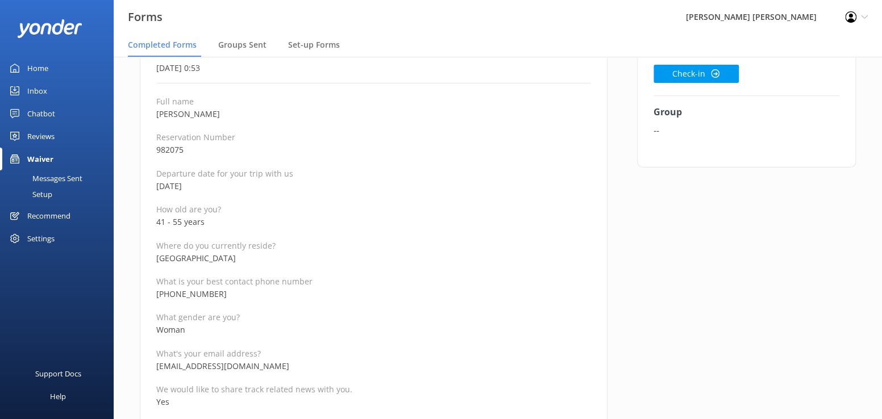
scroll to position [114, 0]
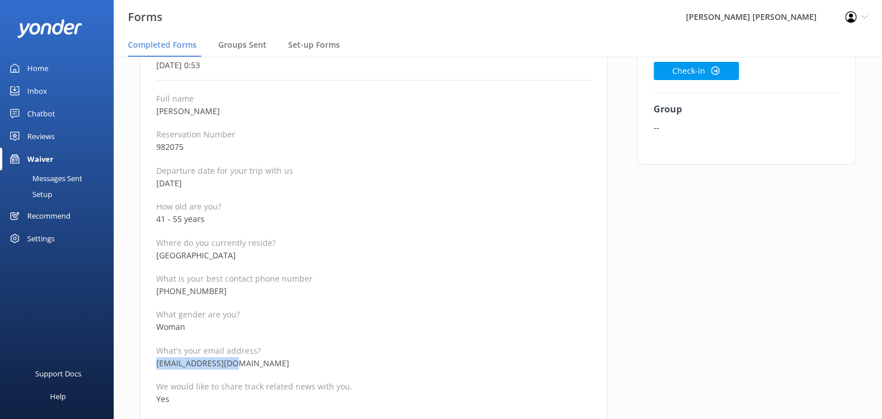
drag, startPoint x: 256, startPoint y: 363, endPoint x: 139, endPoint y: 365, distance: 116.5
copy p "[EMAIL_ADDRESS][DOMAIN_NAME]"
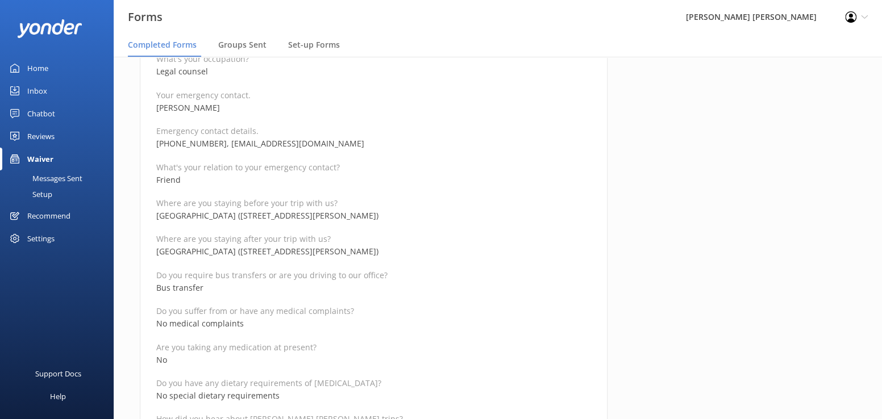
scroll to position [455, 0]
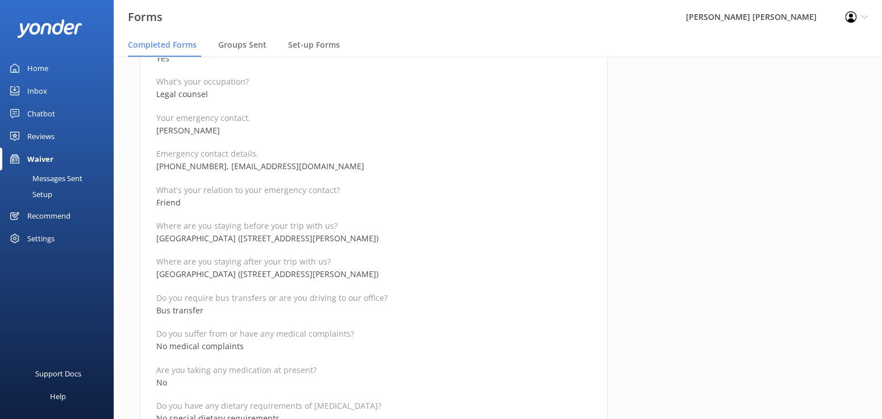
drag, startPoint x: 252, startPoint y: 132, endPoint x: 577, endPoint y: 344, distance: 388.9
copy p
click at [258, 133] on p "[PERSON_NAME]" at bounding box center [373, 130] width 435 height 13
drag, startPoint x: 333, startPoint y: 113, endPoint x: 448, endPoint y: 193, distance: 140.0
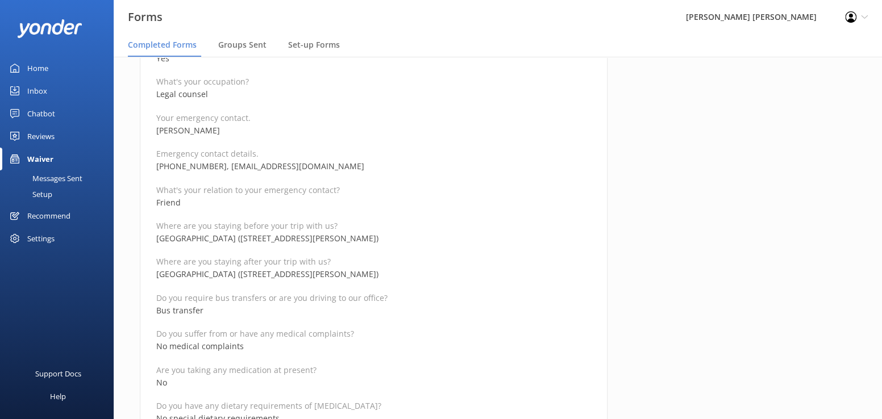
click at [333, 113] on p "Your emergency contact." at bounding box center [373, 118] width 435 height 11
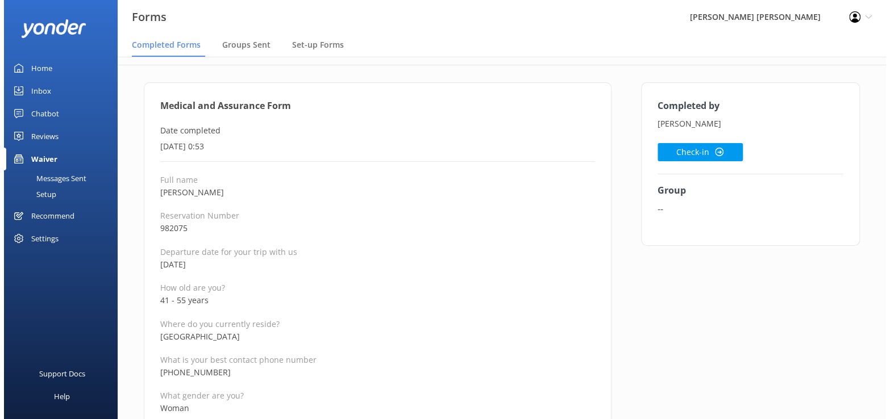
scroll to position [0, 0]
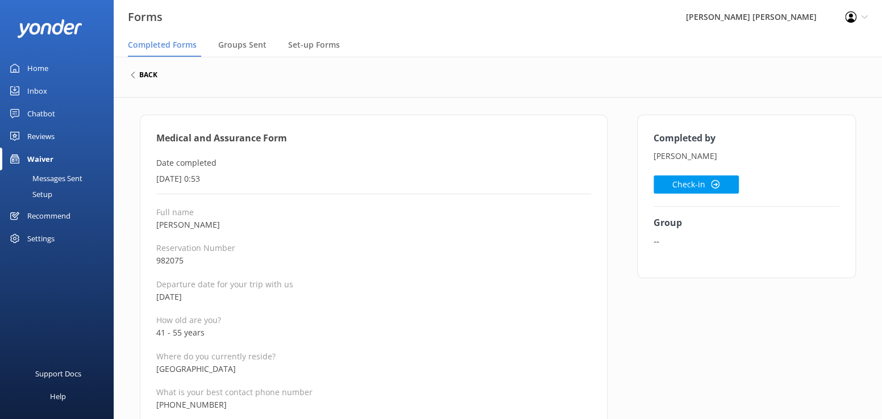
click at [139, 75] on h6 "back" at bounding box center [148, 75] width 18 height 7
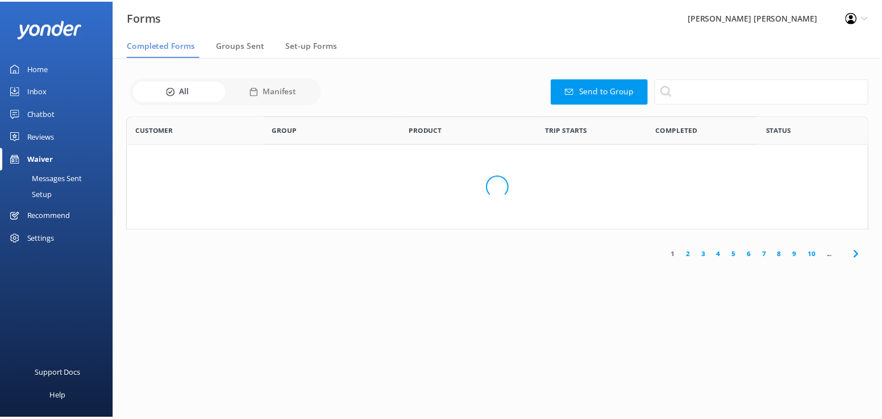
scroll to position [305, 733]
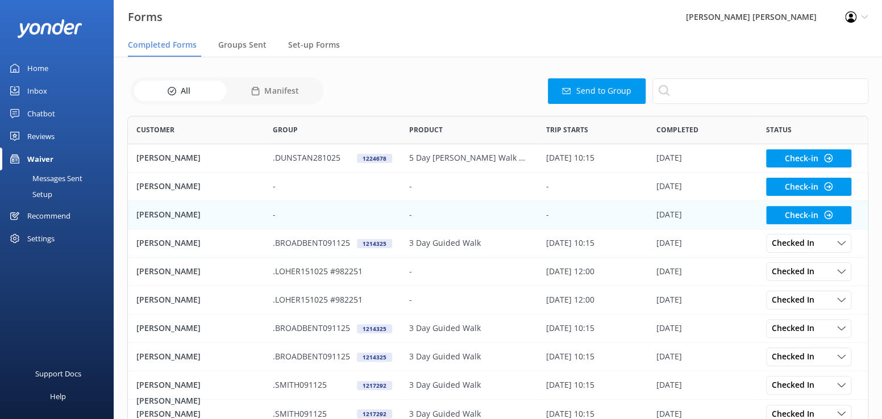
click at [172, 212] on p "[PERSON_NAME]" at bounding box center [168, 215] width 64 height 13
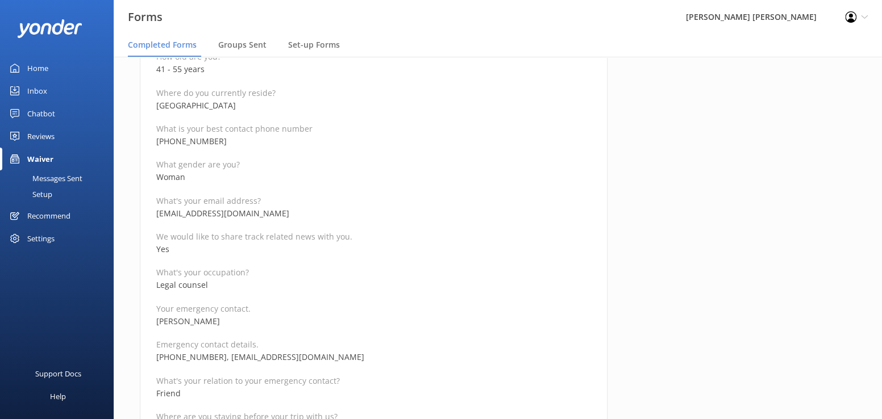
scroll to position [284, 0]
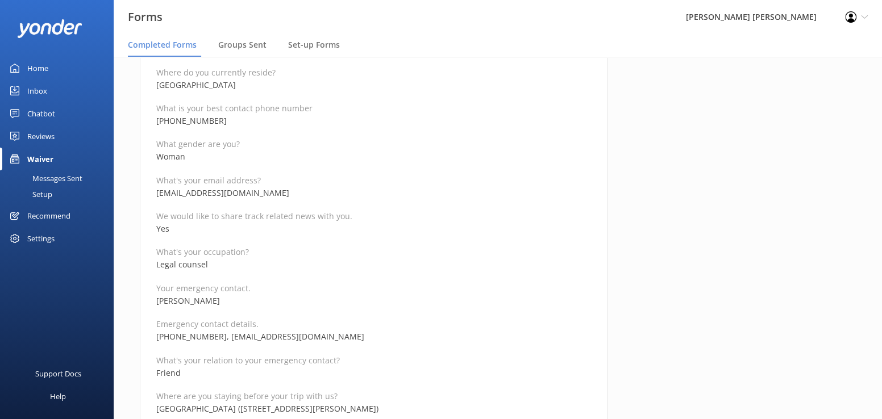
drag, startPoint x: 213, startPoint y: 304, endPoint x: 160, endPoint y: 304, distance: 52.9
click at [160, 304] on p "[PERSON_NAME]" at bounding box center [373, 301] width 435 height 13
copy p "[PERSON_NAME]"
drag, startPoint x: 306, startPoint y: 334, endPoint x: 222, endPoint y: 338, distance: 84.8
click at [222, 338] on p "[PHONE_NUMBER], [EMAIL_ADDRESS][DOMAIN_NAME]" at bounding box center [373, 337] width 435 height 13
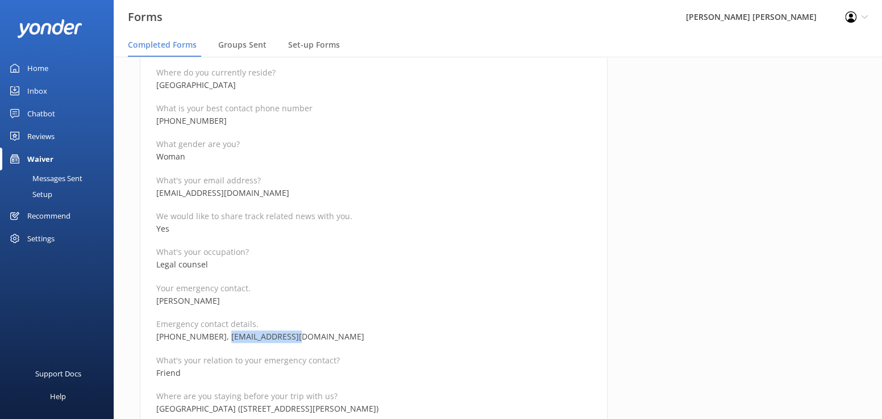
copy p "[EMAIL_ADDRESS][DOMAIN_NAME]"
drag, startPoint x: 217, startPoint y: 337, endPoint x: 155, endPoint y: 338, distance: 61.4
copy p "[PHONE_NUMBER]"
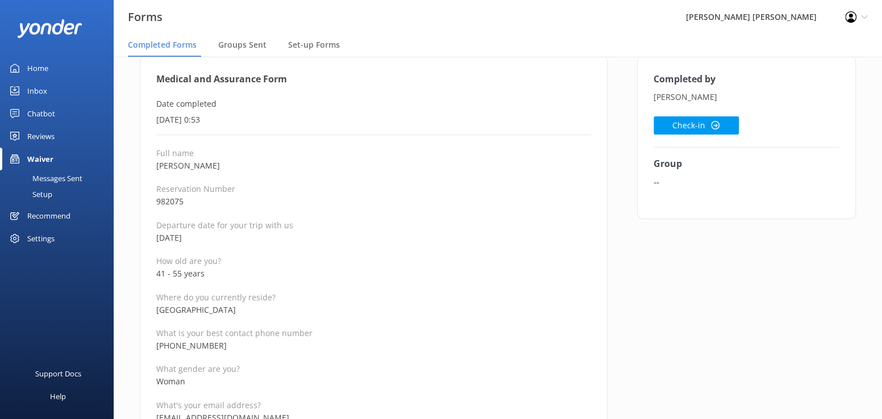
scroll to position [57, 0]
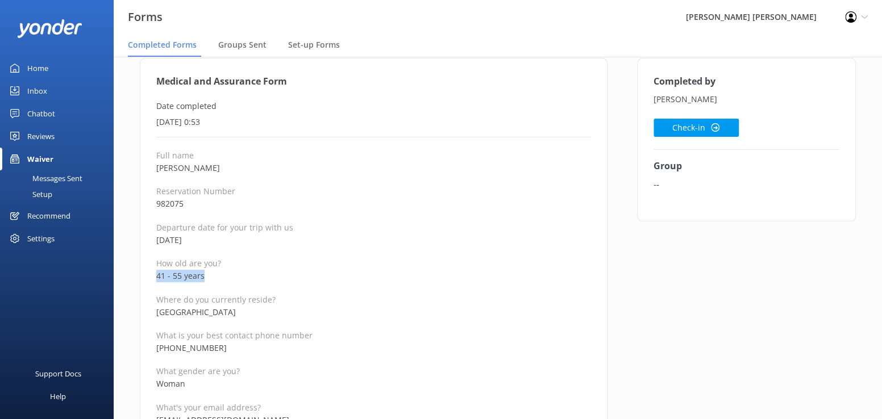
drag, startPoint x: 215, startPoint y: 276, endPoint x: 146, endPoint y: 278, distance: 69.4
copy p "41 - 55 years"
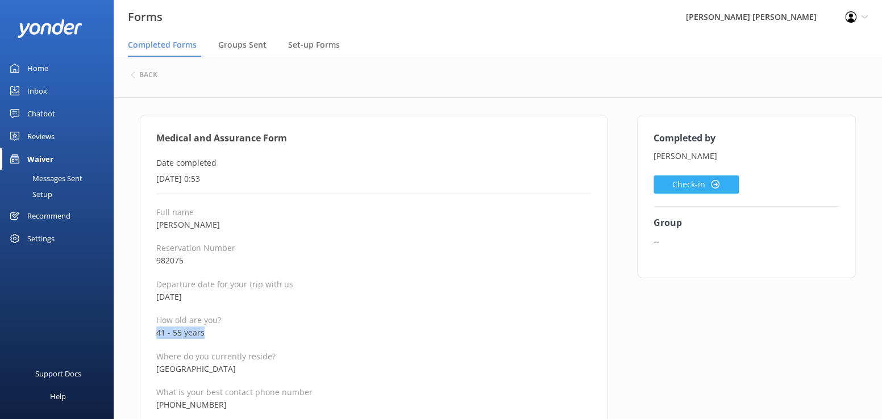
click at [681, 185] on button "Check-in" at bounding box center [696, 185] width 85 height 18
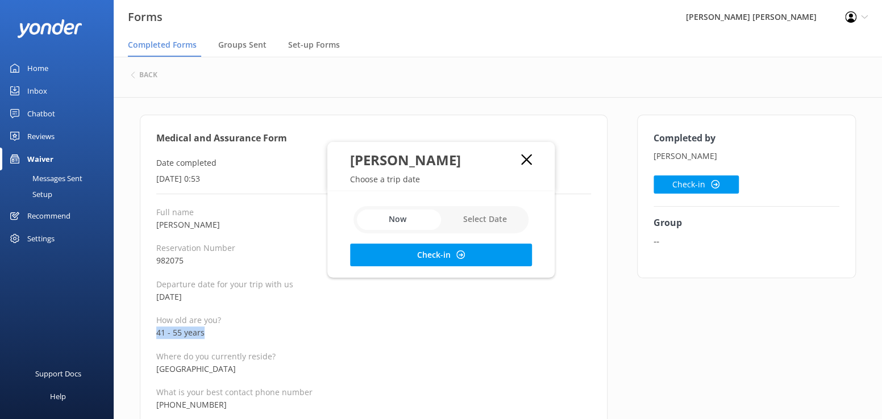
click at [477, 219] on input "checkbox" at bounding box center [441, 219] width 175 height 27
checkbox input "true"
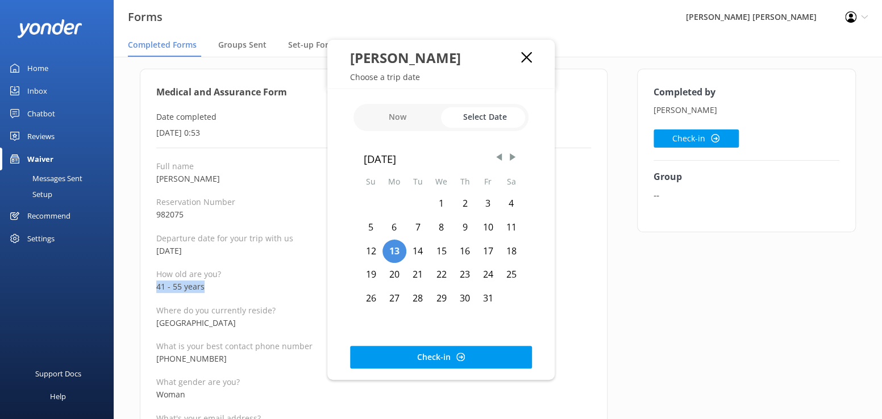
scroll to position [171, 0]
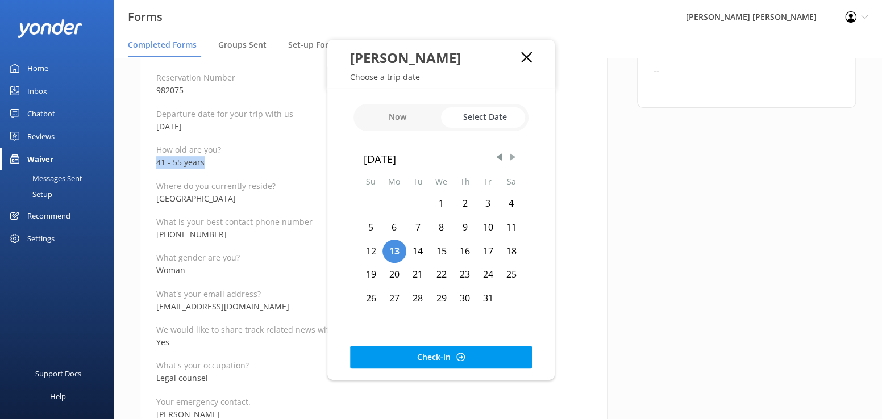
click at [511, 157] on span "Next Month" at bounding box center [512, 157] width 11 height 11
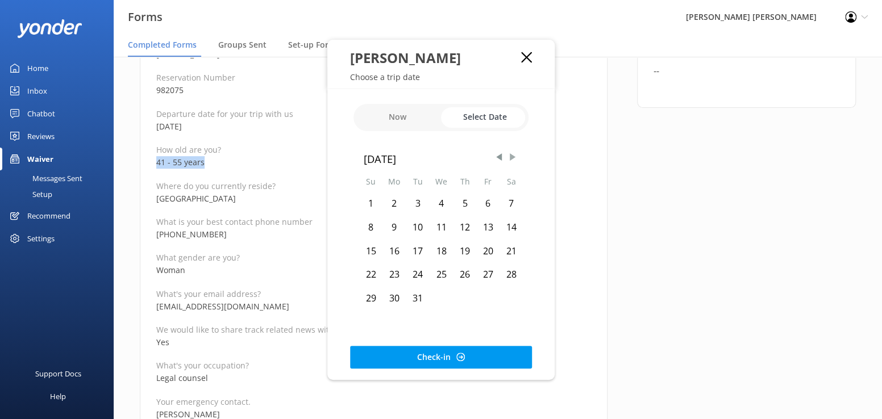
click at [511, 157] on span "Next Month" at bounding box center [512, 157] width 11 height 11
click at [493, 153] on span "Previous Month" at bounding box center [498, 157] width 11 height 11
click at [497, 157] on span "Previous Month" at bounding box center [498, 157] width 11 height 11
click at [511, 156] on span "Next Month" at bounding box center [512, 157] width 11 height 11
click at [514, 200] on div "7" at bounding box center [511, 204] width 23 height 24
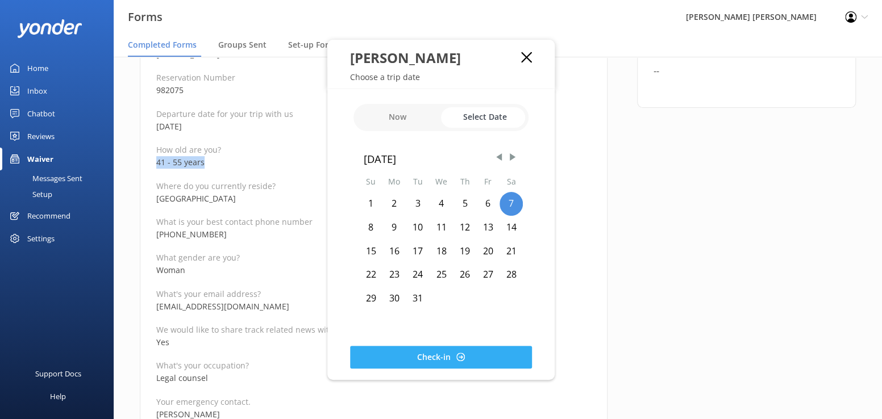
drag, startPoint x: 452, startPoint y: 351, endPoint x: 437, endPoint y: 367, distance: 22.5
click at [451, 351] on button "Check-in" at bounding box center [441, 357] width 182 height 23
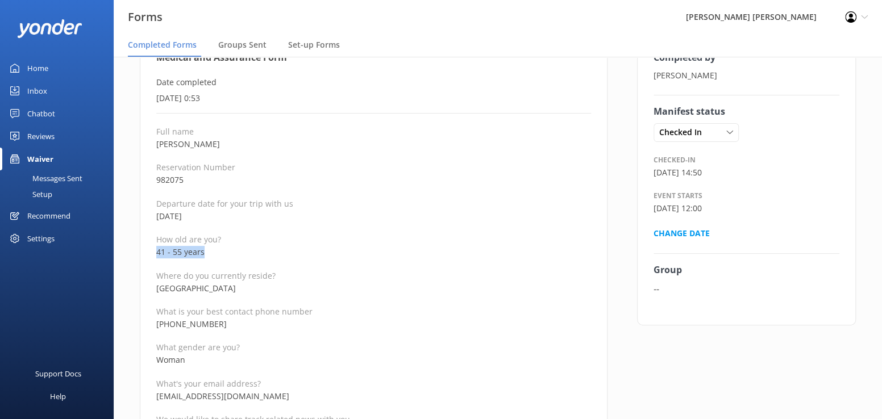
scroll to position [0, 0]
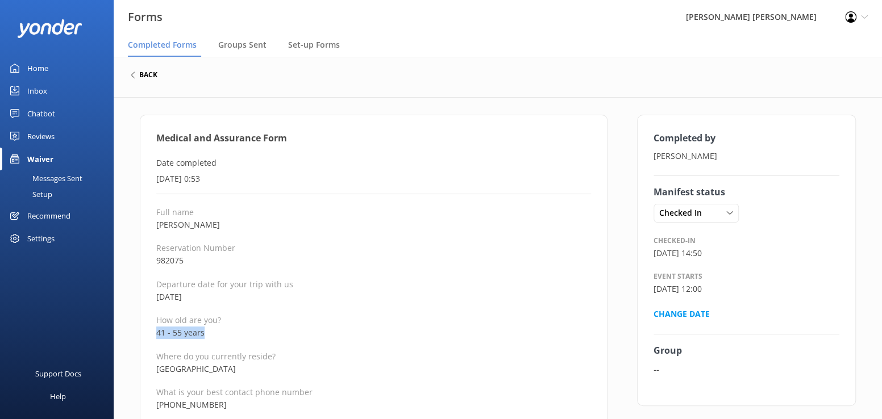
click at [144, 76] on h6 "back" at bounding box center [148, 75] width 18 height 7
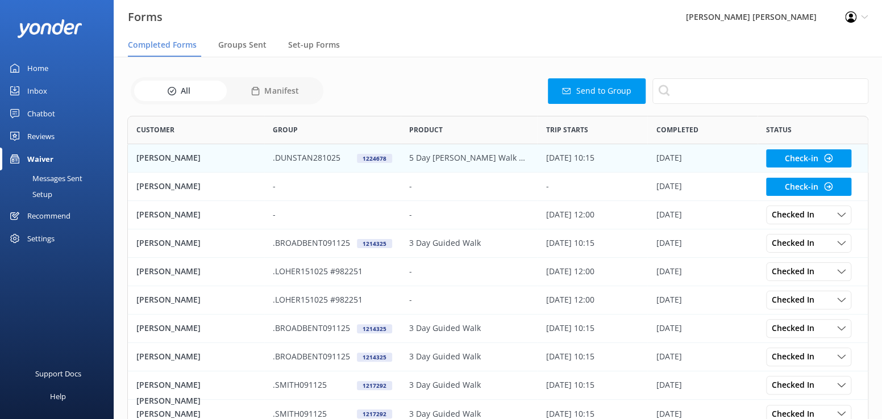
scroll to position [305, 733]
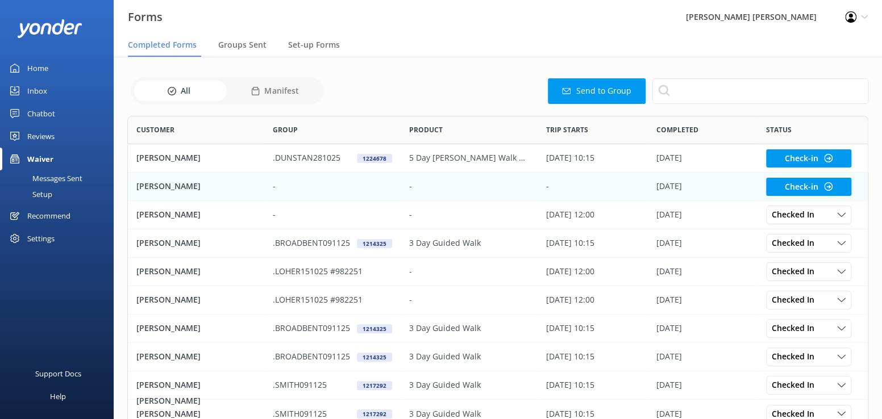
click at [150, 184] on p "[PERSON_NAME]" at bounding box center [168, 186] width 64 height 13
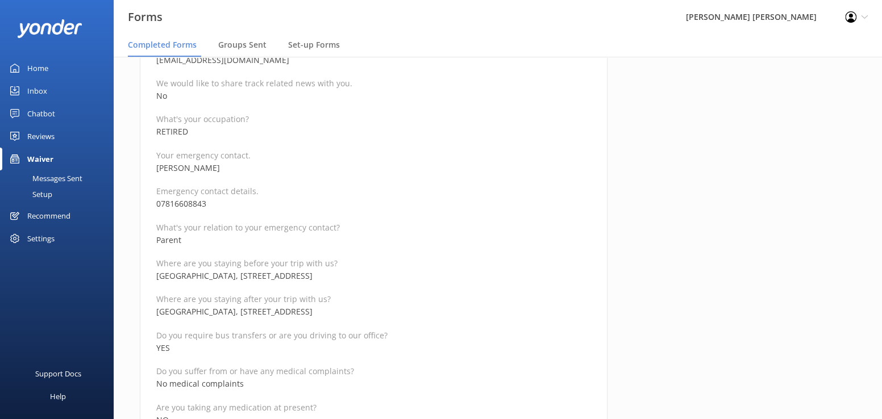
scroll to position [398, 0]
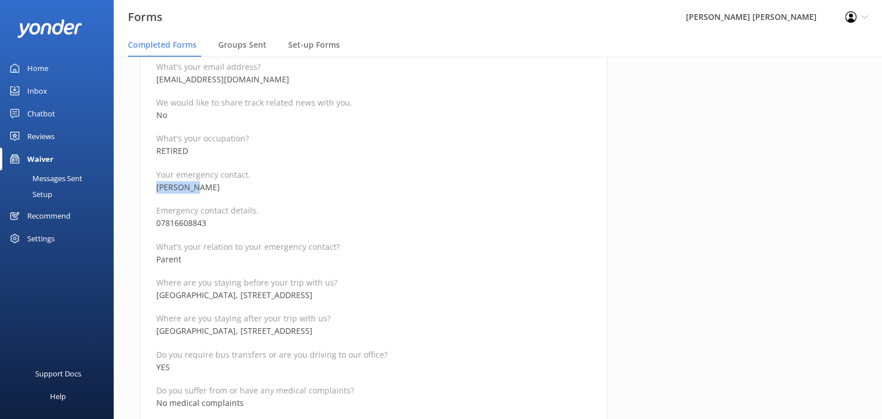
drag, startPoint x: 211, startPoint y: 188, endPoint x: 143, endPoint y: 189, distance: 68.2
copy p "[PERSON_NAME]"
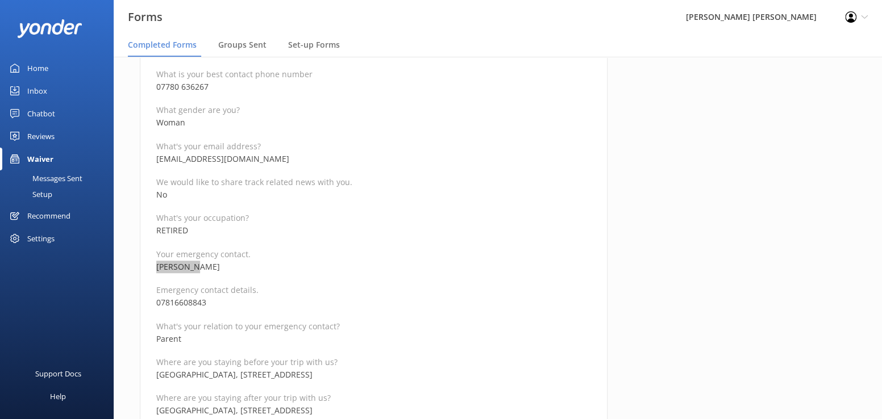
scroll to position [341, 0]
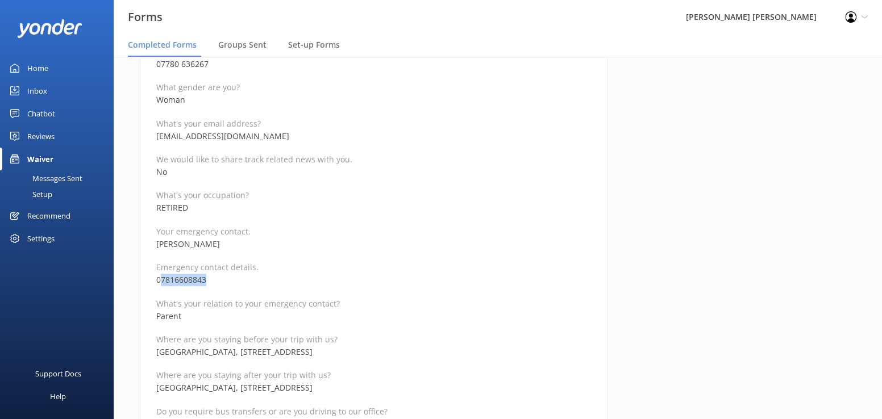
drag, startPoint x: 222, startPoint y: 281, endPoint x: 160, endPoint y: 281, distance: 62.0
click at [160, 281] on p "07816608843" at bounding box center [373, 280] width 435 height 13
copy p "7816608843"
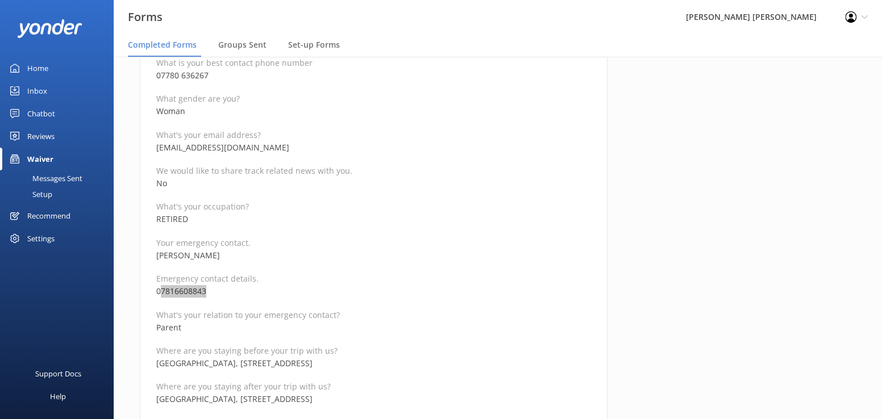
scroll to position [171, 0]
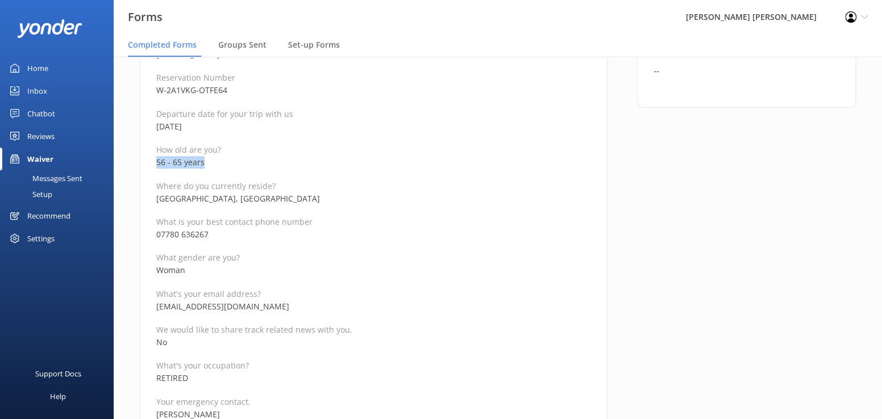
drag, startPoint x: 215, startPoint y: 165, endPoint x: 149, endPoint y: 164, distance: 66.5
copy p "56 - 65 years"
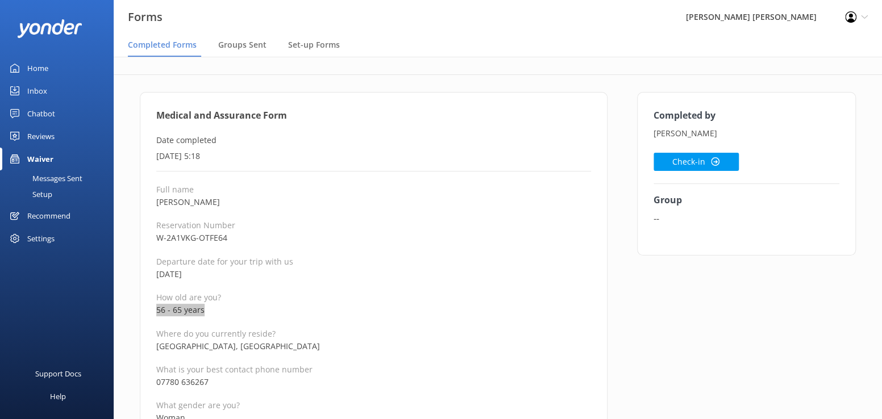
scroll to position [0, 0]
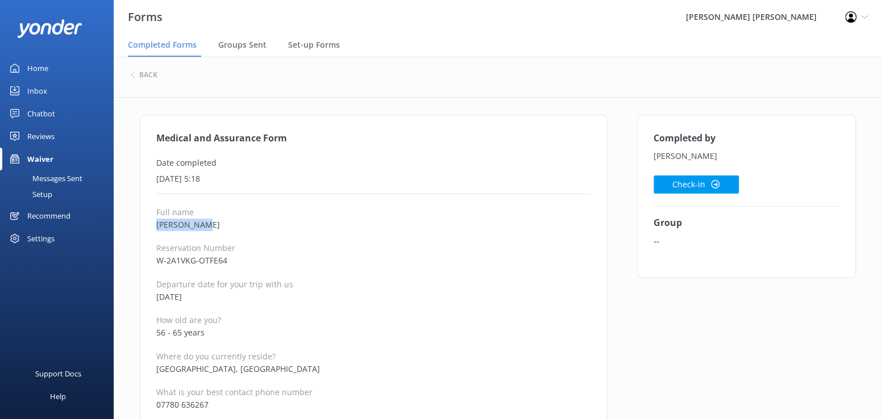
drag, startPoint x: 212, startPoint y: 223, endPoint x: 151, endPoint y: 225, distance: 61.4
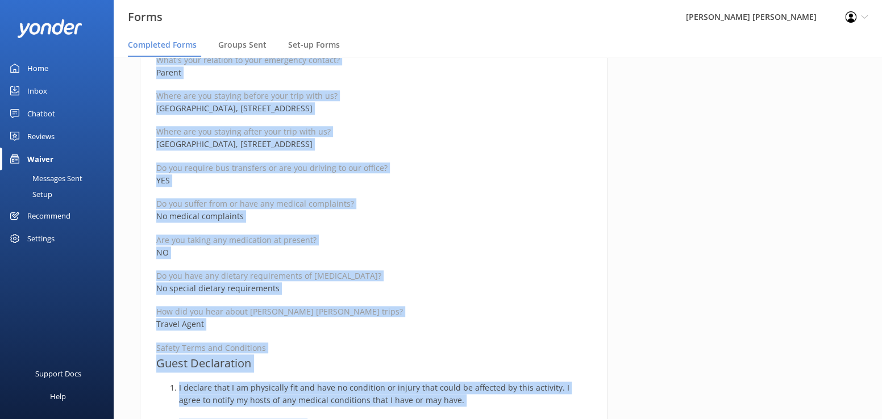
scroll to position [596, 0]
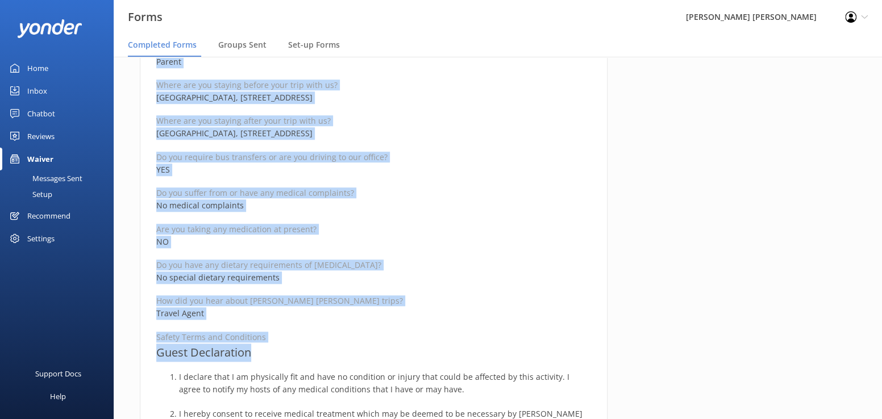
drag, startPoint x: 152, startPoint y: 138, endPoint x: 304, endPoint y: 349, distance: 259.8
click at [304, 349] on div "Medical and Assurance Form Date completed [DATE] 5:18 Full name [PERSON_NAME] R…" at bounding box center [374, 281] width 468 height 1525
click at [714, 281] on div "Completed by [PERSON_NAME] Check-in Group --" at bounding box center [746, 287] width 248 height 1536
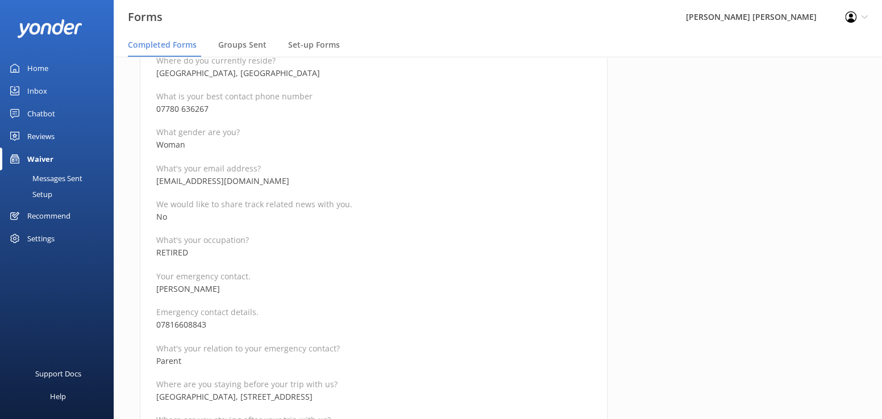
scroll to position [12, 0]
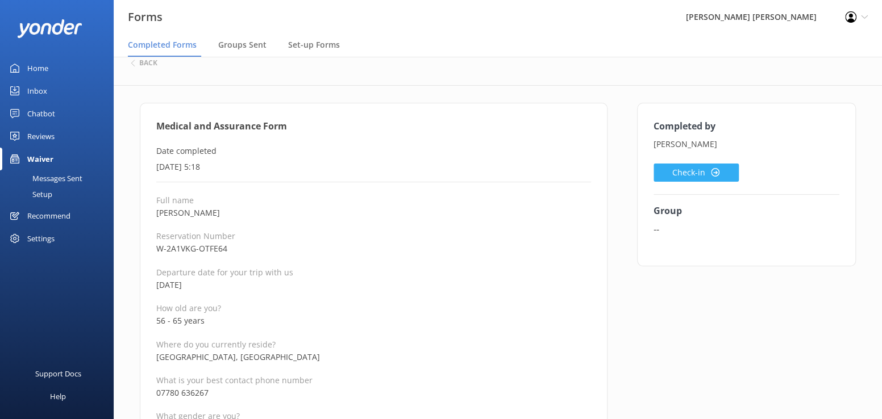
click at [672, 173] on button "Check-in" at bounding box center [696, 173] width 85 height 18
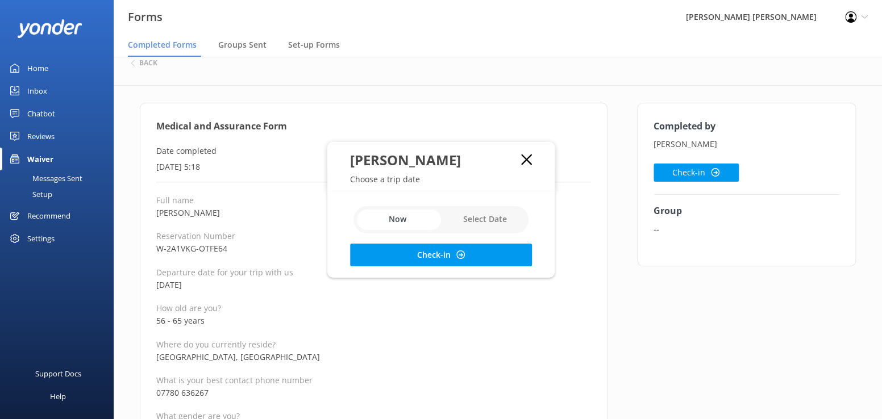
click at [474, 221] on input "checkbox" at bounding box center [441, 219] width 175 height 27
checkbox input "true"
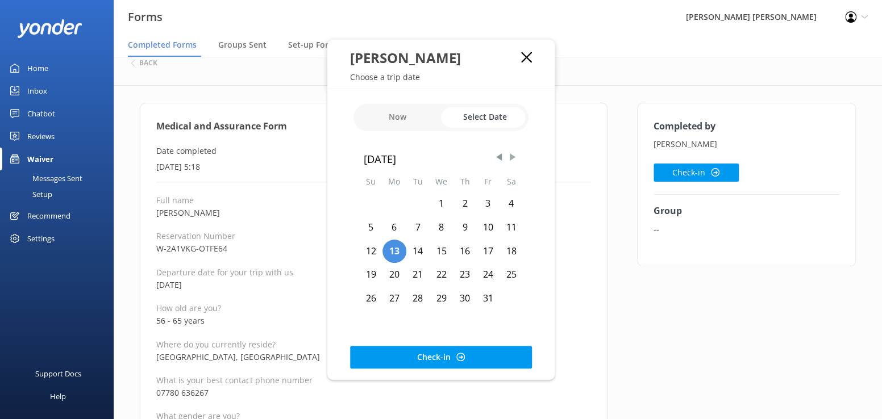
click at [512, 156] on span "Next Month" at bounding box center [512, 157] width 11 height 11
click at [441, 274] on div "19" at bounding box center [442, 275] width 24 height 24
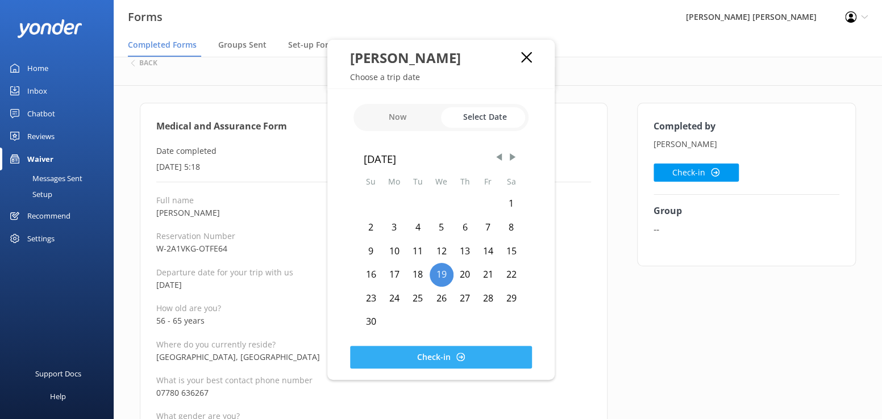
click at [413, 348] on button "Check-in" at bounding box center [441, 357] width 182 height 23
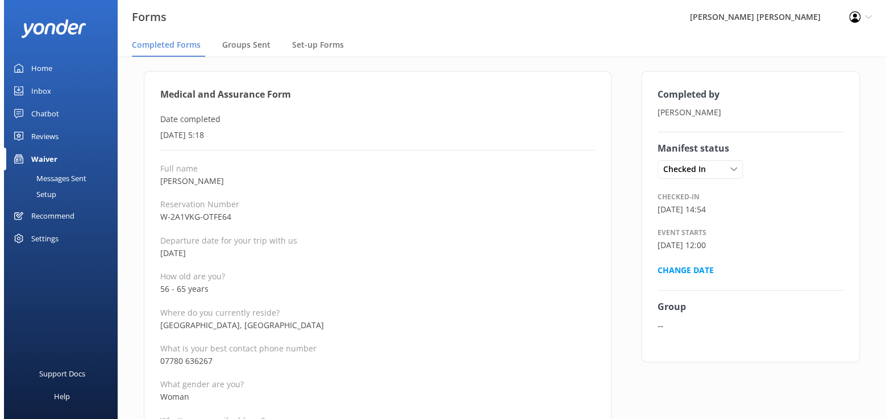
scroll to position [0, 0]
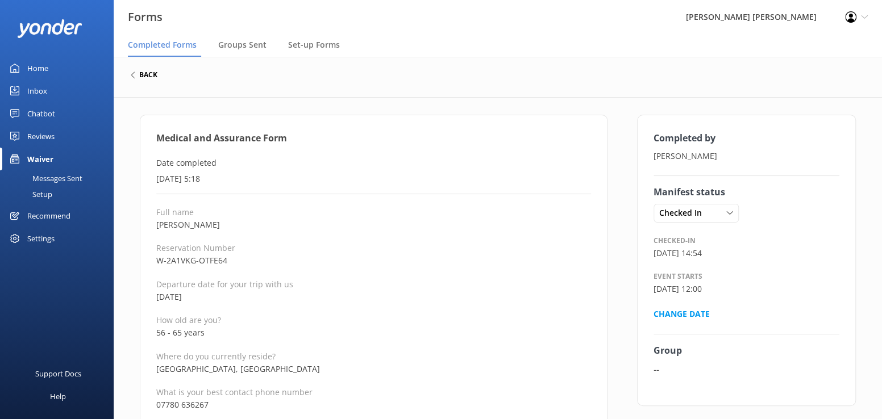
click at [147, 73] on h6 "back" at bounding box center [148, 75] width 18 height 7
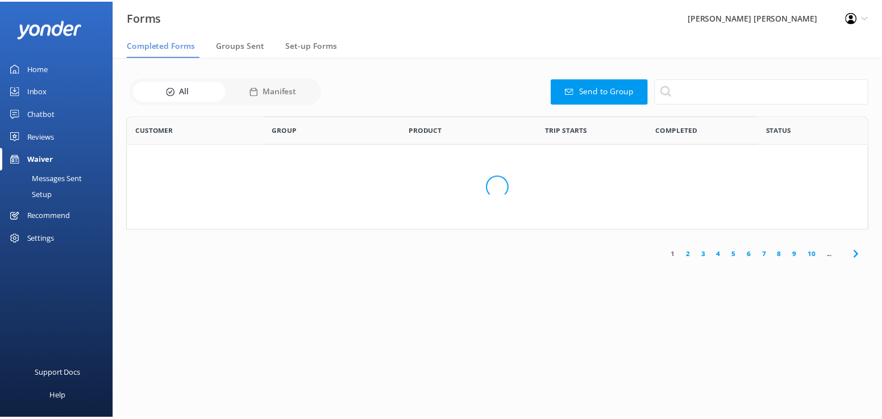
scroll to position [305, 733]
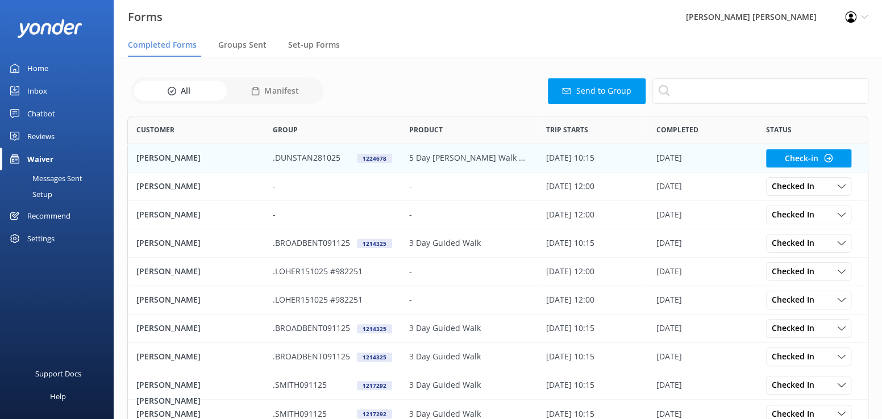
click at [162, 157] on p "[PERSON_NAME]" at bounding box center [168, 158] width 64 height 13
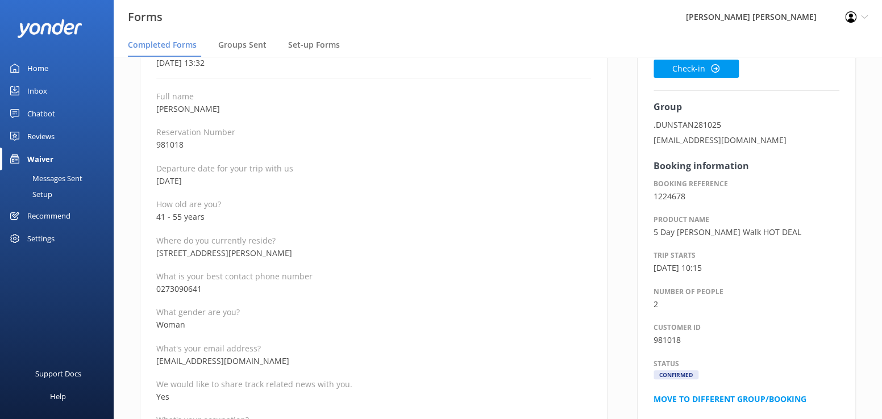
scroll to position [114, 0]
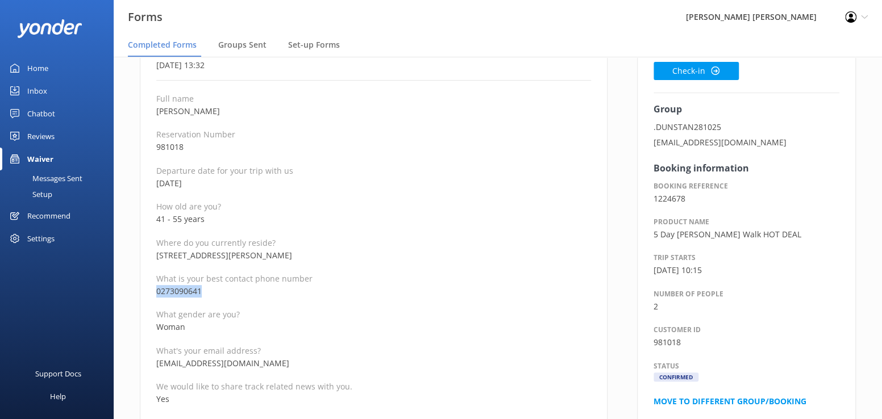
drag, startPoint x: 198, startPoint y: 290, endPoint x: 137, endPoint y: 292, distance: 60.9
drag, startPoint x: 284, startPoint y: 363, endPoint x: 155, endPoint y: 364, distance: 129.6
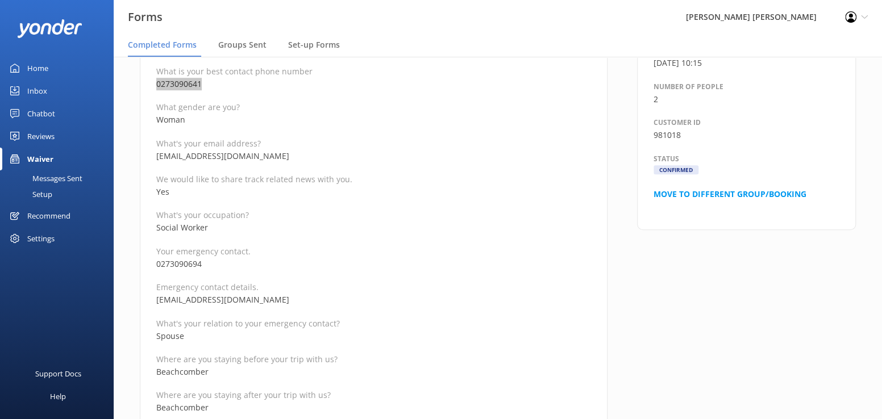
scroll to position [341, 0]
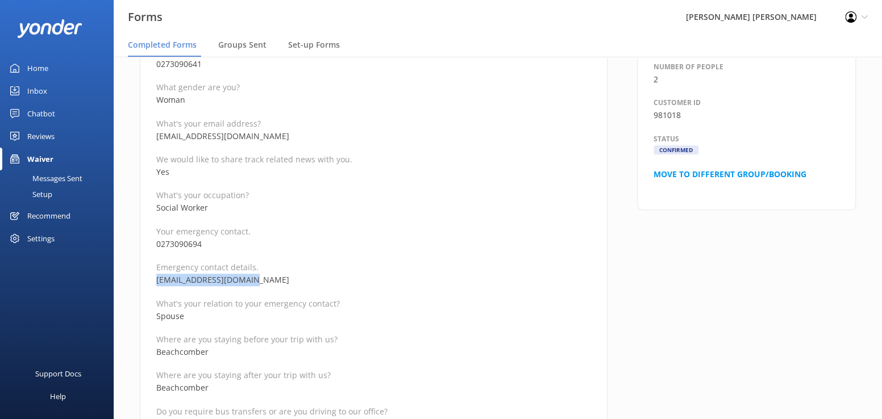
drag, startPoint x: 263, startPoint y: 280, endPoint x: 156, endPoint y: 280, distance: 106.9
click at [156, 280] on p "[EMAIL_ADDRESS][DOMAIN_NAME]" at bounding box center [373, 280] width 435 height 13
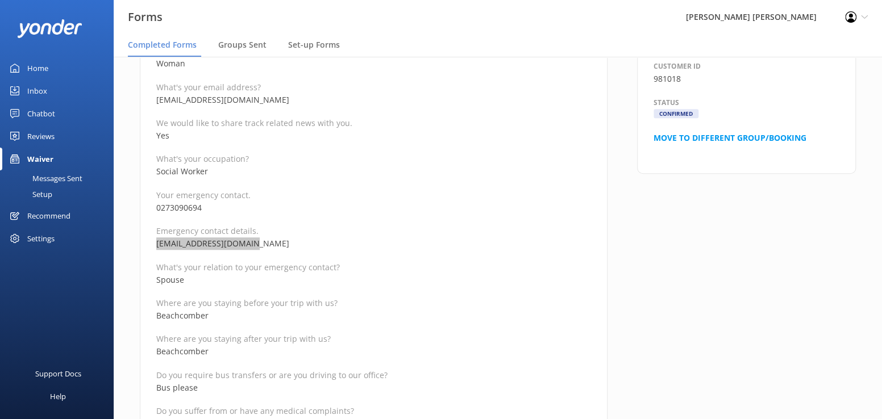
scroll to position [398, 0]
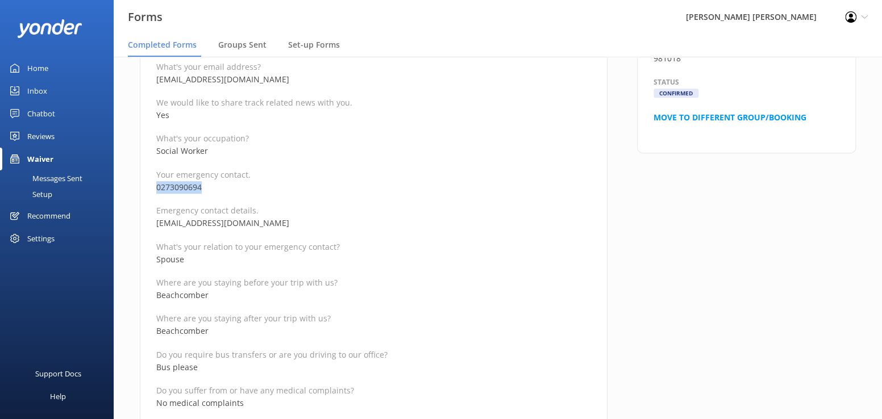
drag, startPoint x: 207, startPoint y: 186, endPoint x: 152, endPoint y: 186, distance: 55.7
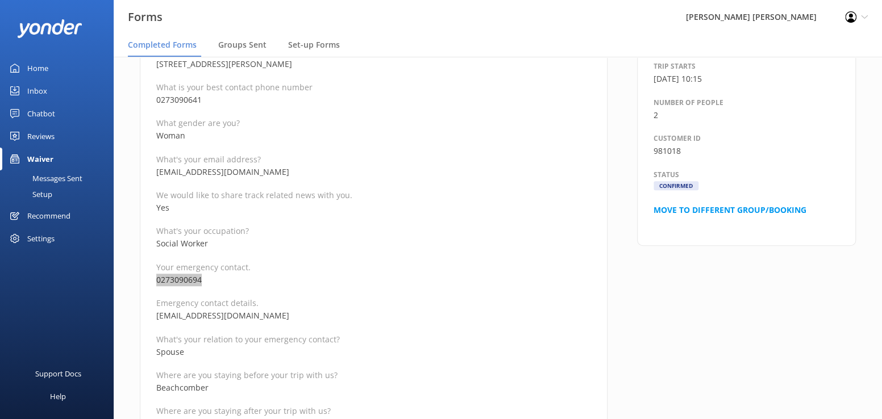
scroll to position [171, 0]
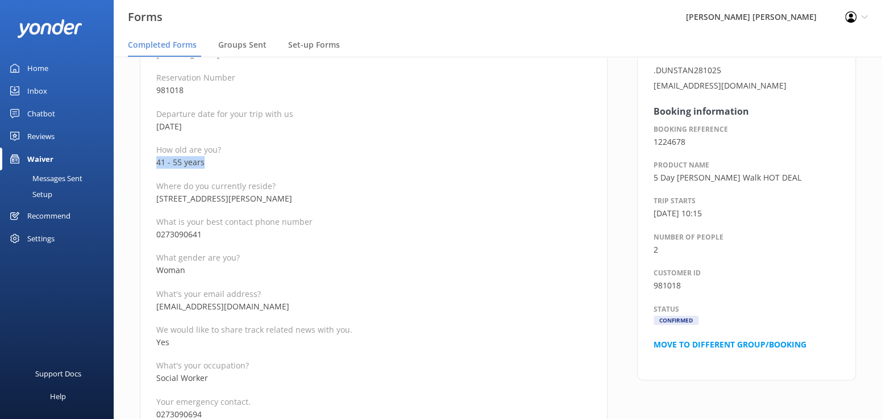
drag, startPoint x: 228, startPoint y: 162, endPoint x: 152, endPoint y: 162, distance: 76.2
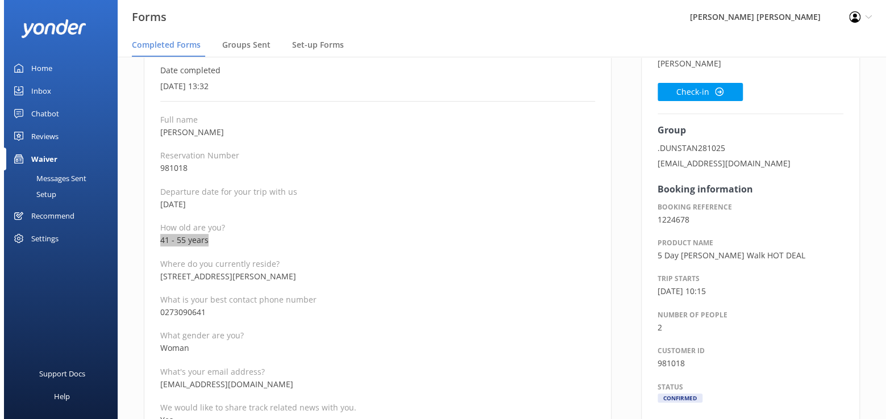
scroll to position [0, 0]
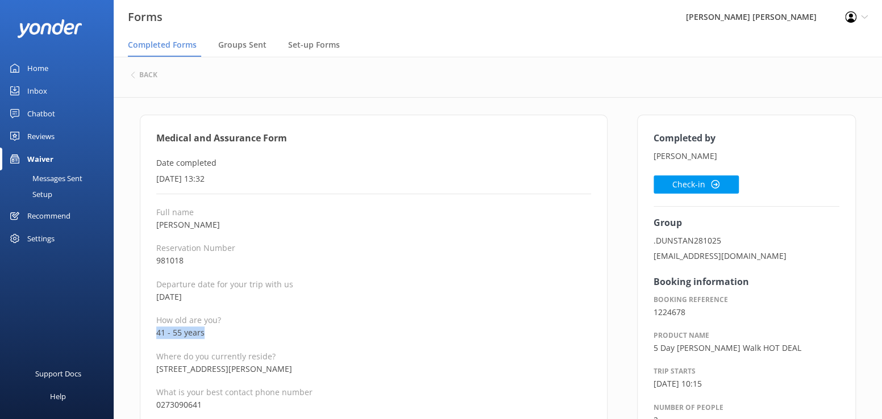
drag, startPoint x: 228, startPoint y: 224, endPoint x: 137, endPoint y: 225, distance: 91.5
click at [692, 178] on button "Check-in" at bounding box center [696, 185] width 85 height 18
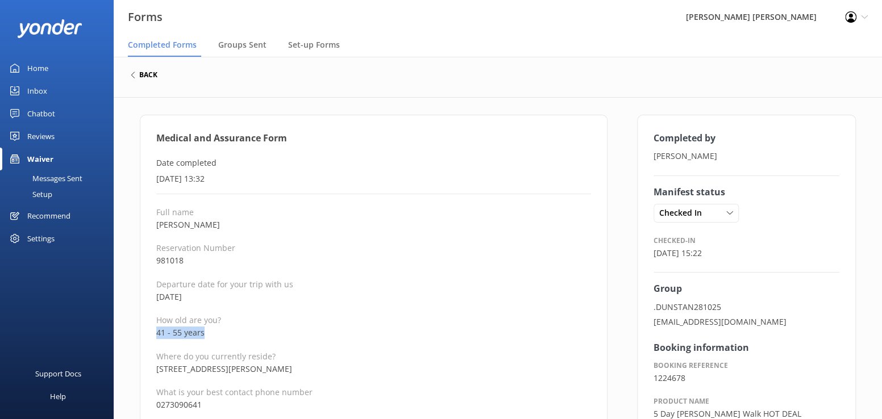
click at [150, 74] on h6 "back" at bounding box center [148, 75] width 18 height 7
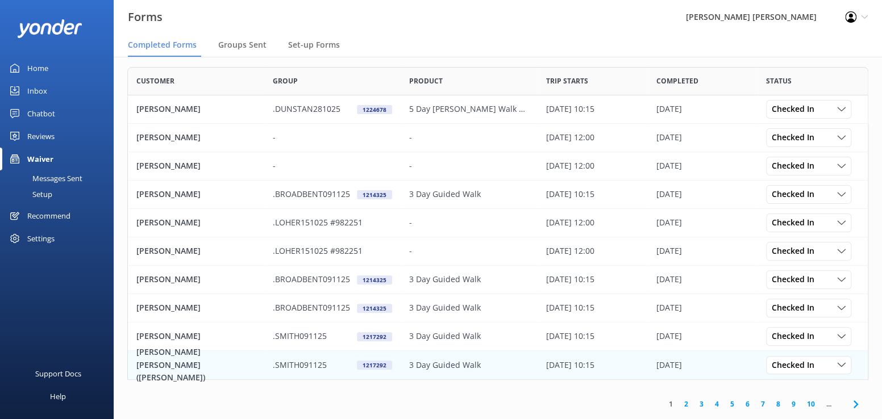
scroll to position [69, 0]
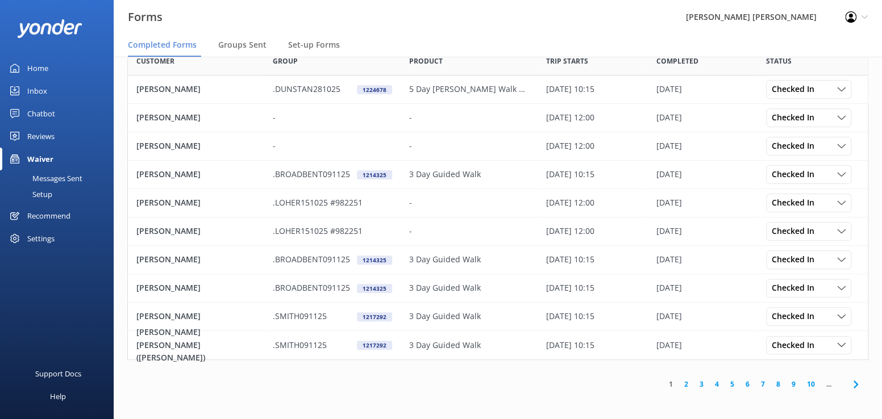
click at [690, 383] on link "2" at bounding box center [686, 384] width 15 height 11
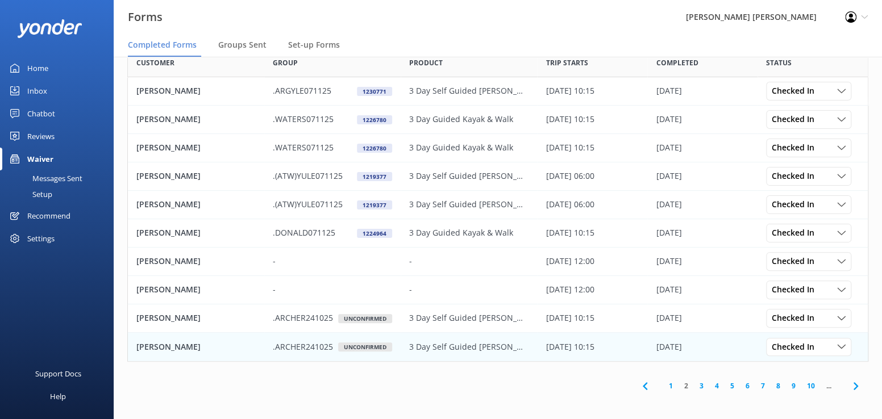
scroll to position [69, 0]
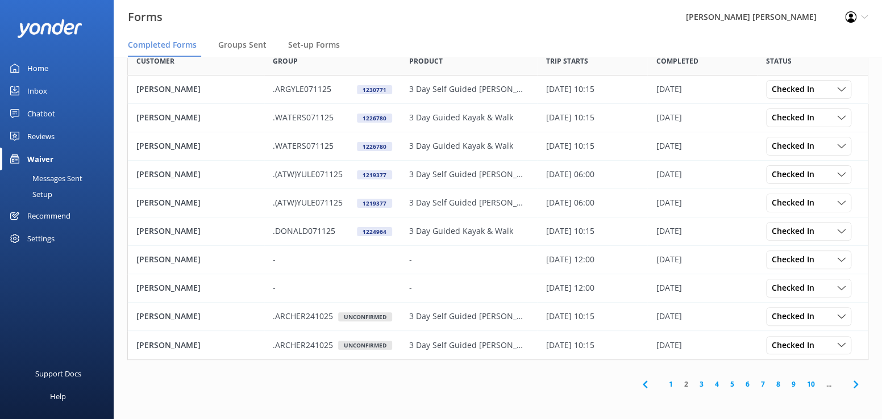
click at [701, 384] on link "3" at bounding box center [701, 384] width 15 height 11
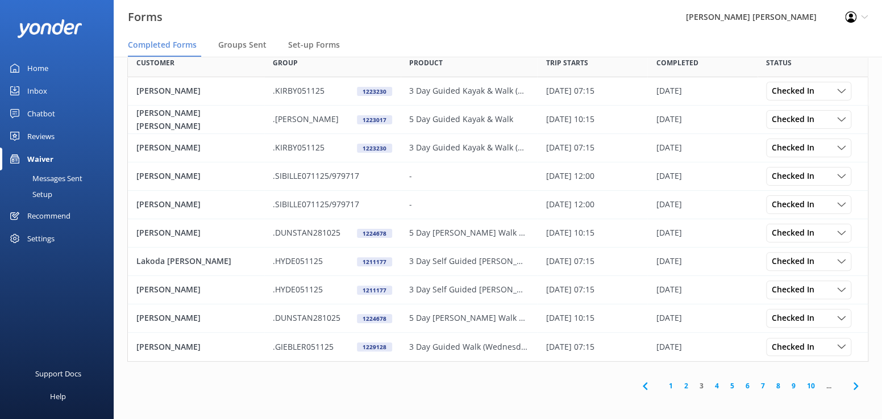
scroll to position [69, 0]
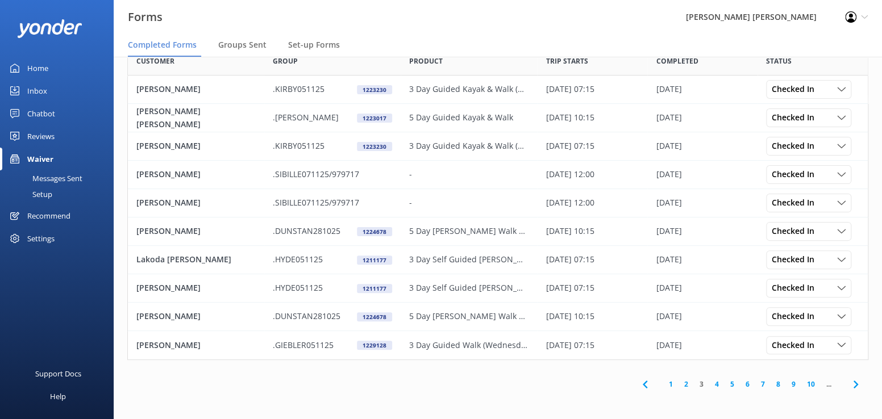
click at [716, 382] on link "4" at bounding box center [716, 384] width 15 height 11
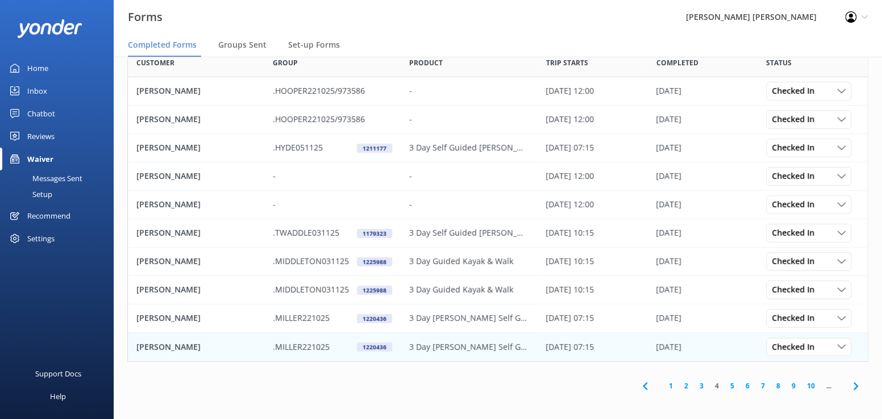
scroll to position [69, 0]
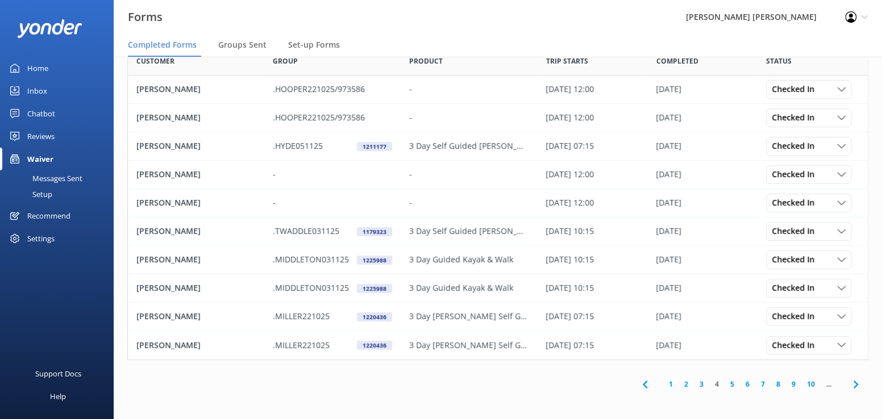
click at [729, 384] on link "5" at bounding box center [732, 384] width 15 height 11
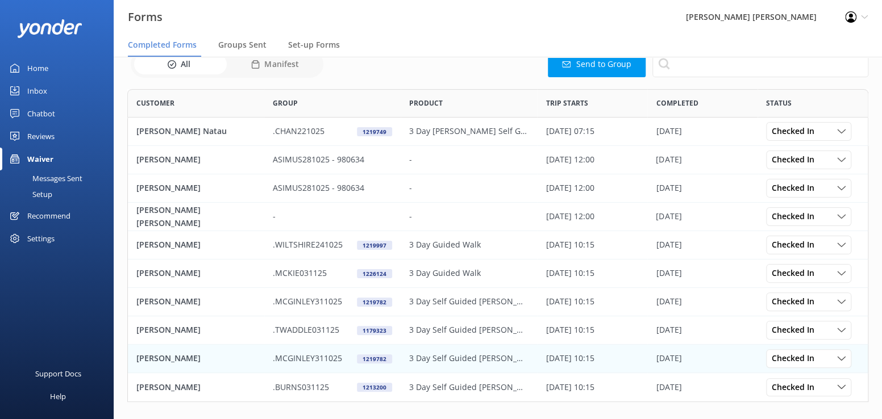
scroll to position [69, 0]
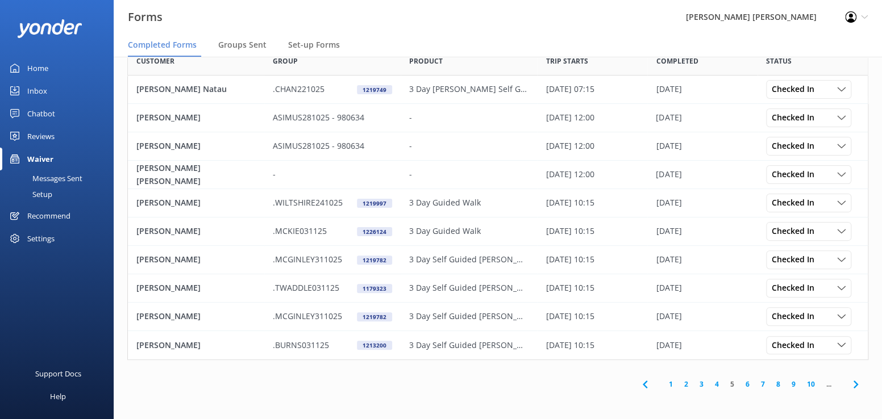
click at [747, 384] on link "6" at bounding box center [747, 384] width 15 height 11
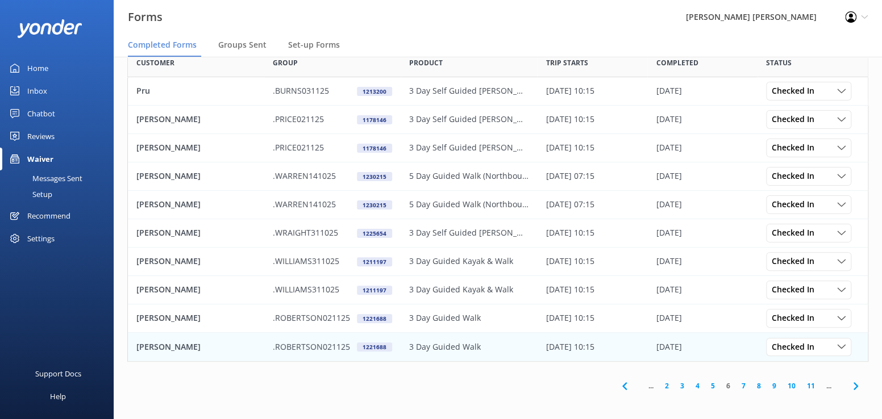
scroll to position [69, 0]
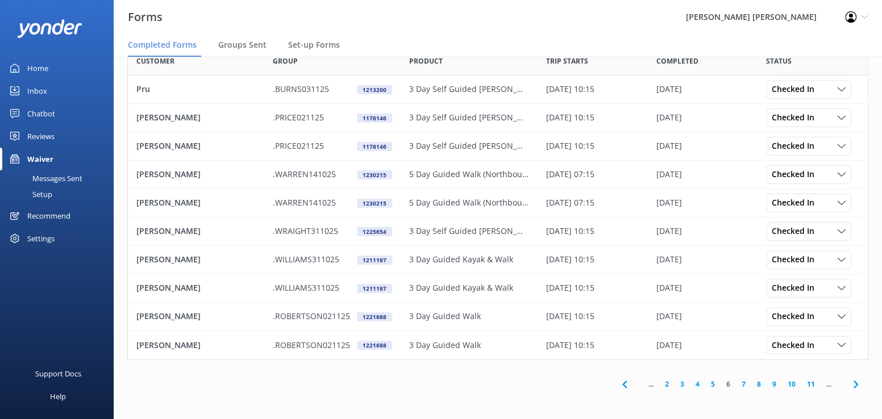
click at [740, 384] on link "7" at bounding box center [743, 384] width 15 height 11
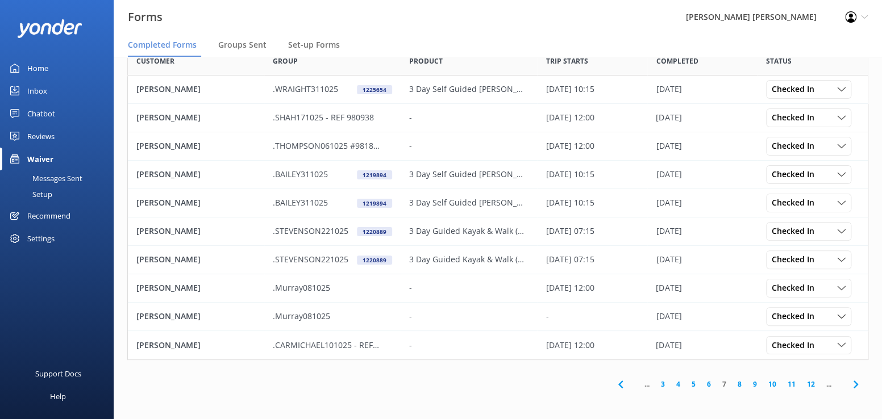
click at [40, 93] on div "Inbox" at bounding box center [37, 91] width 20 height 23
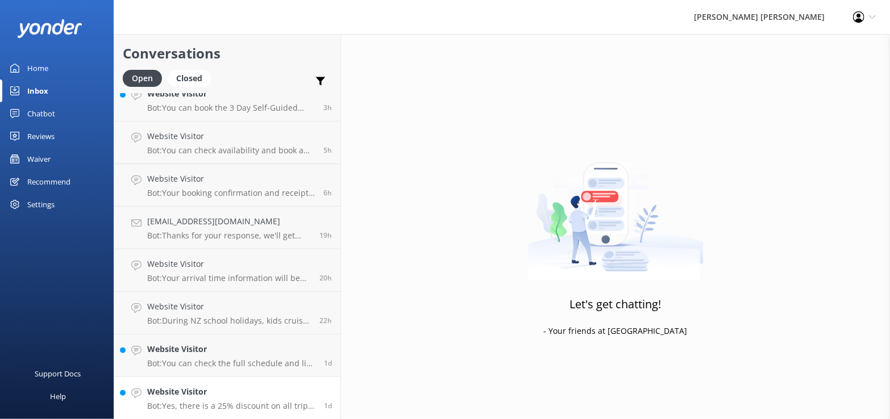
click at [285, 393] on h4 "Website Visitor" at bounding box center [231, 392] width 168 height 13
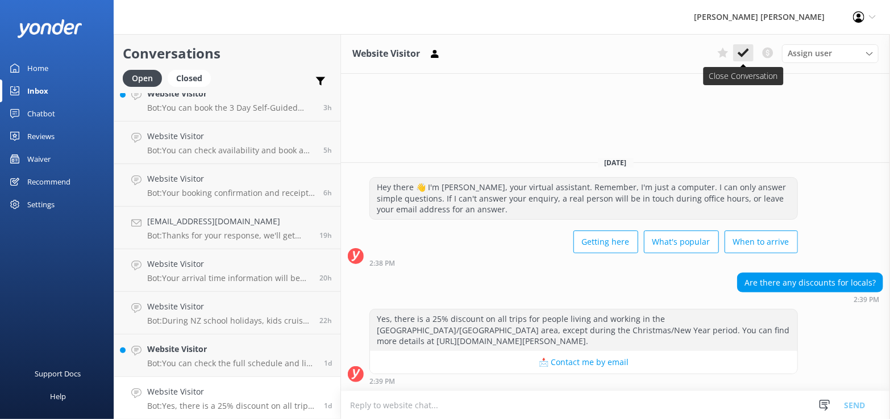
click at [738, 51] on button at bounding box center [743, 52] width 20 height 17
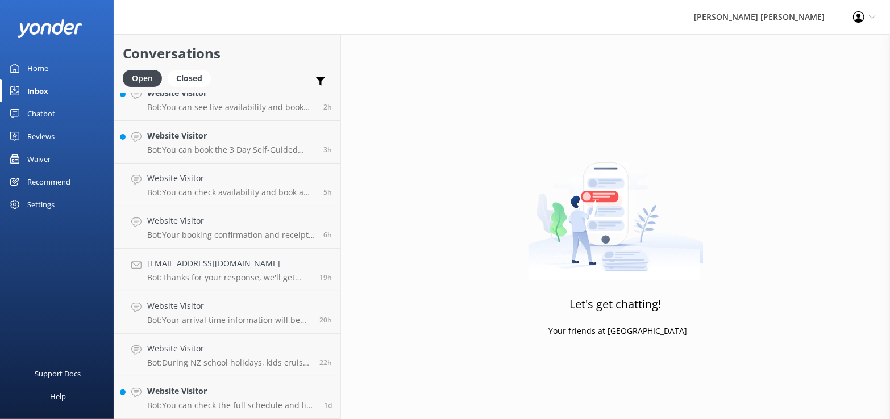
scroll to position [143, 0]
click at [195, 396] on h4 "Website Visitor" at bounding box center [231, 392] width 168 height 13
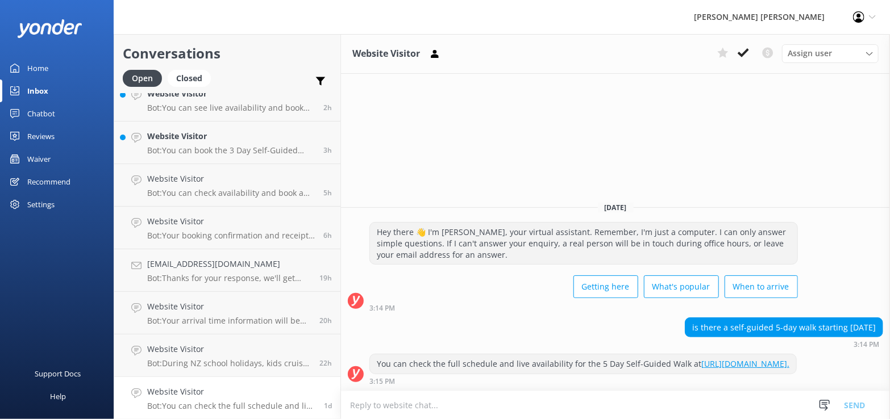
click at [358, 408] on textarea at bounding box center [615, 406] width 549 height 28
click at [640, 405] on textarea "[PERSON_NAME], Thank you for your enquiry. Our 5 Day walks depart [DATE]." at bounding box center [615, 405] width 549 height 28
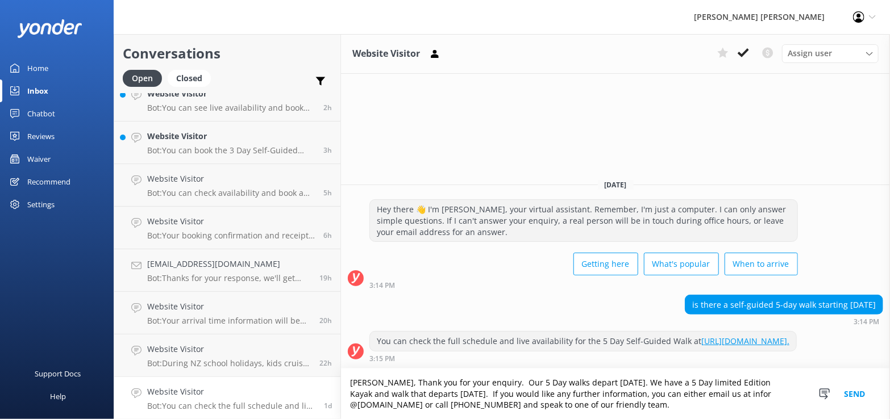
click at [753, 396] on textarea "[PERSON_NAME], Thank you for your enquiry. Our 5 Day walks depart [DATE]. We ha…" at bounding box center [615, 394] width 549 height 51
click at [679, 408] on textarea "[PERSON_NAME], Thank you for your enquiry. Our 5 Day walks depart [DATE]. We ha…" at bounding box center [615, 394] width 549 height 51
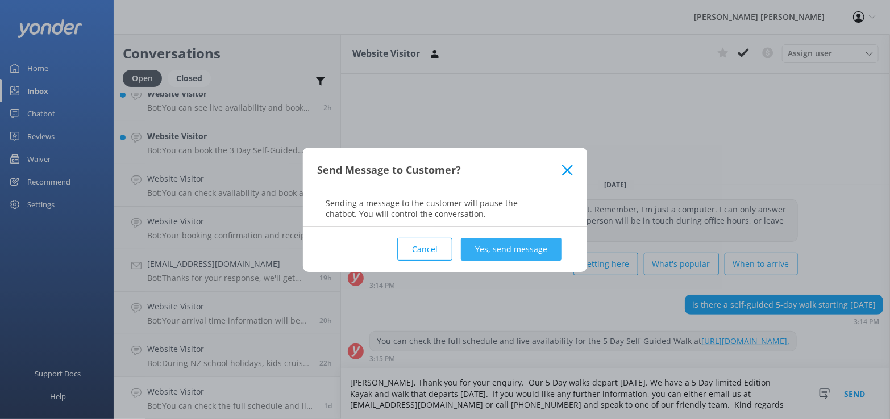
type textarea "[PERSON_NAME], Thank you for your enquiry. Our 5 Day walks depart [DATE]. We ha…"
click at [501, 249] on button "Yes, send message" at bounding box center [511, 249] width 101 height 23
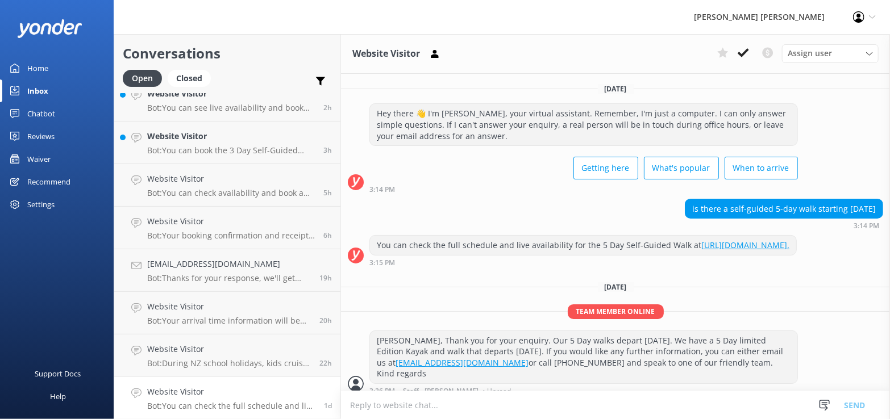
scroll to position [7, 0]
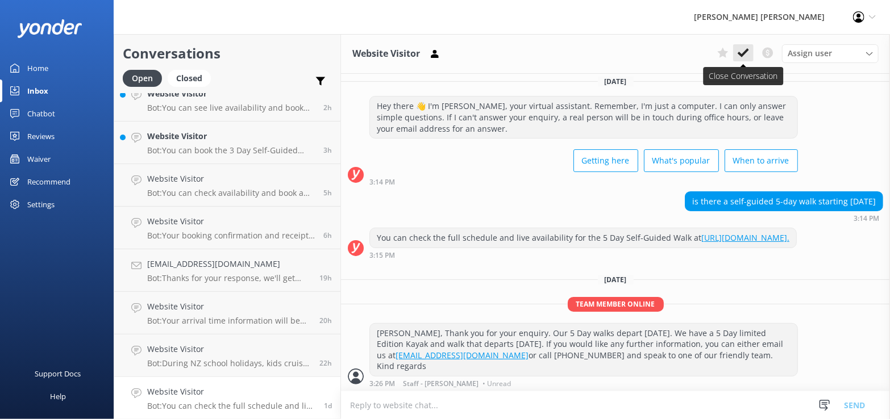
click at [745, 53] on use at bounding box center [743, 52] width 11 height 9
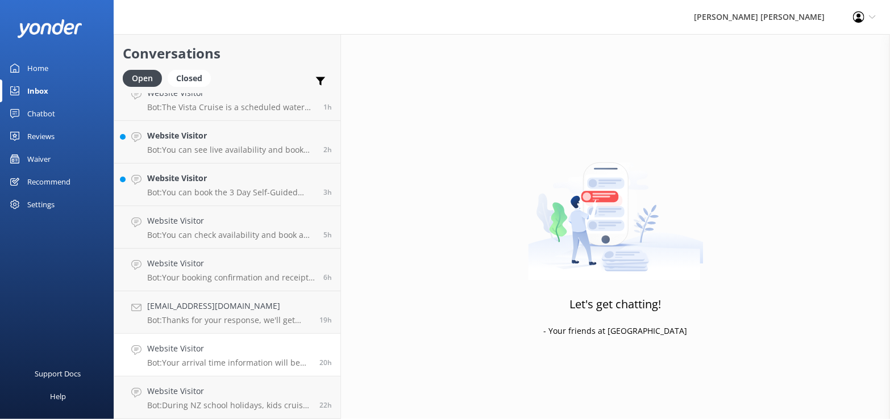
scroll to position [100, 0]
drag, startPoint x: 207, startPoint y: 400, endPoint x: 232, endPoint y: 400, distance: 25.0
click at [207, 400] on div "Website Visitor Bot: During NZ school holidays, kids cruise free on day trips i…" at bounding box center [229, 398] width 164 height 25
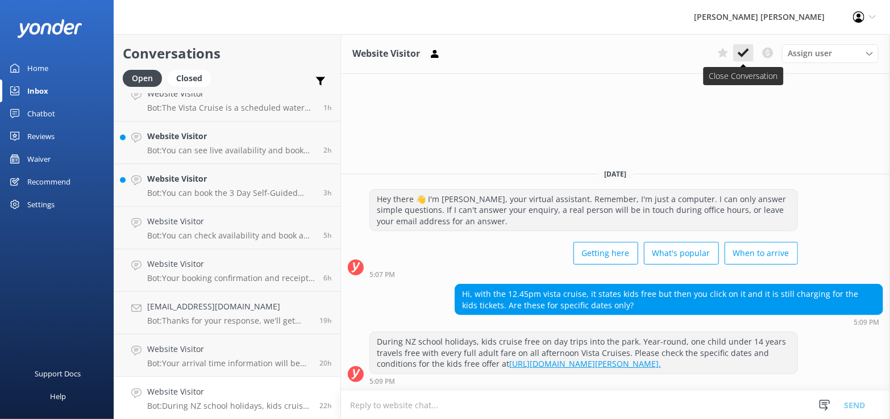
click at [745, 53] on use at bounding box center [743, 52] width 11 height 9
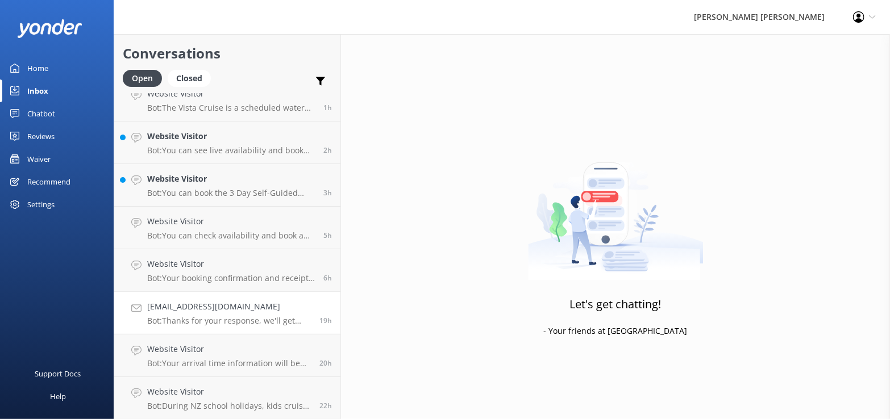
scroll to position [57, 0]
click at [240, 400] on div "Website Visitor Bot: Your arrival time information will be included in your boo…" at bounding box center [229, 398] width 164 height 25
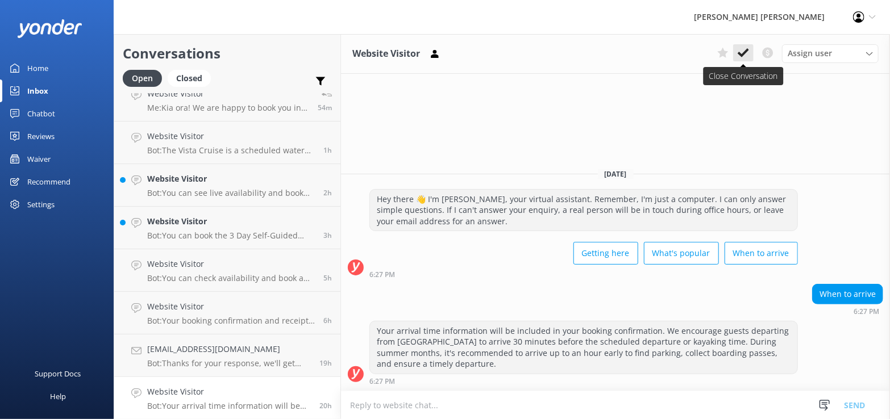
click at [745, 52] on use at bounding box center [743, 52] width 11 height 9
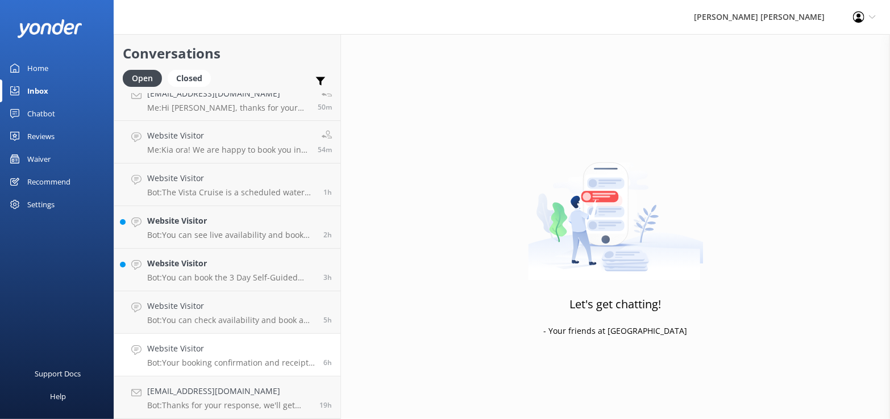
scroll to position [15, 0]
drag, startPoint x: 207, startPoint y: 389, endPoint x: 232, endPoint y: 388, distance: 25.1
click at [208, 390] on h4 "[EMAIL_ADDRESS][DOMAIN_NAME]" at bounding box center [229, 392] width 164 height 13
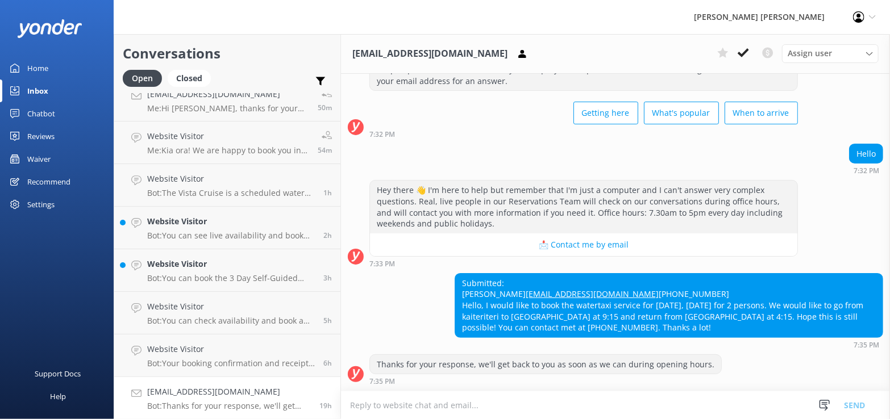
scroll to position [75, 0]
click at [747, 51] on use at bounding box center [743, 52] width 11 height 9
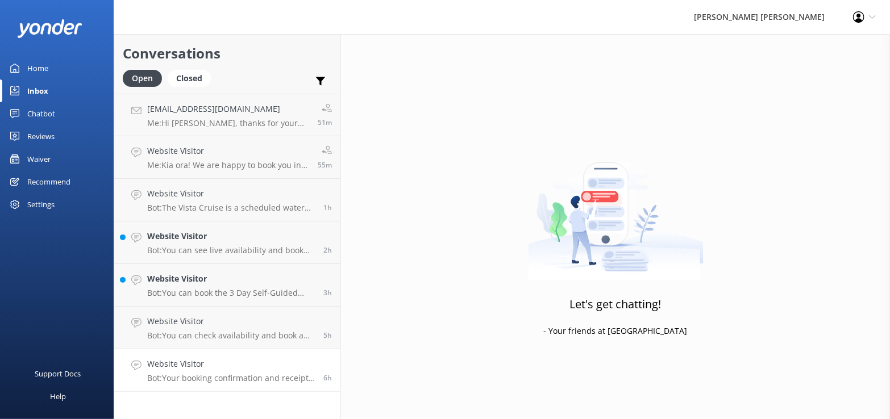
drag, startPoint x: 212, startPoint y: 363, endPoint x: 224, endPoint y: 360, distance: 12.3
click at [212, 363] on h4 "Website Visitor" at bounding box center [231, 364] width 168 height 13
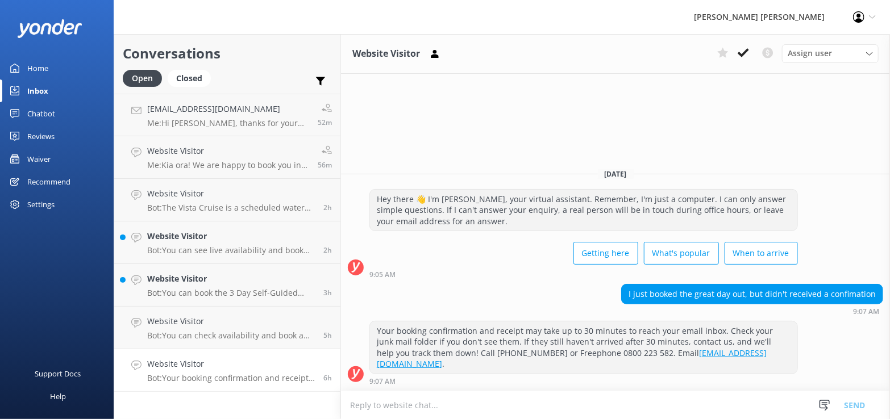
drag, startPoint x: 748, startPoint y: 52, endPoint x: 741, endPoint y: 69, distance: 18.6
click at [748, 52] on use at bounding box center [743, 52] width 11 height 9
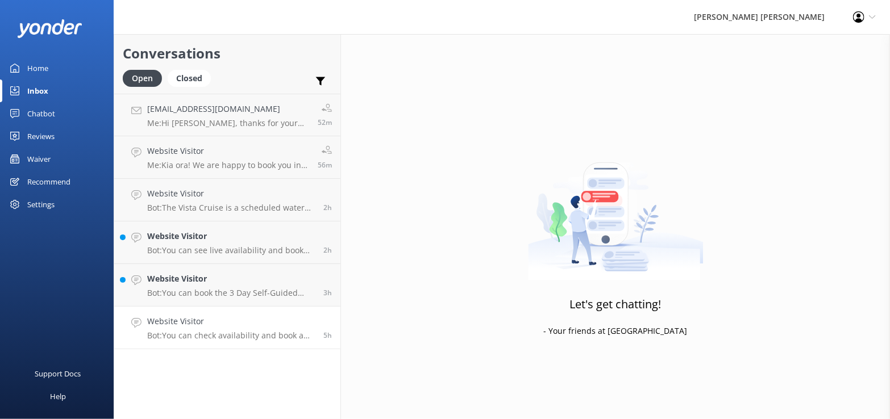
click at [217, 334] on p "Bot: You can check availability and book a Cruise and Walk day trip online at […" at bounding box center [231, 336] width 168 height 10
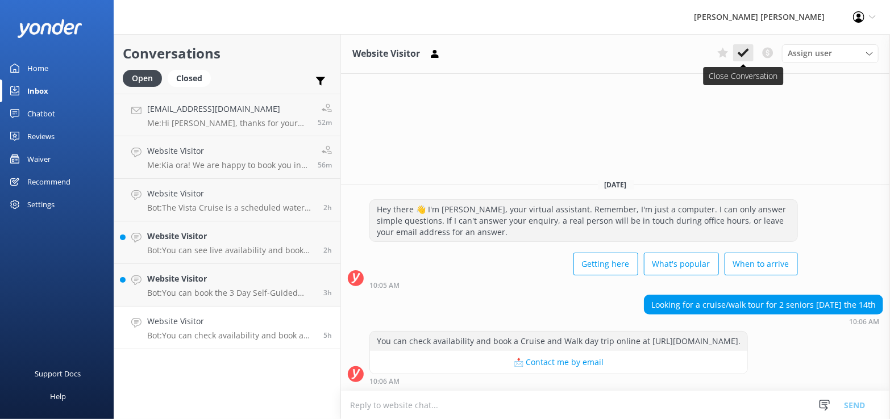
click at [746, 55] on icon at bounding box center [743, 52] width 11 height 11
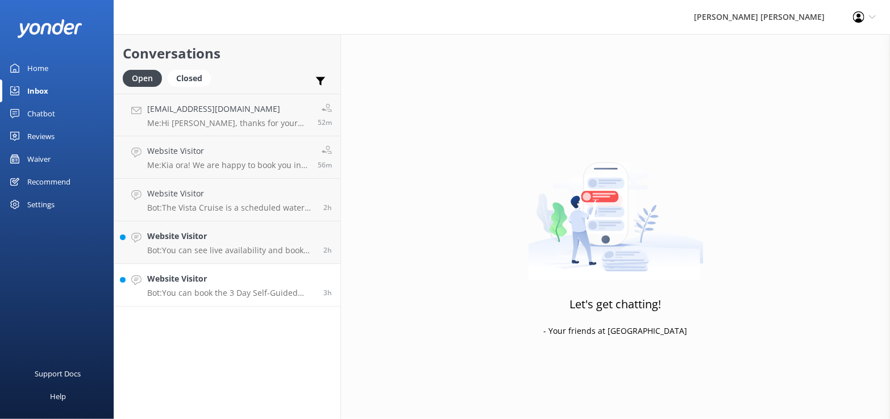
click at [237, 294] on p "Bot: You can book the 3 Day Self-Guided Walk with lodge accommodation online at…" at bounding box center [231, 293] width 168 height 10
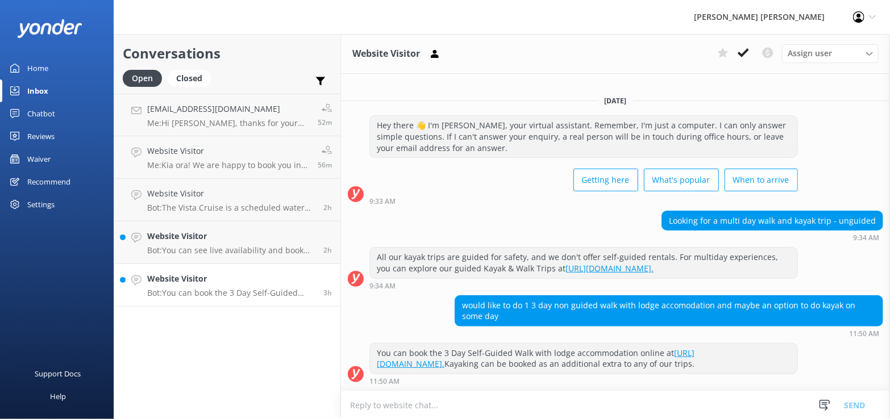
scroll to position [8, 0]
click at [742, 54] on icon at bounding box center [743, 52] width 11 height 11
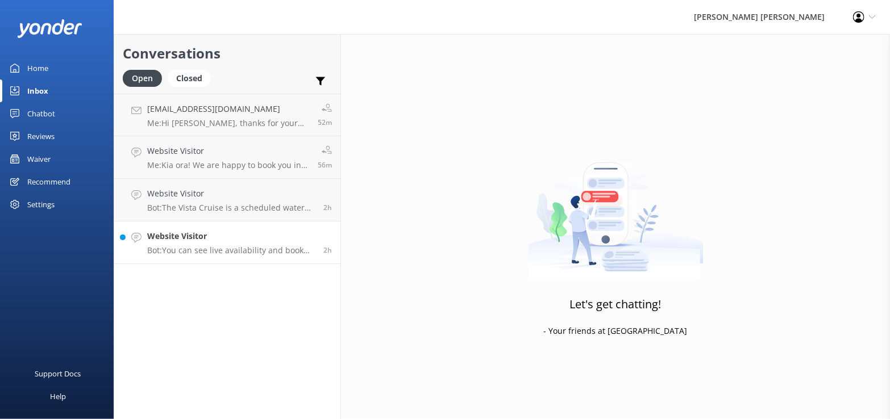
click at [243, 248] on p "Bot: You can see live availability and book the 3 Day Self-Guided Walk online a…" at bounding box center [231, 251] width 168 height 10
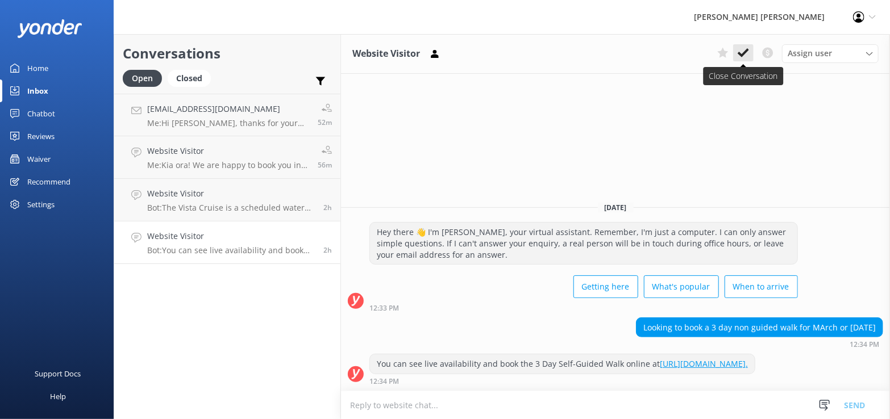
click at [742, 55] on use at bounding box center [743, 52] width 11 height 9
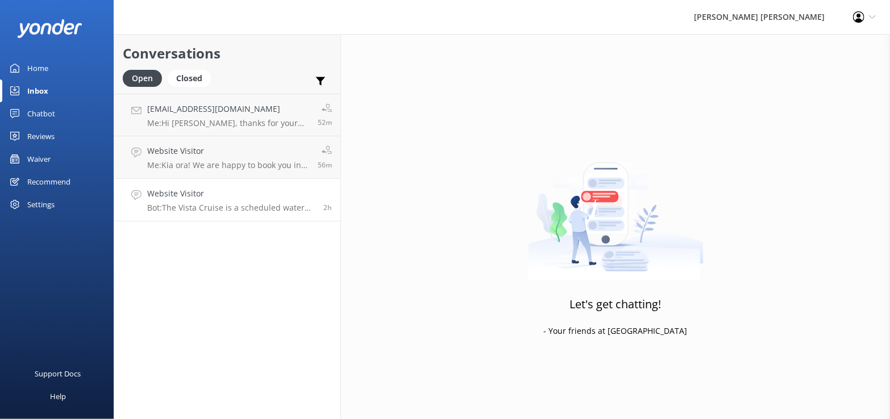
click at [199, 202] on div "Website Visitor Bot: The Vista Cruise is a scheduled water taxi service that ty…" at bounding box center [231, 200] width 168 height 25
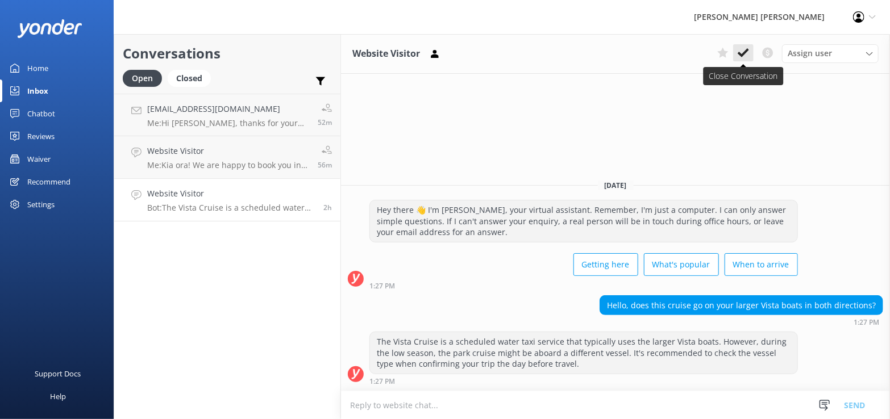
click at [744, 55] on use at bounding box center [743, 52] width 11 height 9
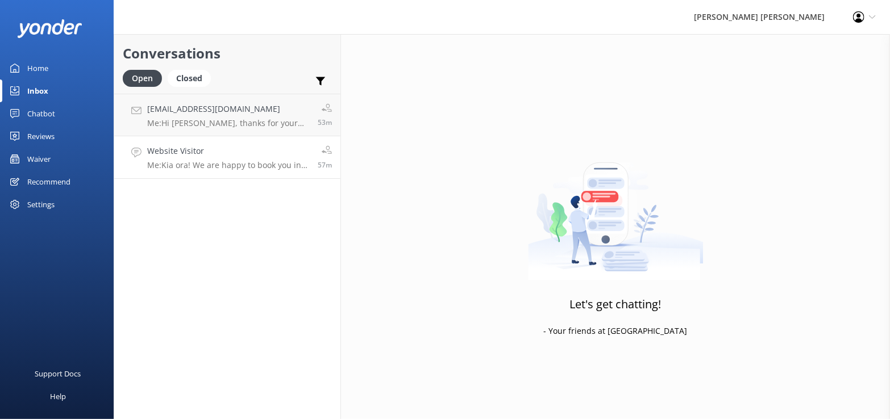
click at [214, 158] on div "Website Visitor Me: Kia ora! We are happy to book you in for [DATE]. If you let…" at bounding box center [228, 157] width 162 height 25
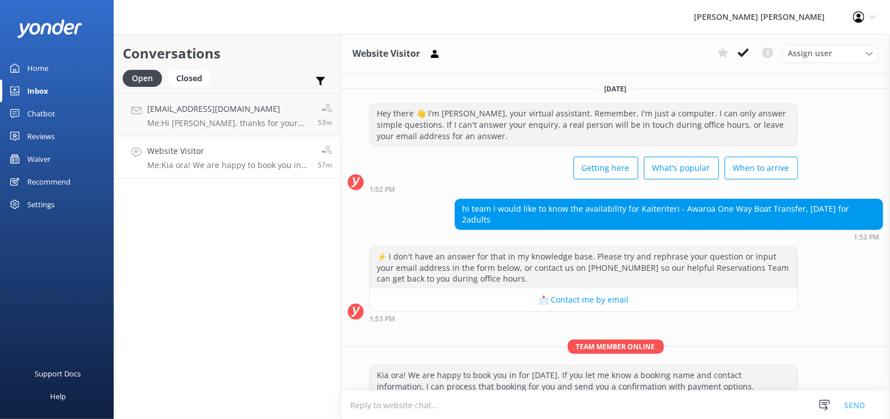
scroll to position [43, 0]
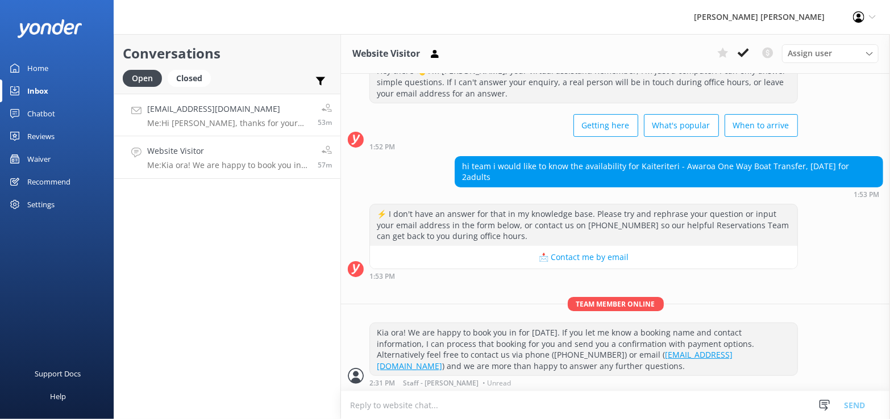
click at [206, 113] on h4 "[EMAIL_ADDRESS][DOMAIN_NAME]" at bounding box center [228, 109] width 162 height 13
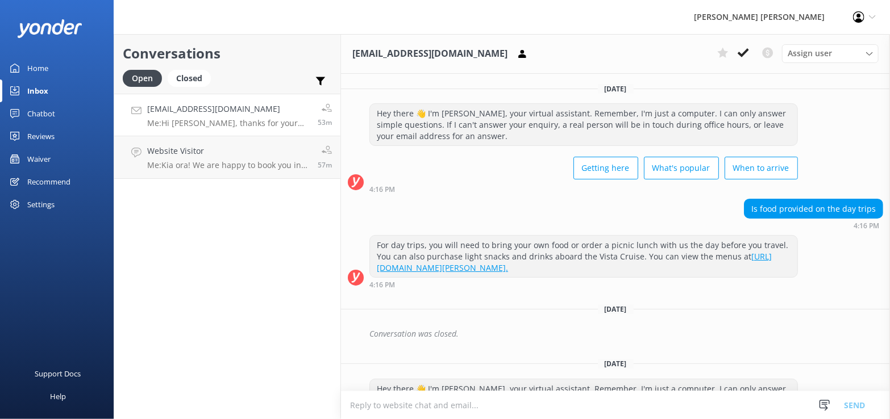
drag, startPoint x: 52, startPoint y: 155, endPoint x: 65, endPoint y: 165, distance: 16.2
click at [52, 155] on link "Waiver" at bounding box center [57, 159] width 114 height 23
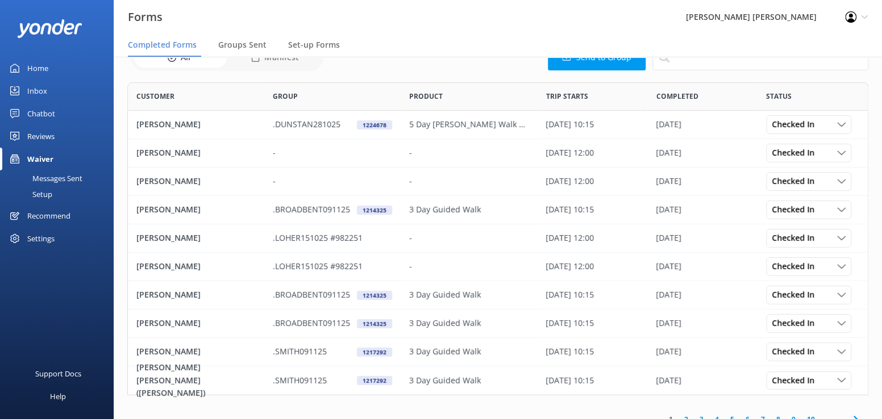
scroll to position [69, 0]
